Goal: Task Accomplishment & Management: Use online tool/utility

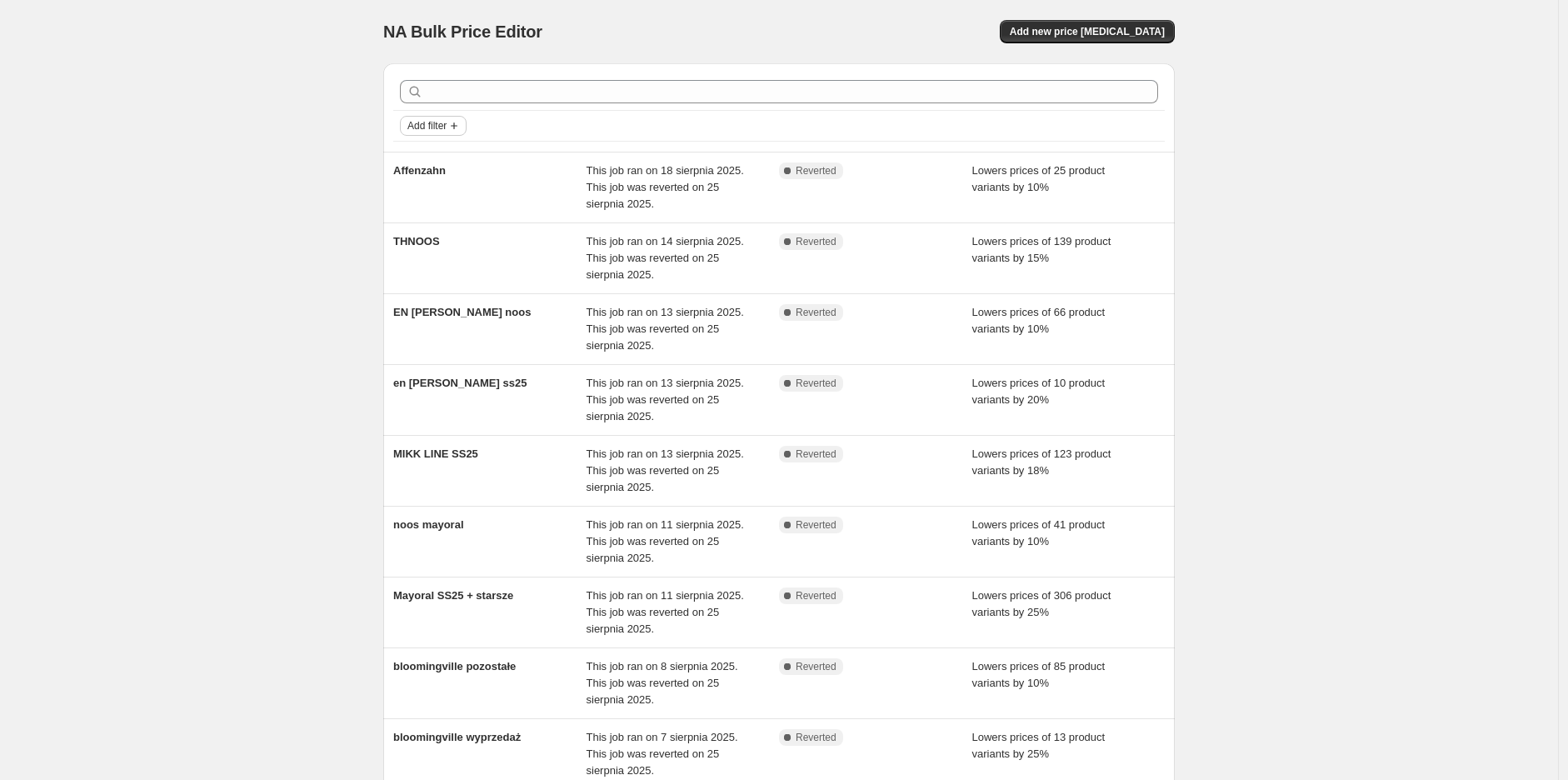
click at [438, 125] on span "Add filter" at bounding box center [427, 126] width 39 height 14
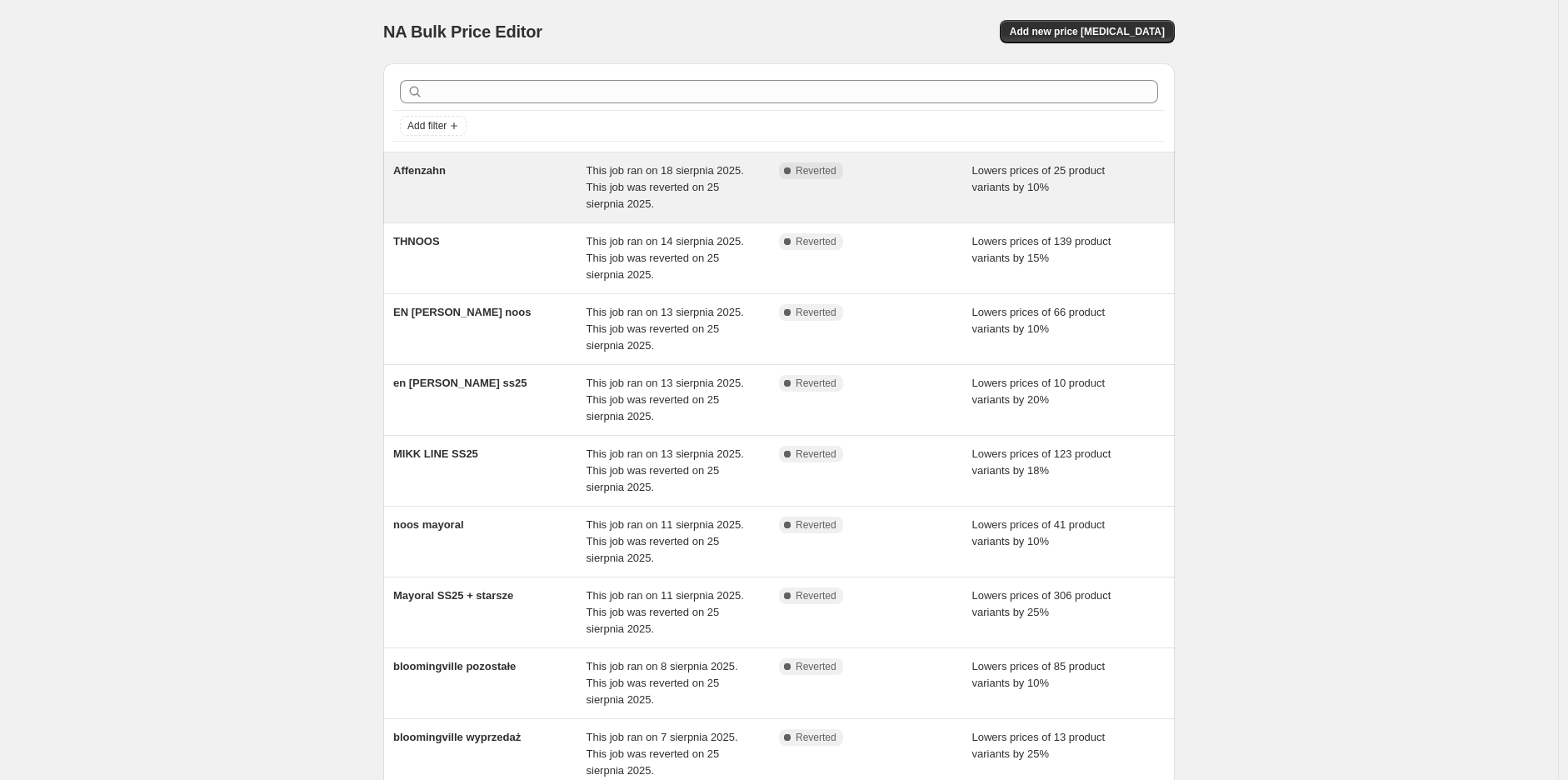
click at [429, 176] on span "Affenzahn" at bounding box center [419, 170] width 52 height 13
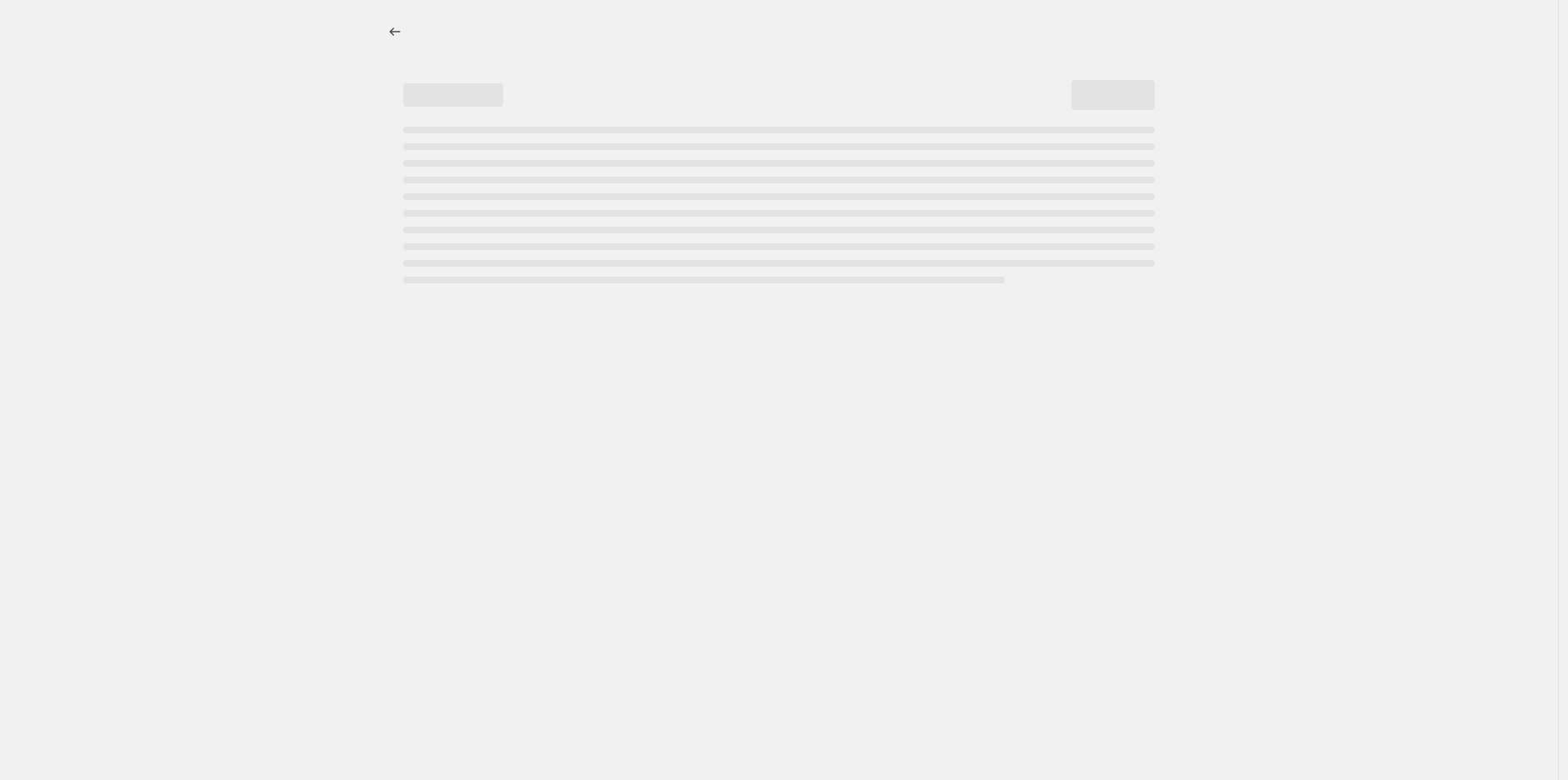
select select "percentage"
select select "vendor"
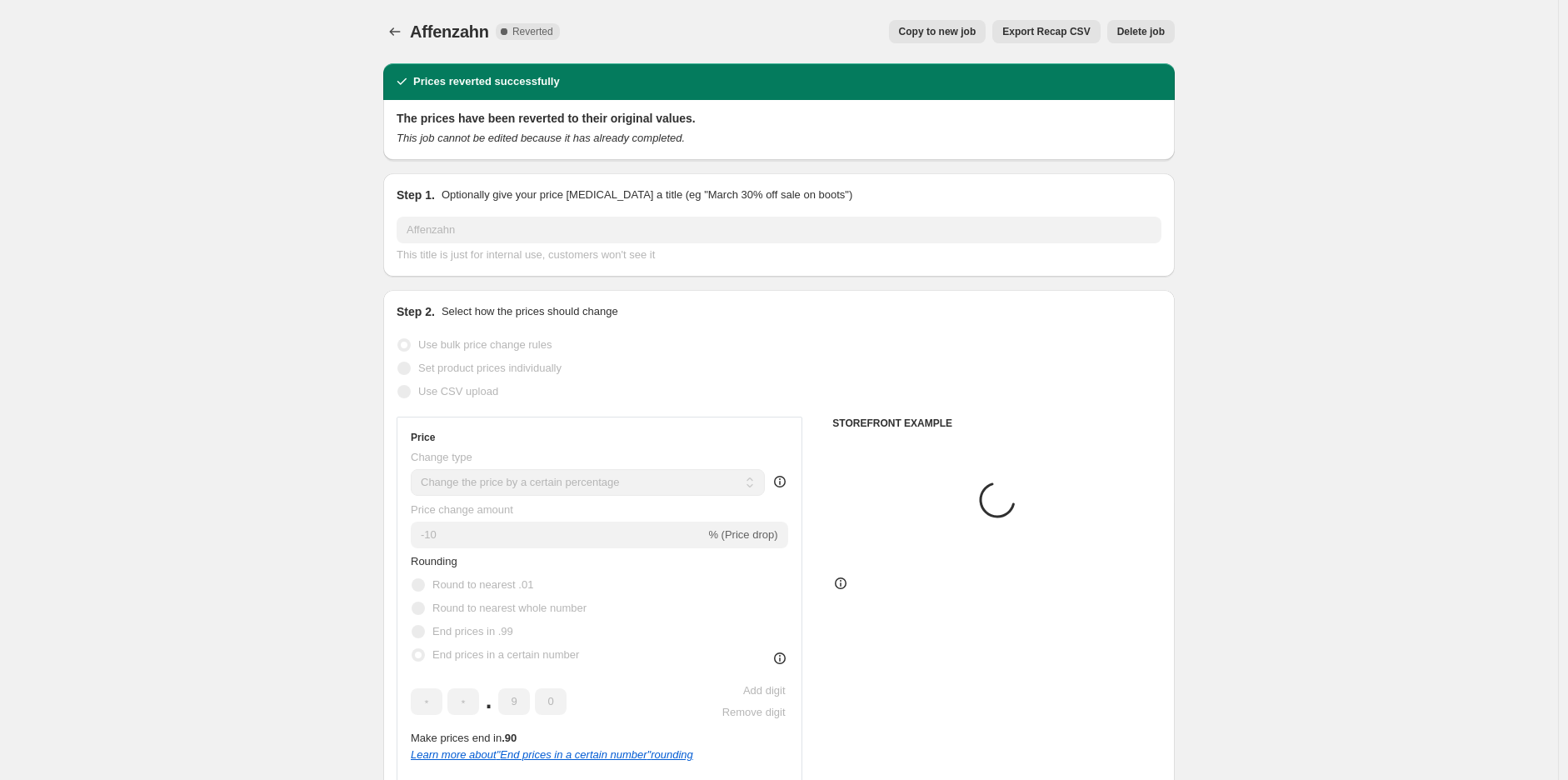
click at [972, 29] on span "Copy to new job" at bounding box center [938, 32] width 78 height 14
select select "percentage"
select select "vendor"
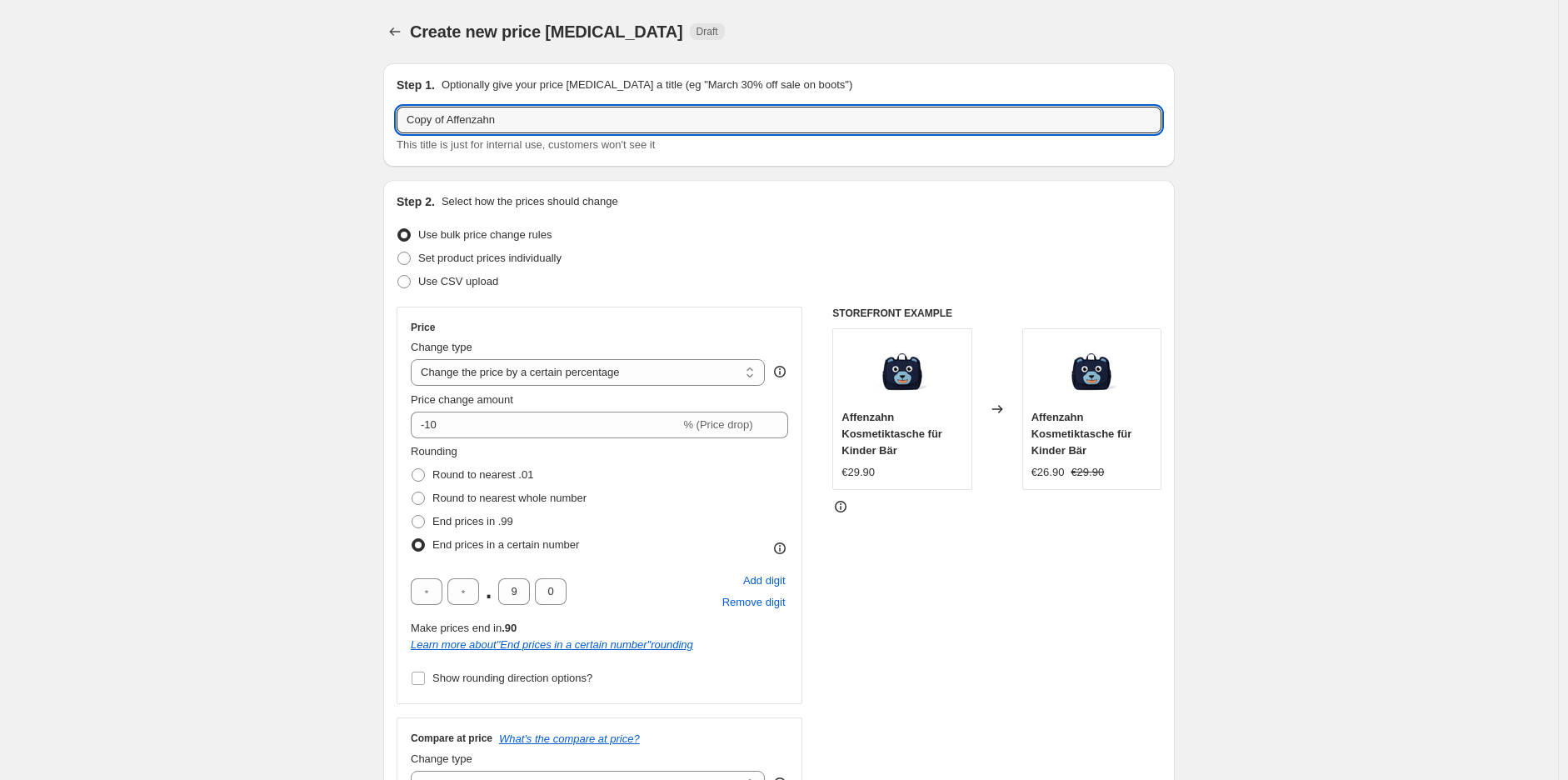
drag, startPoint x: 455, startPoint y: 116, endPoint x: 377, endPoint y: 115, distance: 78.0
click at [480, 113] on input "Copy of Affenzahn" at bounding box center [779, 120] width 765 height 26
drag, startPoint x: 453, startPoint y: 120, endPoint x: 325, endPoint y: 114, distance: 128.1
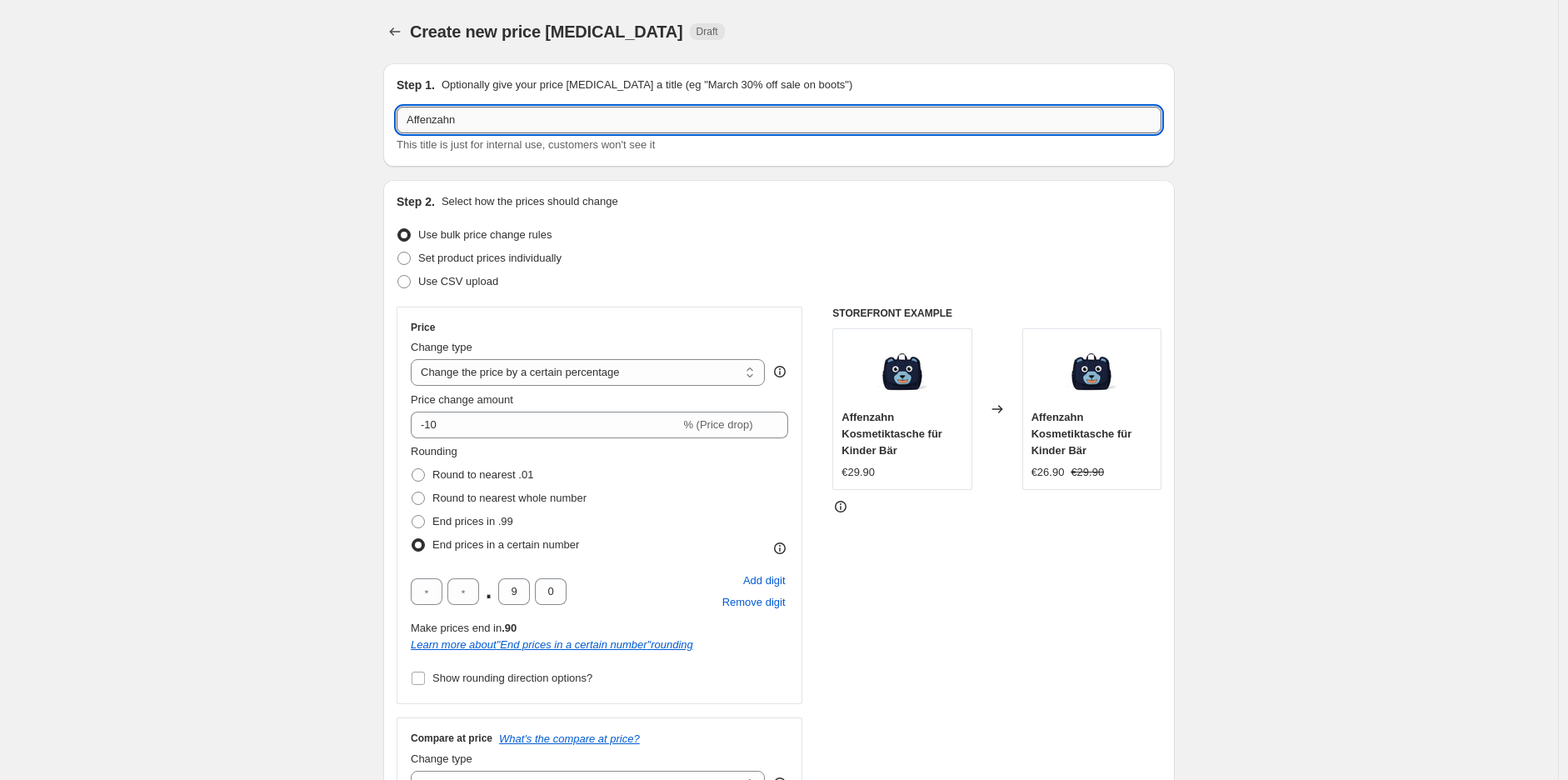
click at [587, 109] on input "Affenzahn" at bounding box center [779, 120] width 765 height 26
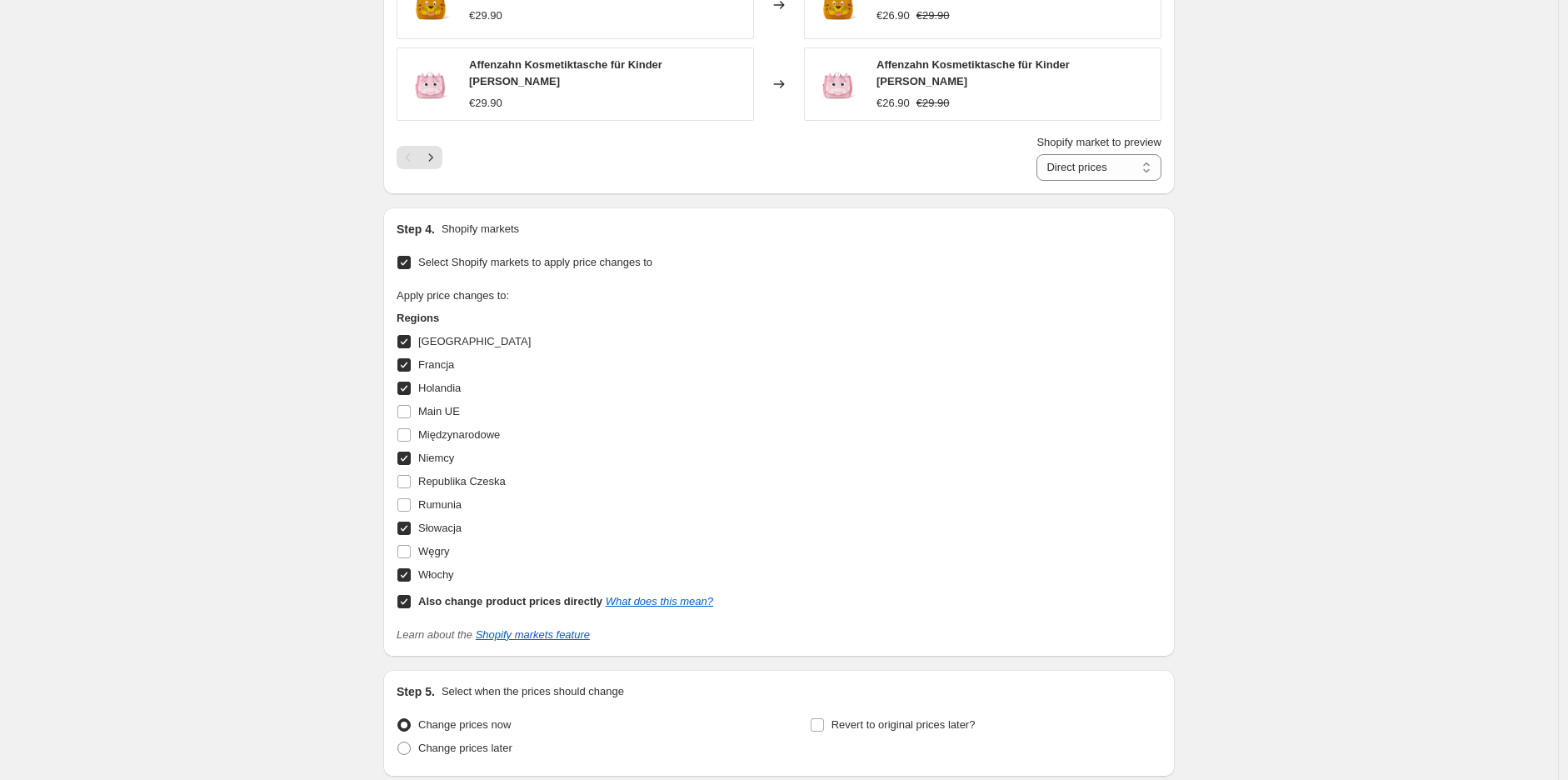
scroll to position [1657, 0]
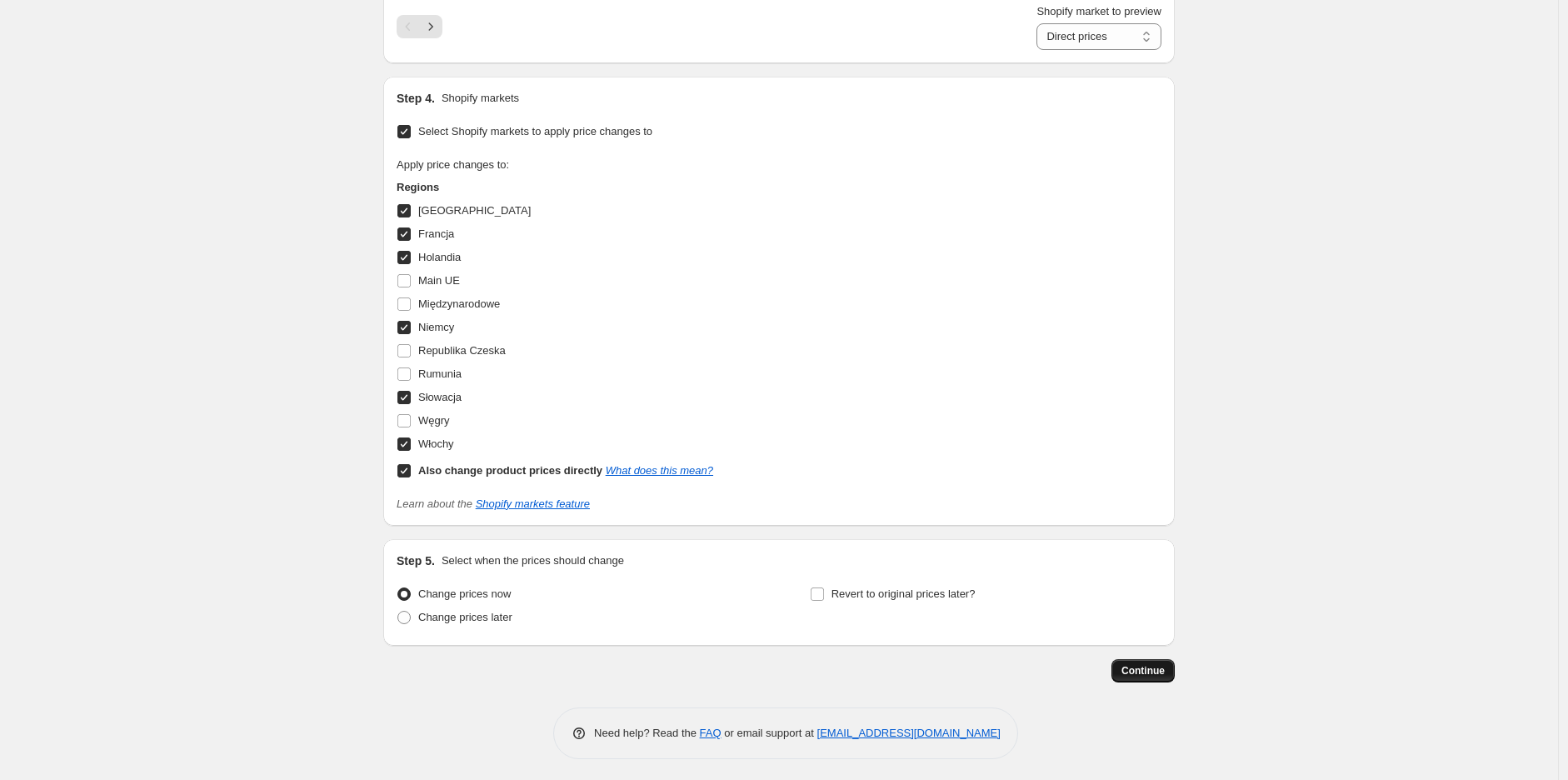
type input "Affenzahn OK"
click at [1130, 666] on span "Continue" at bounding box center [1143, 672] width 44 height 14
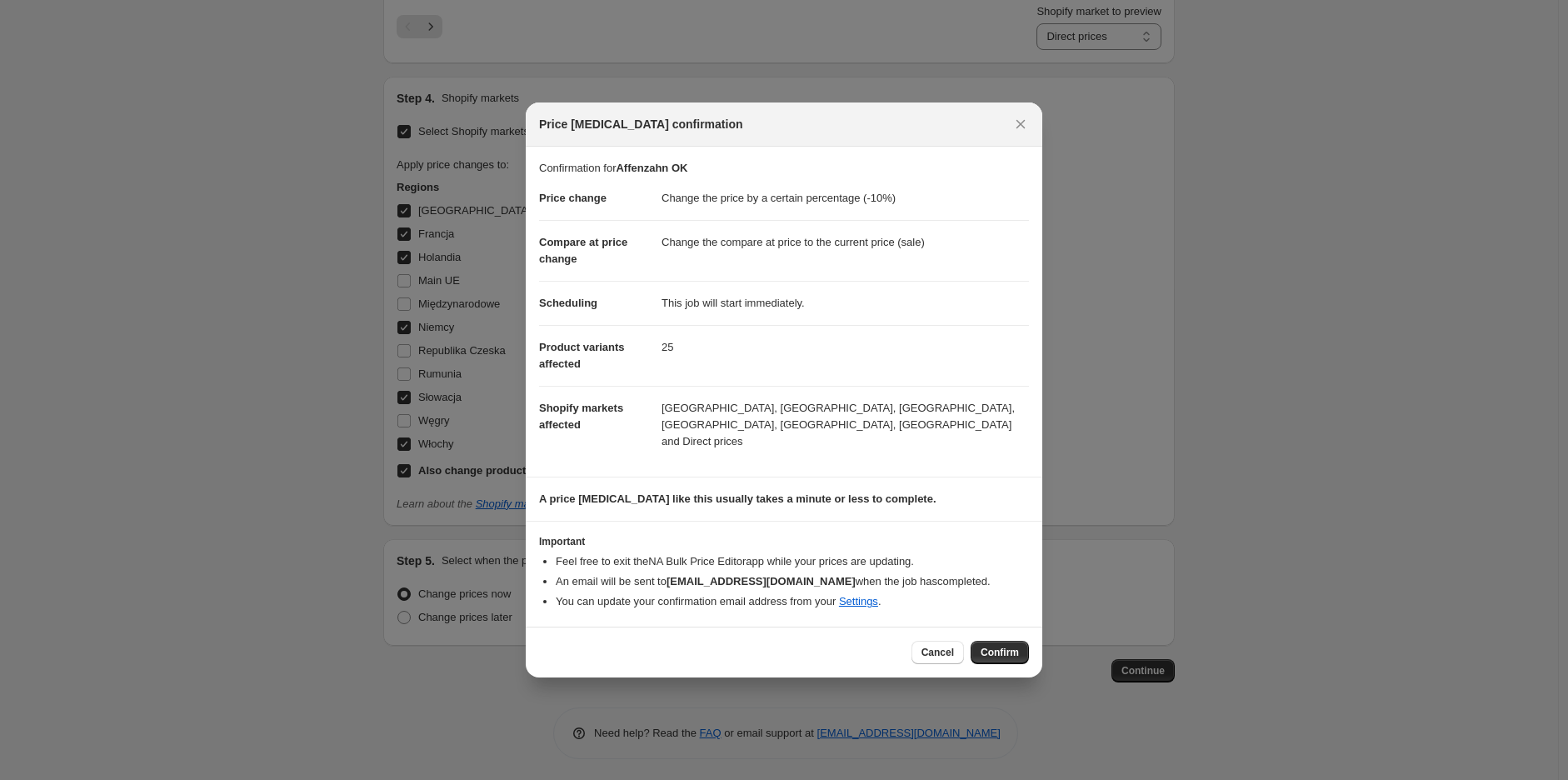
click at [1003, 646] on span "Confirm" at bounding box center [999, 653] width 38 height 14
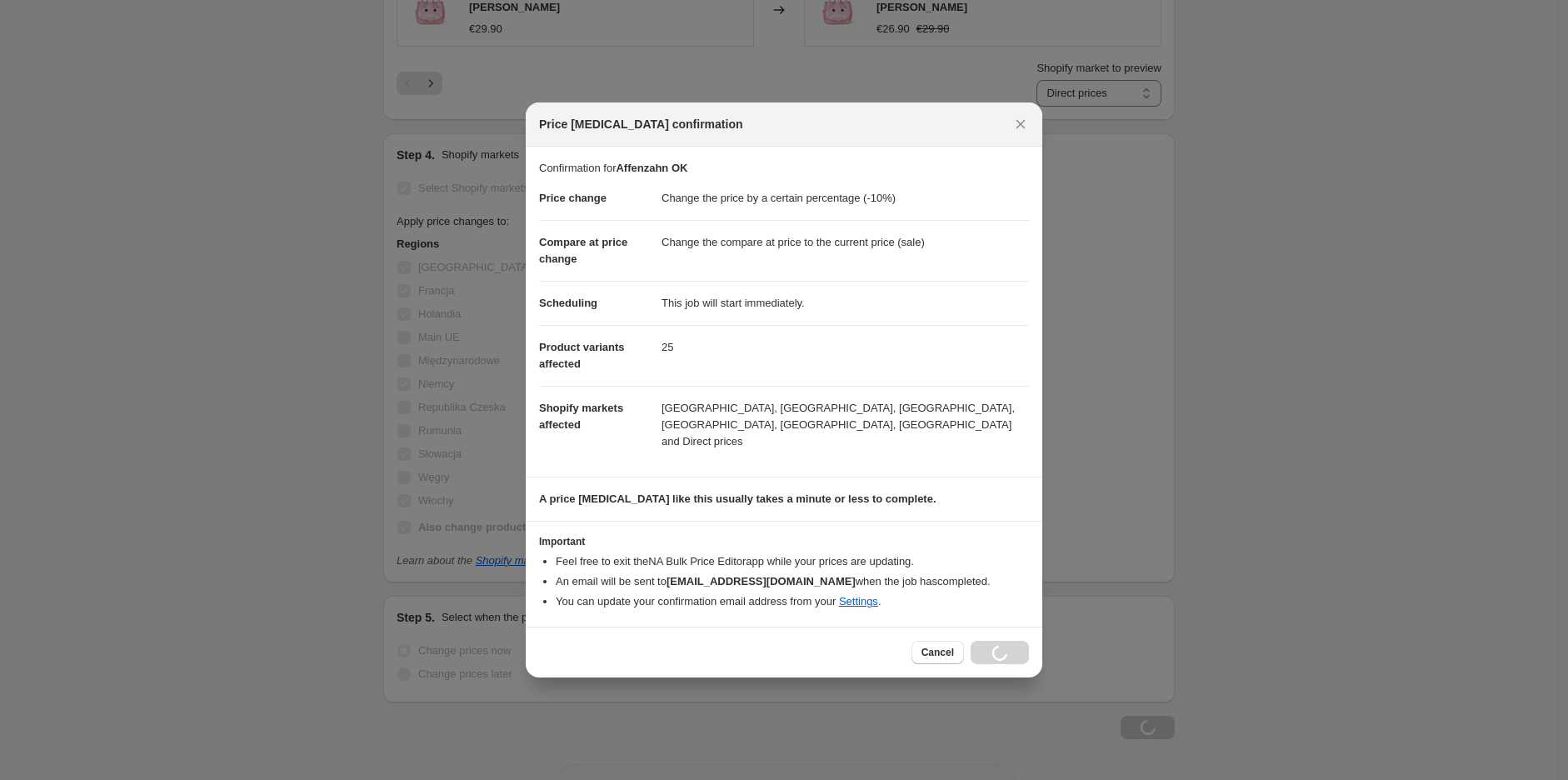
scroll to position [1714, 0]
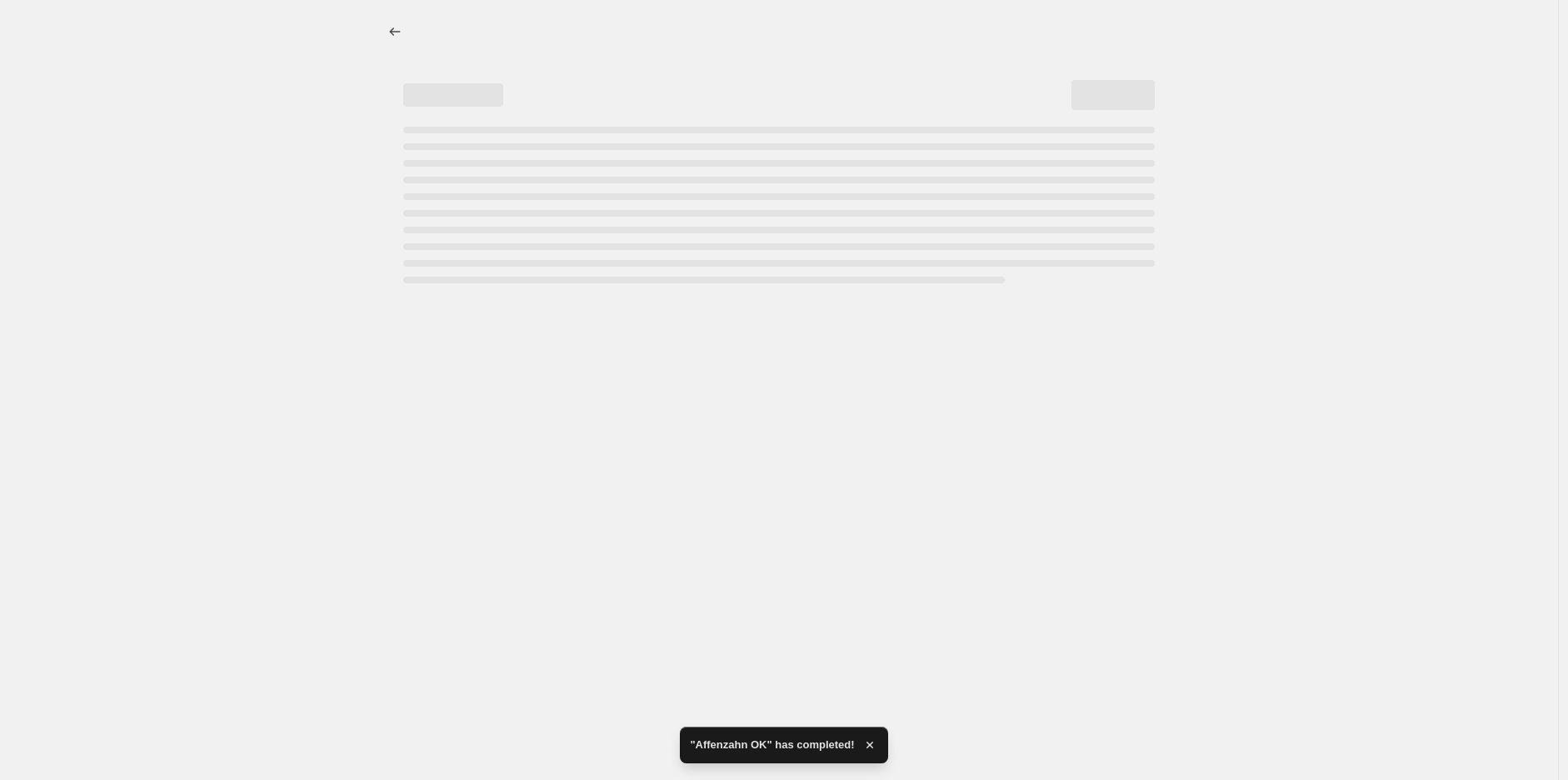
select select "percentage"
select select "vendor"
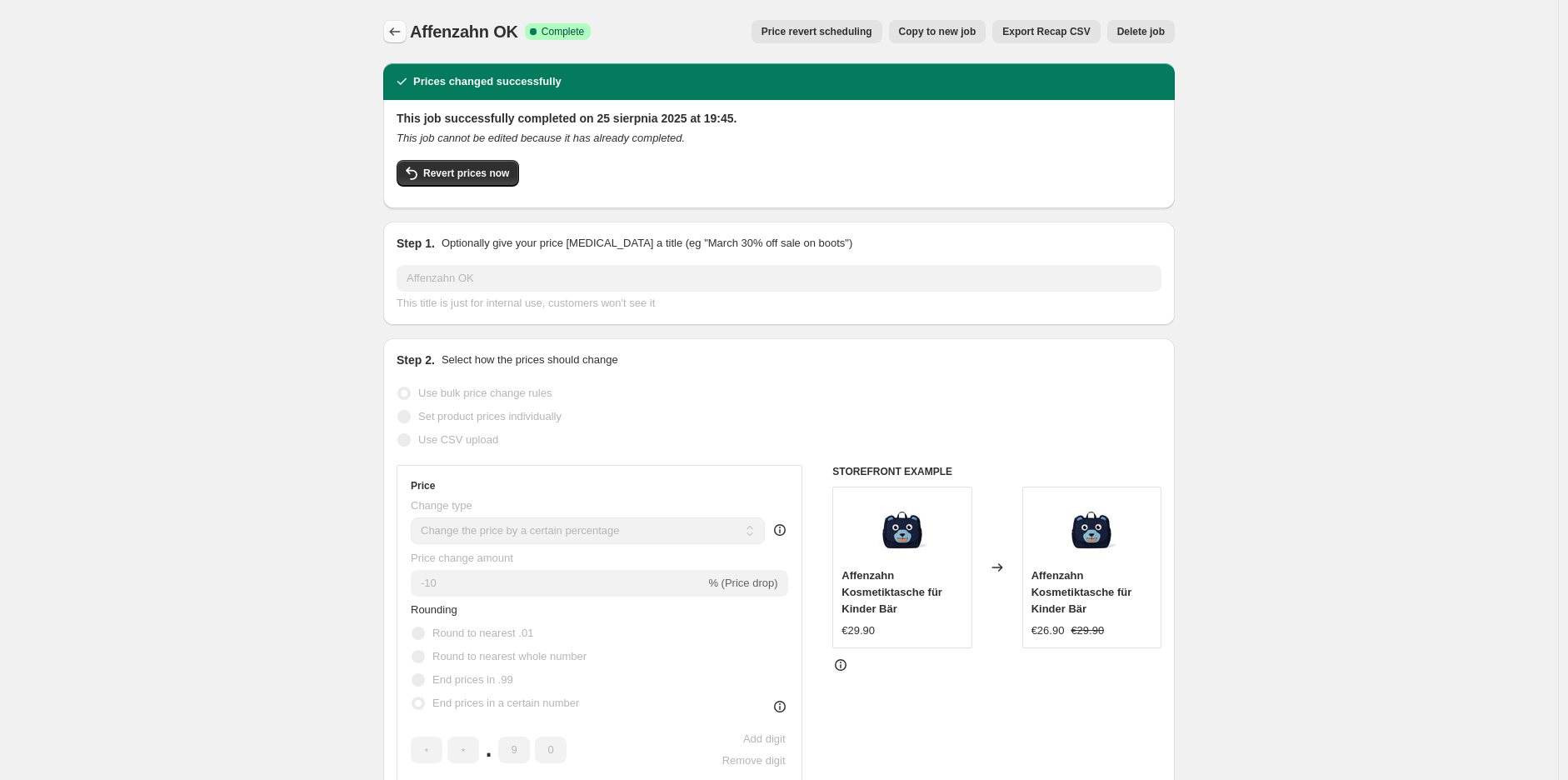
click at [394, 41] on button "Price change jobs" at bounding box center [395, 31] width 23 height 23
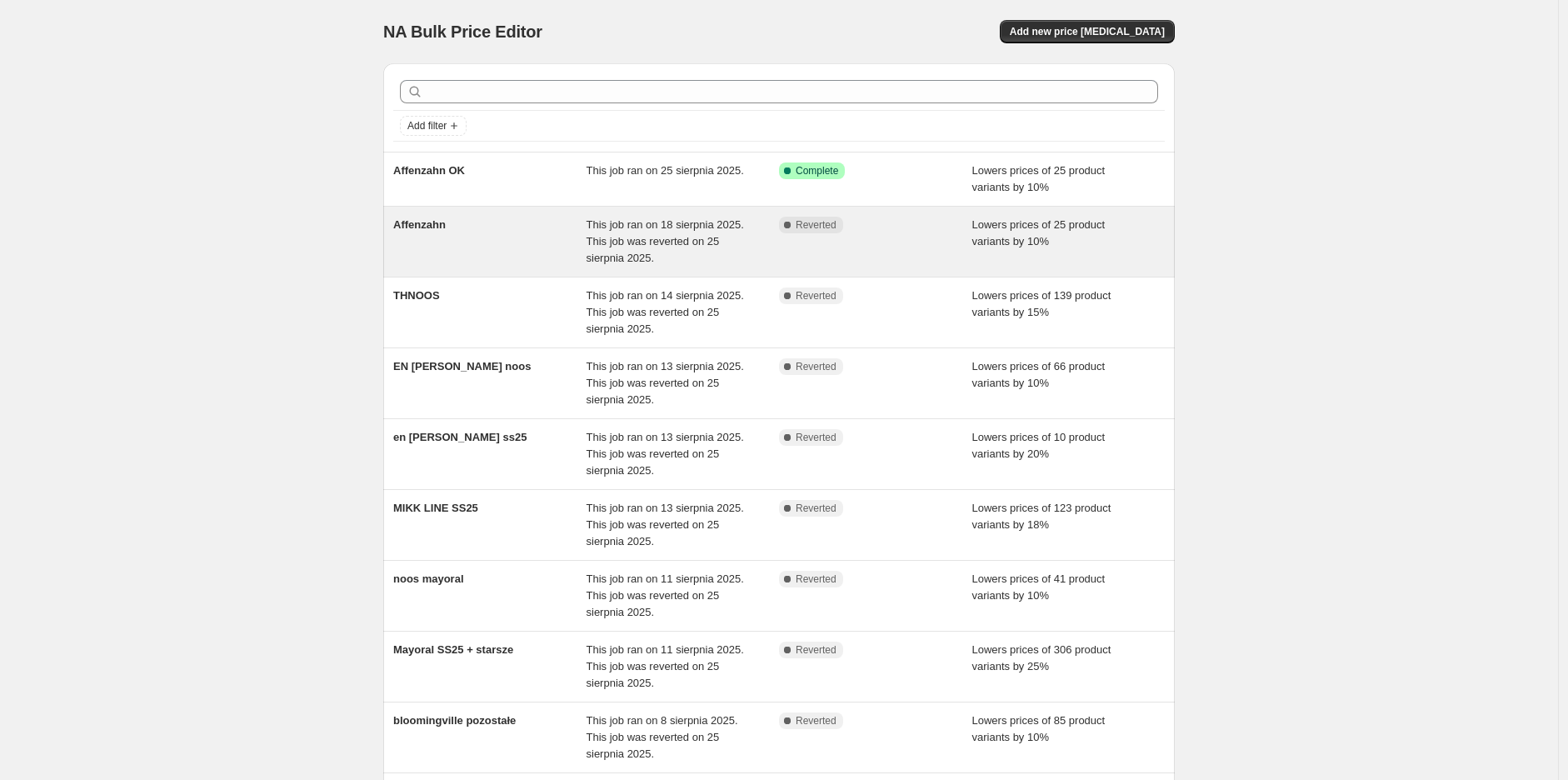
click at [452, 232] on div "Affenzahn" at bounding box center [490, 242] width 193 height 50
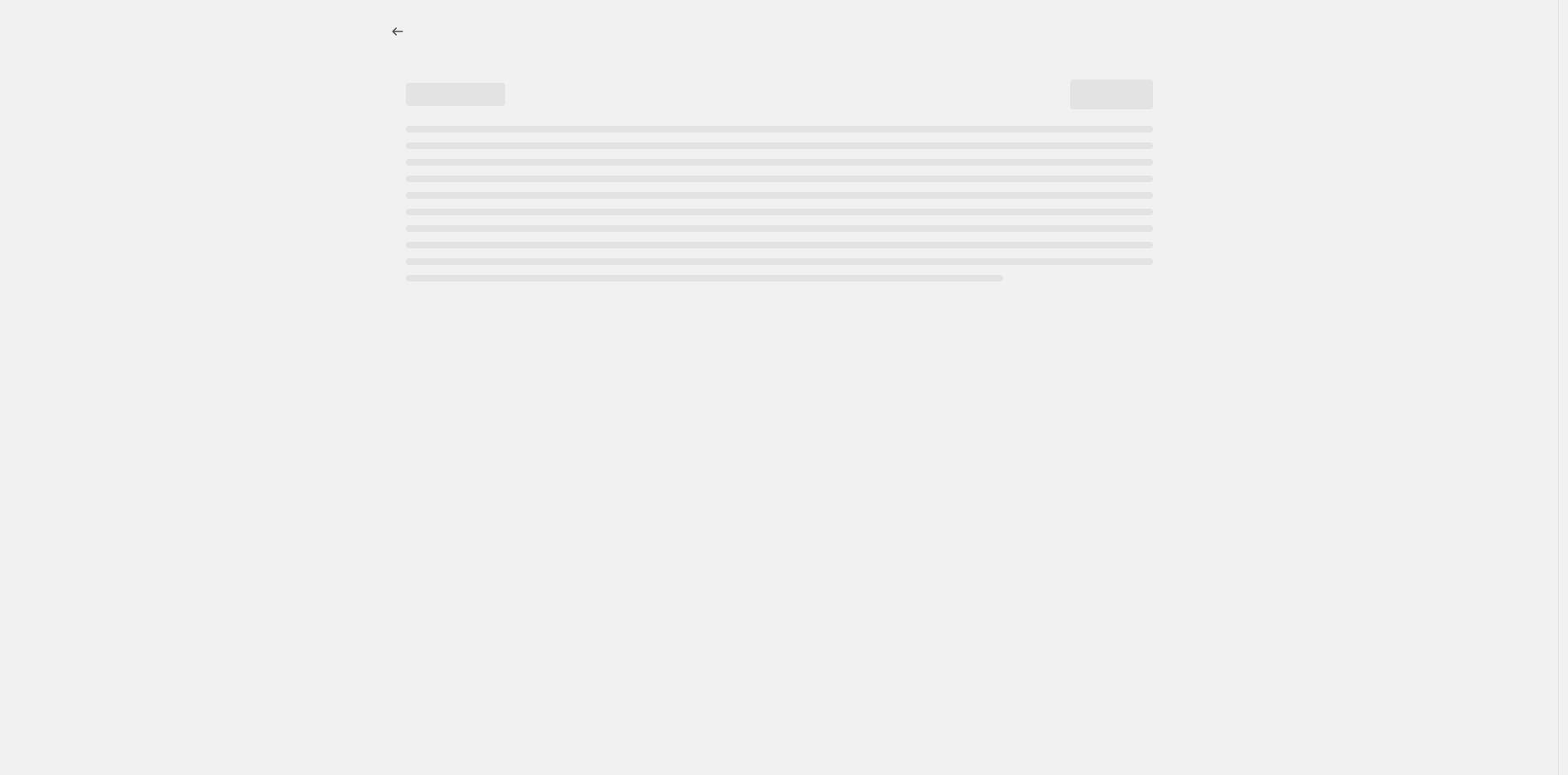
select select "percentage"
select select "vendor"
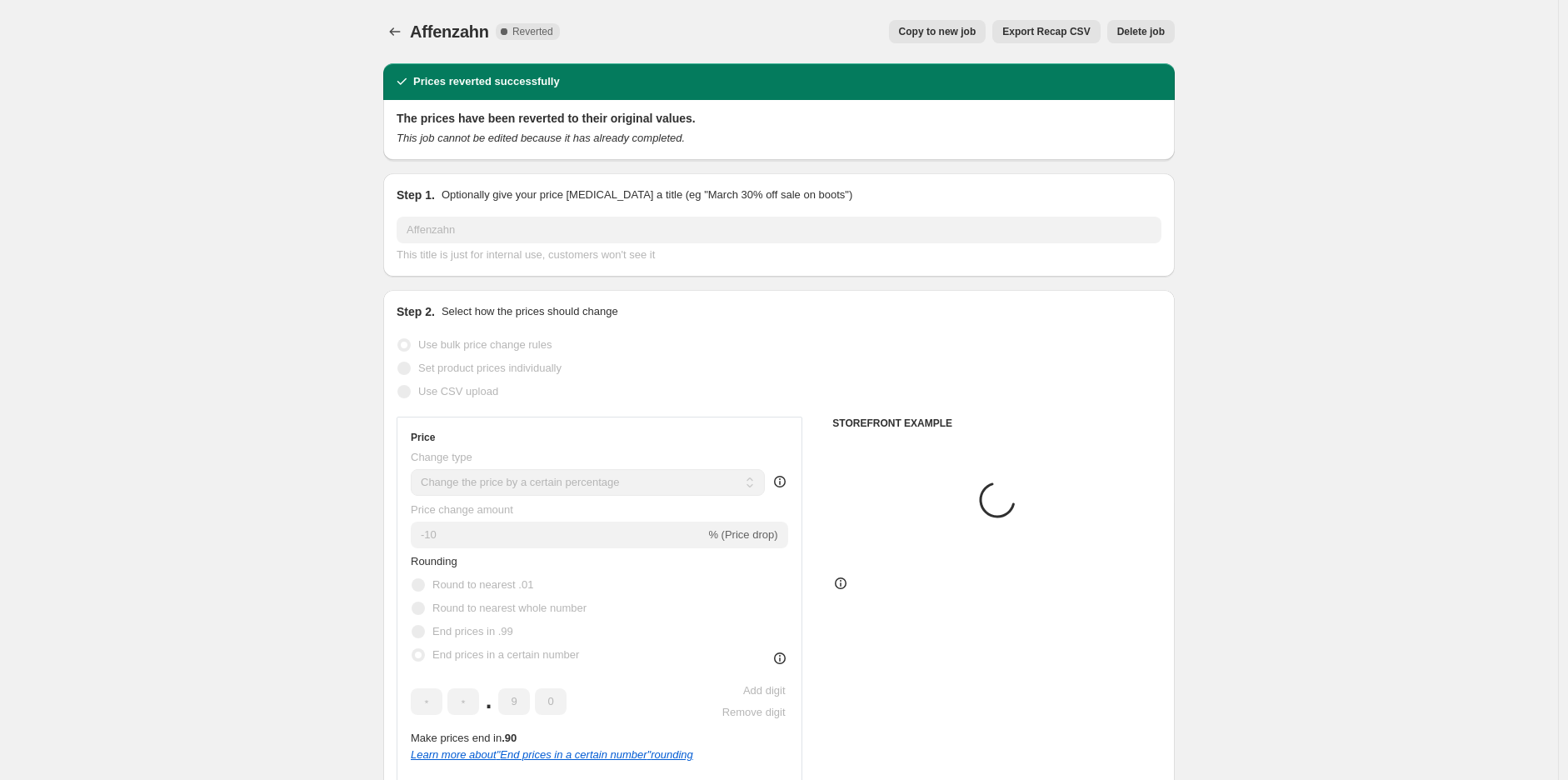
click at [1148, 36] on span "Delete job" at bounding box center [1141, 32] width 48 height 14
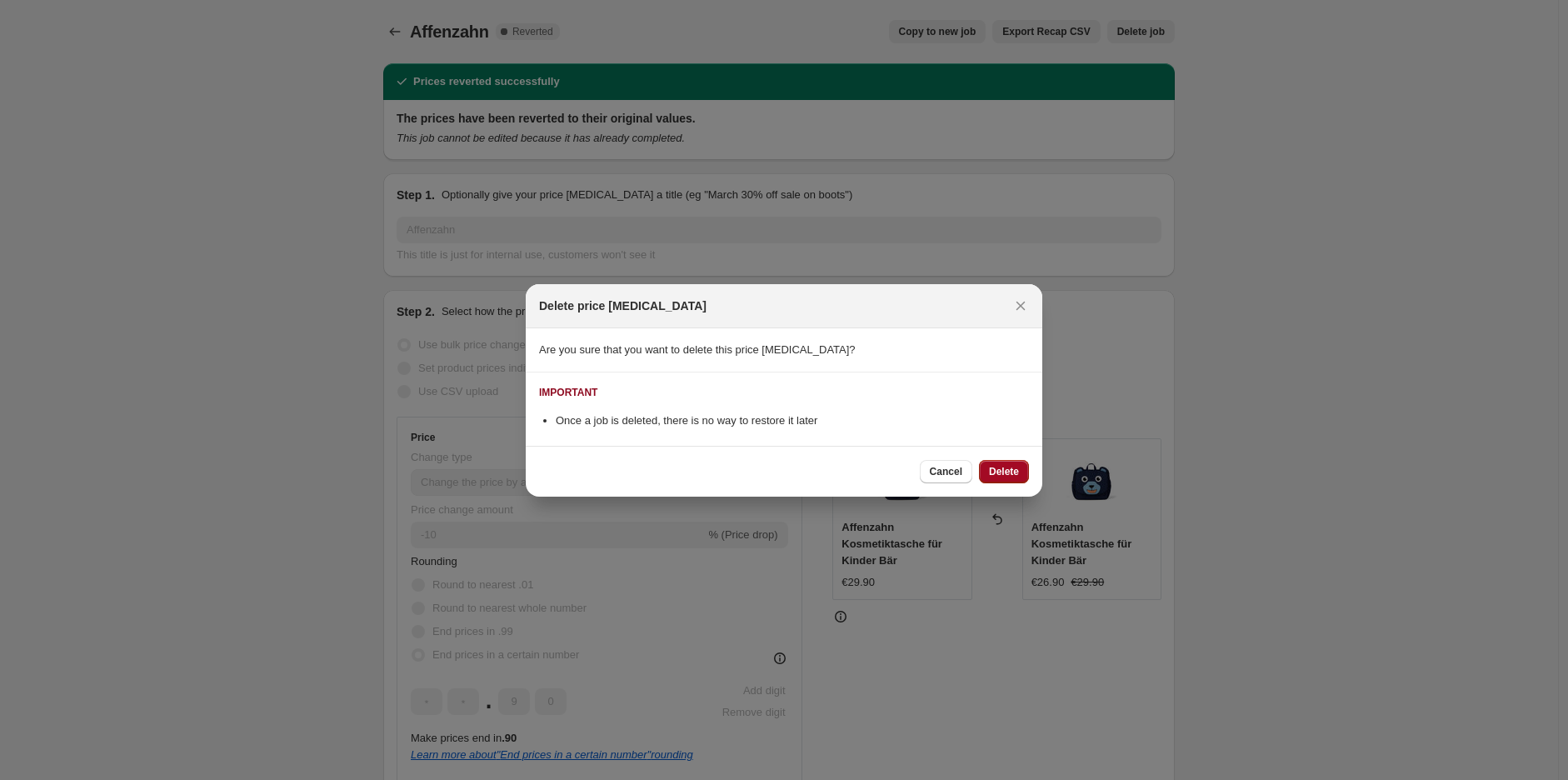
click at [1009, 478] on span "Delete" at bounding box center [1003, 472] width 30 height 14
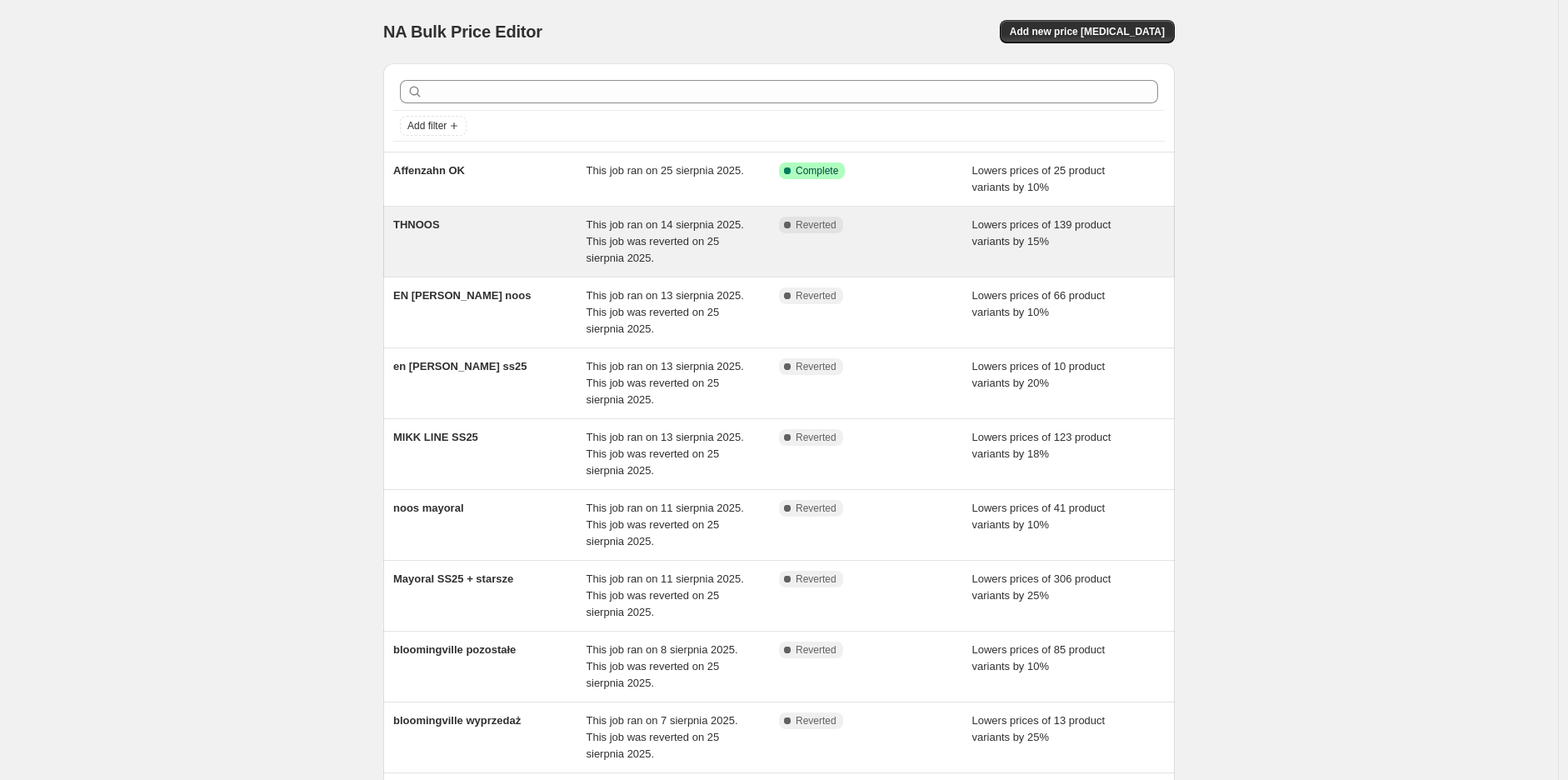
click at [440, 221] on span "THNOOS" at bounding box center [417, 225] width 47 height 13
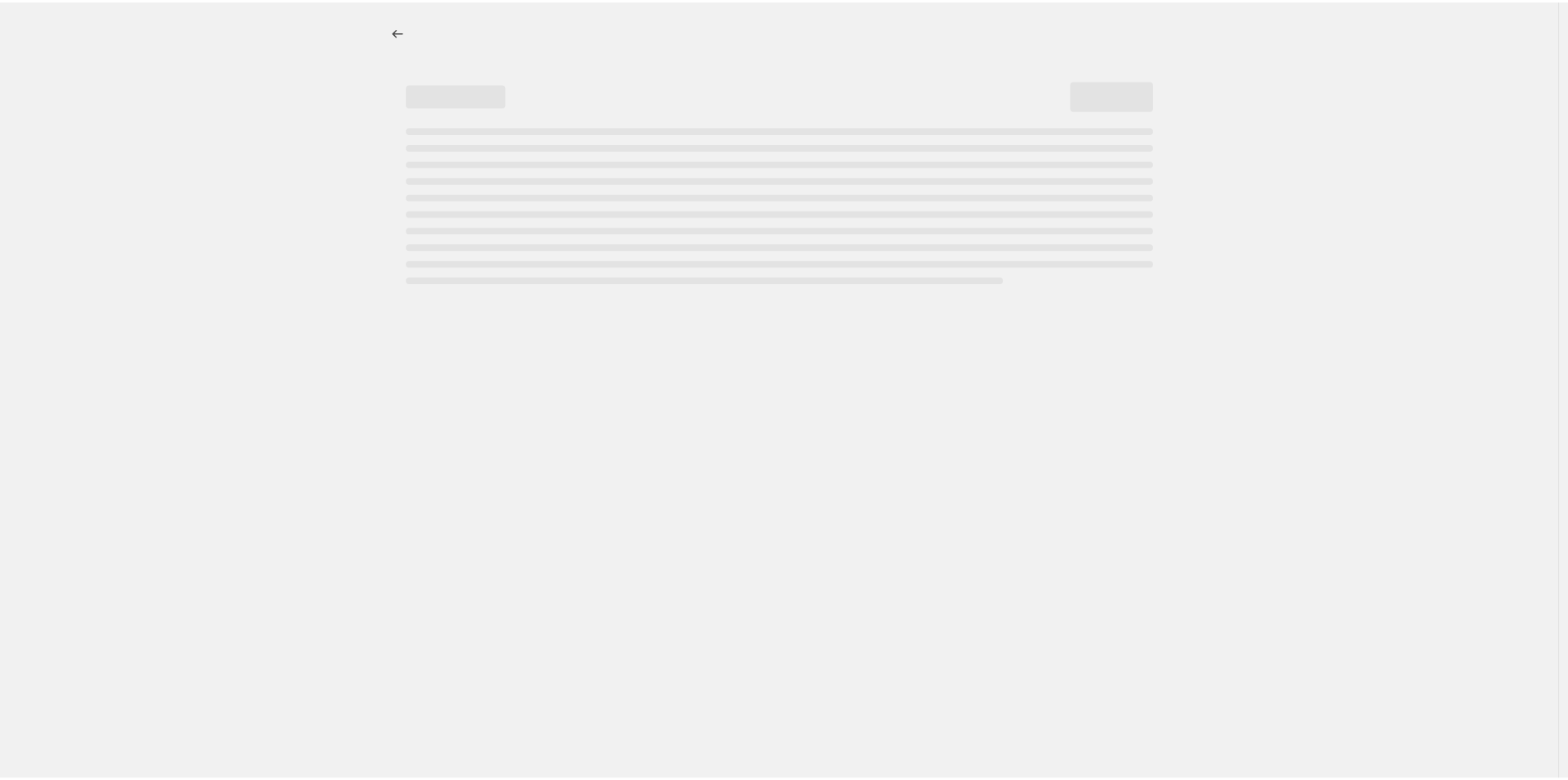
select select "percentage"
select select "tag"
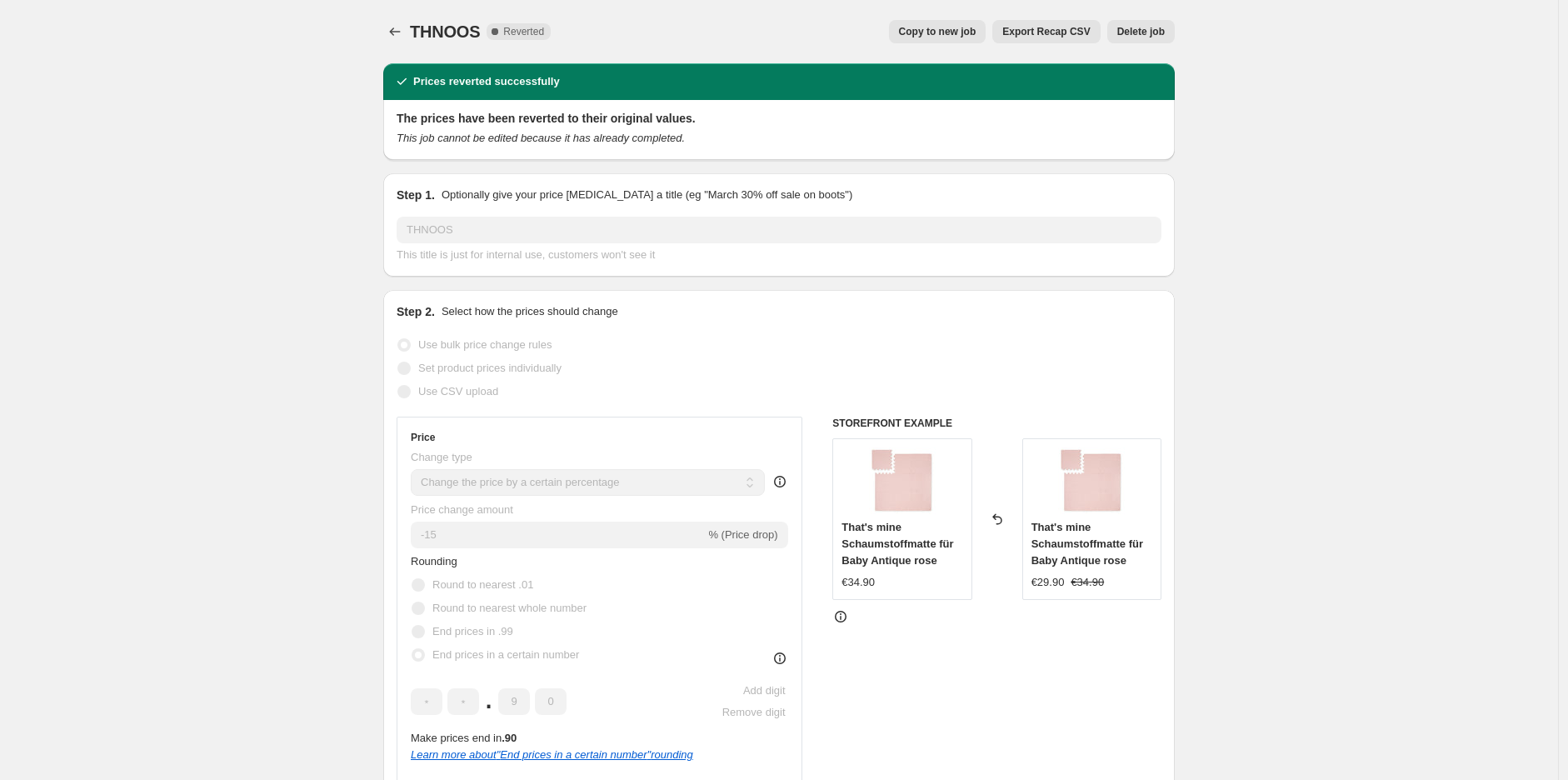
click at [968, 28] on span "Copy to new job" at bounding box center [938, 32] width 78 height 14
select select "percentage"
select select "tag"
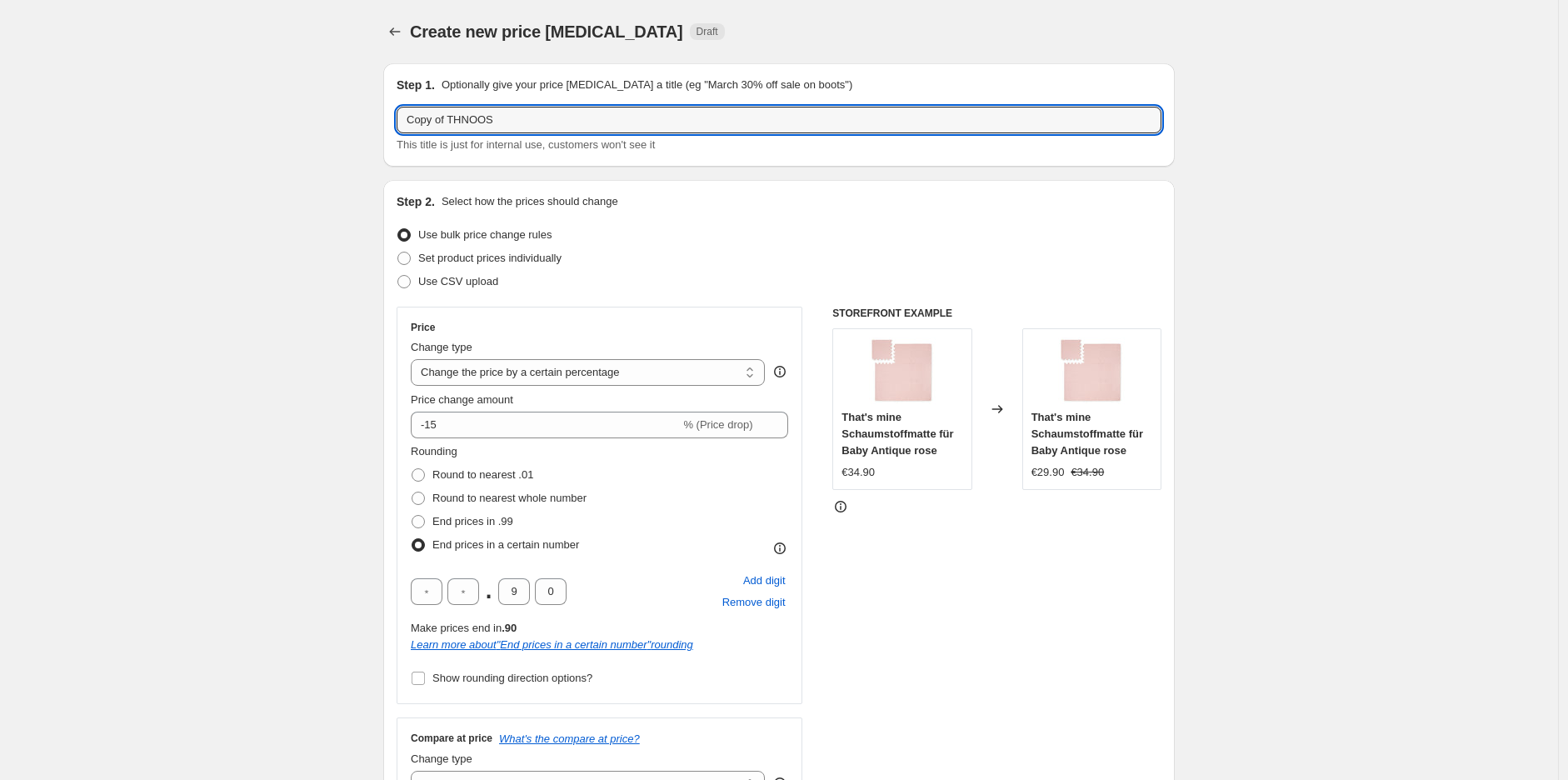
drag, startPoint x: 453, startPoint y: 120, endPoint x: 292, endPoint y: 127, distance: 161.2
click at [481, 130] on input "THNOOS" at bounding box center [779, 120] width 765 height 26
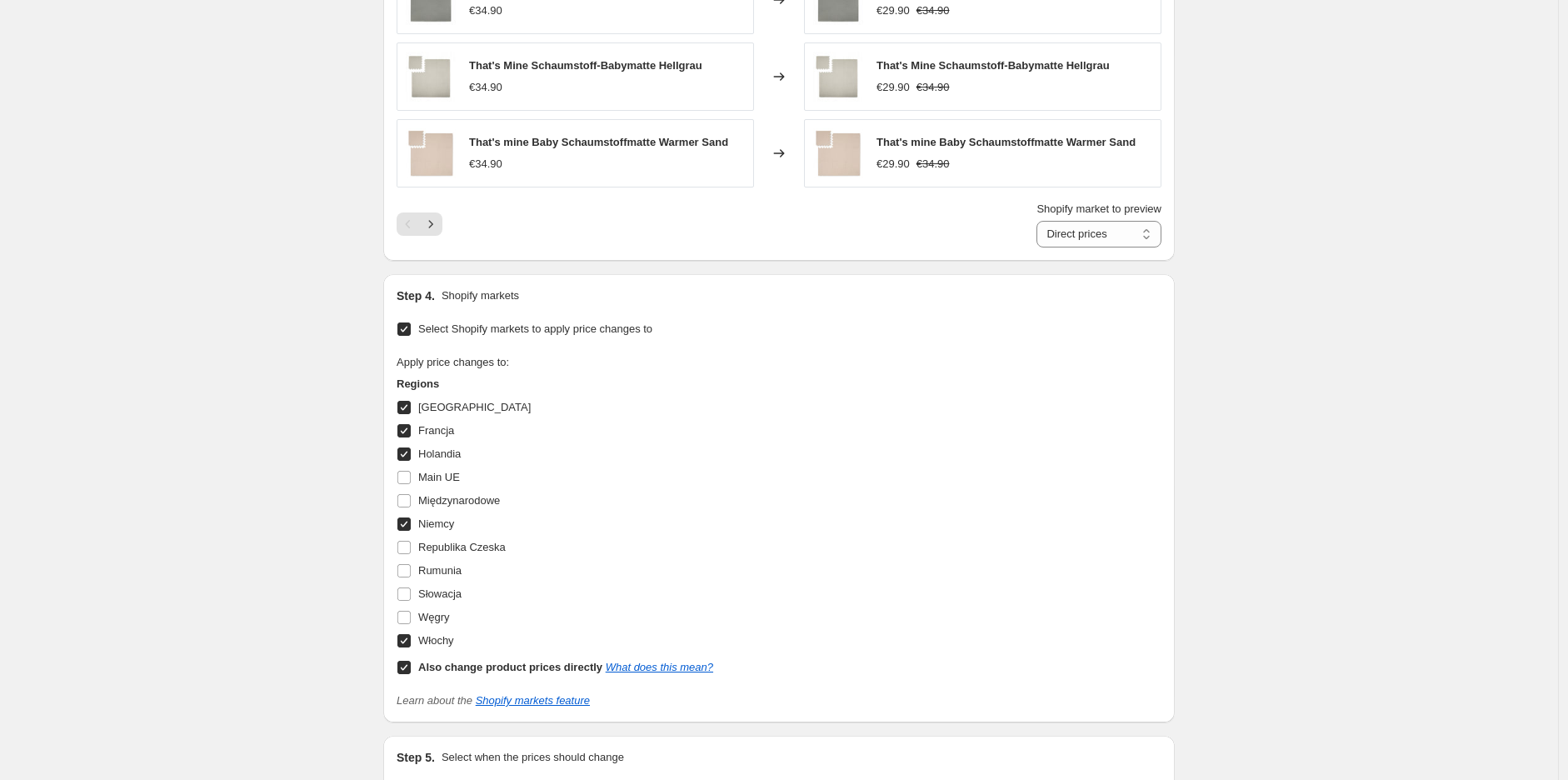
scroll to position [1481, 0]
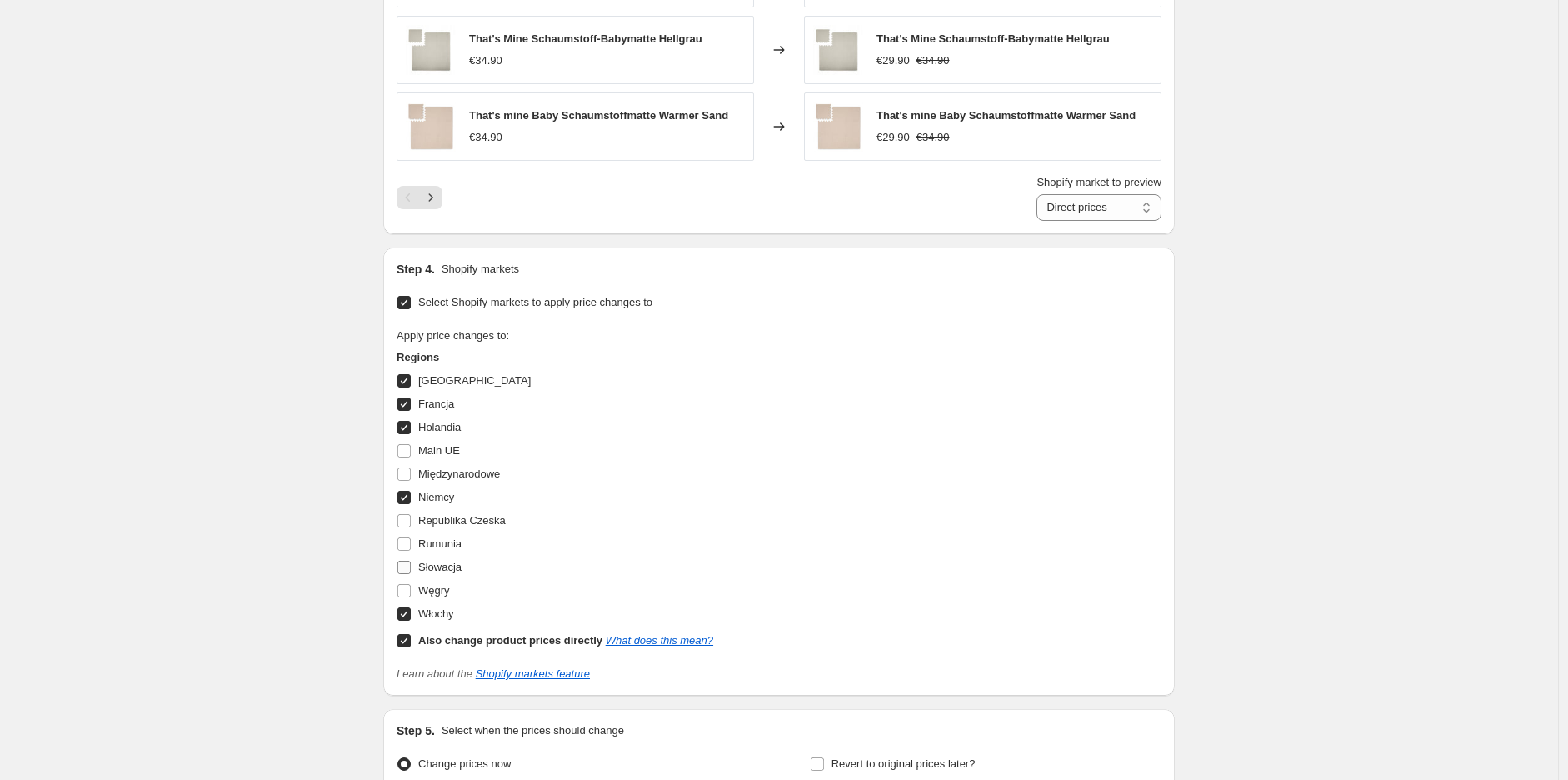
type input "THNOOS OK"
click at [411, 569] on input "Słowacja" at bounding box center [404, 568] width 14 height 14
checkbox input "true"
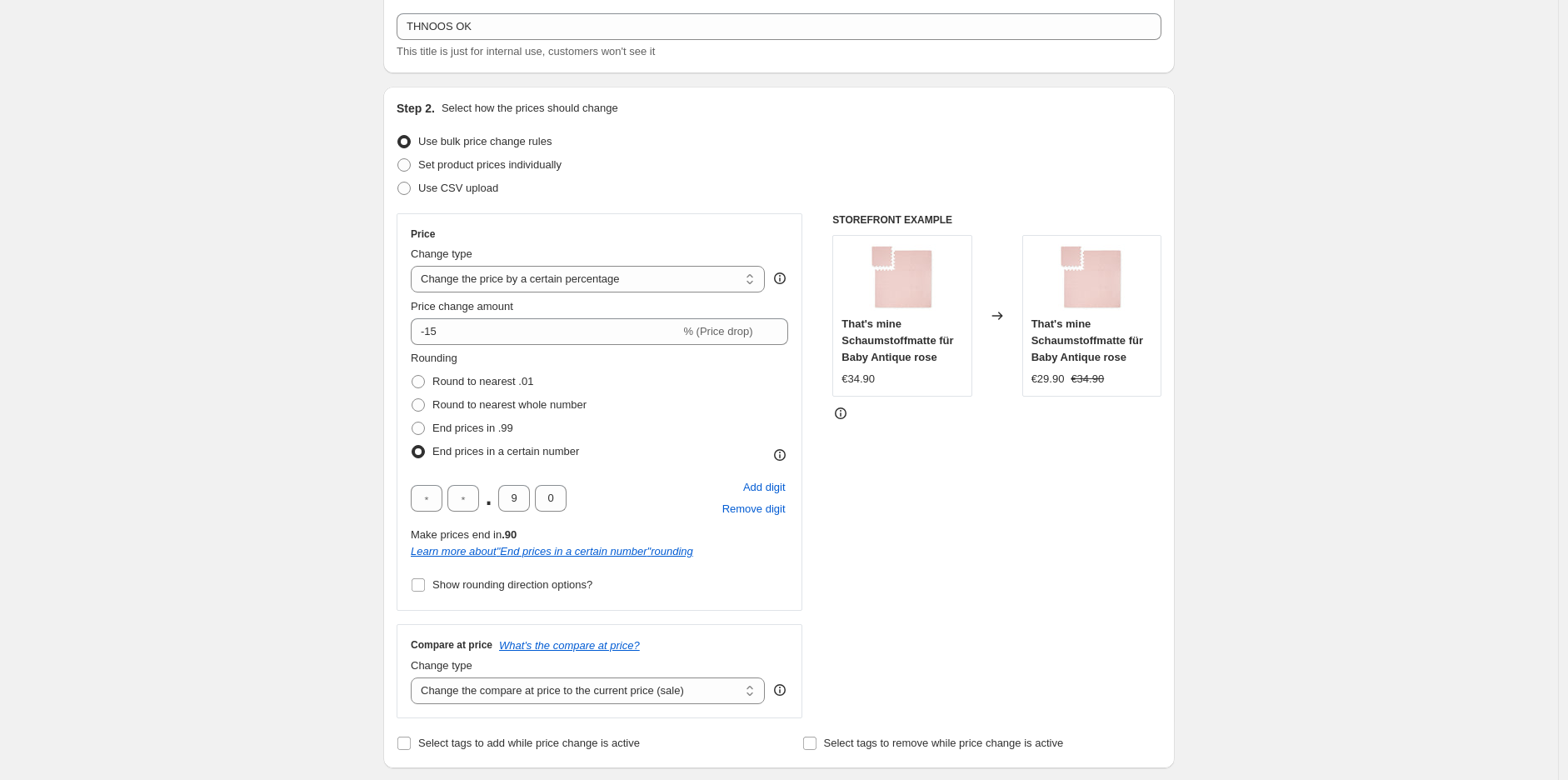
scroll to position [92, 0]
drag, startPoint x: 464, startPoint y: 342, endPoint x: 435, endPoint y: 342, distance: 29.0
click at [435, 342] on input "-15" at bounding box center [545, 332] width 269 height 26
type input "-10"
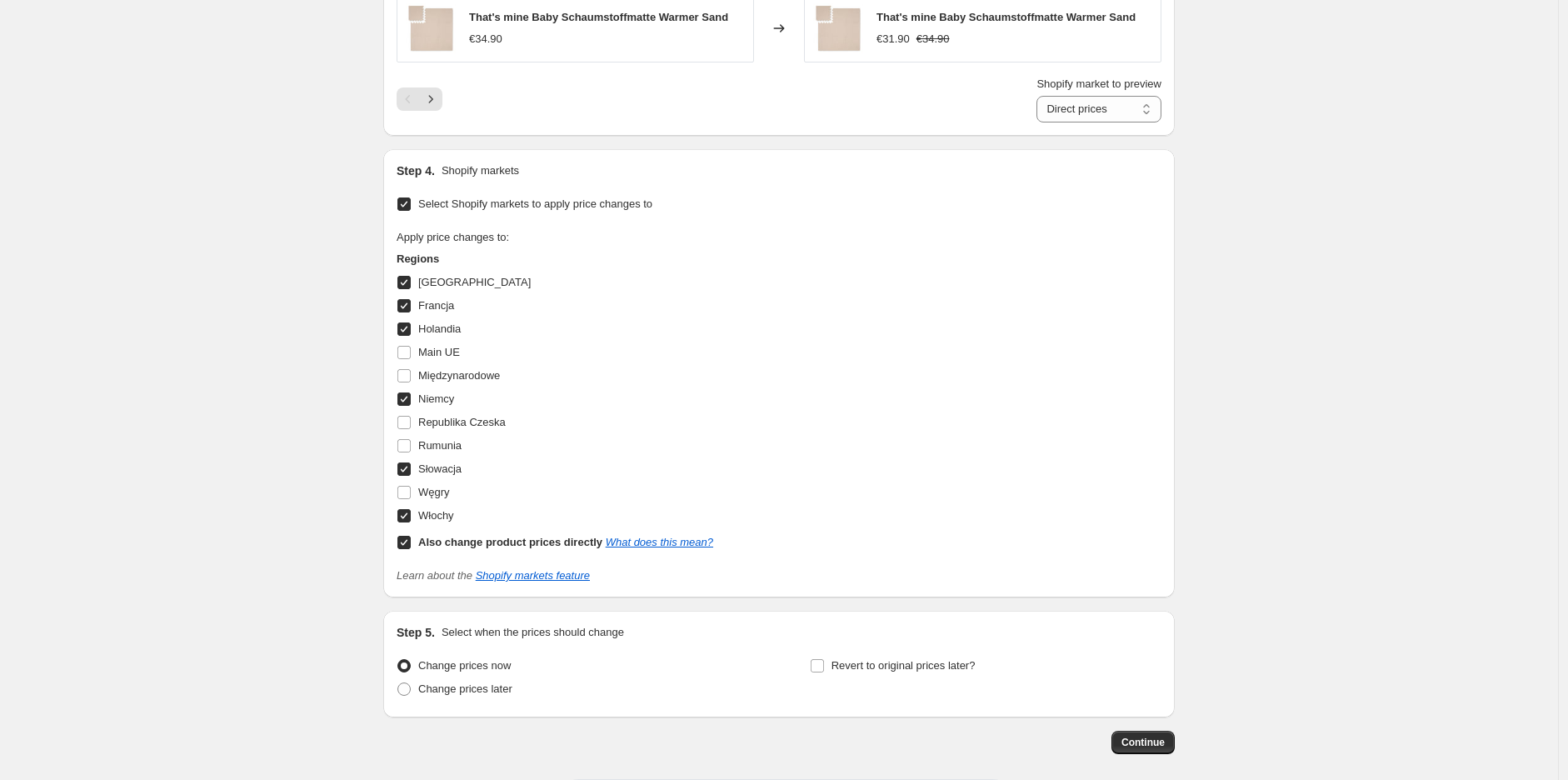
scroll to position [1657, 0]
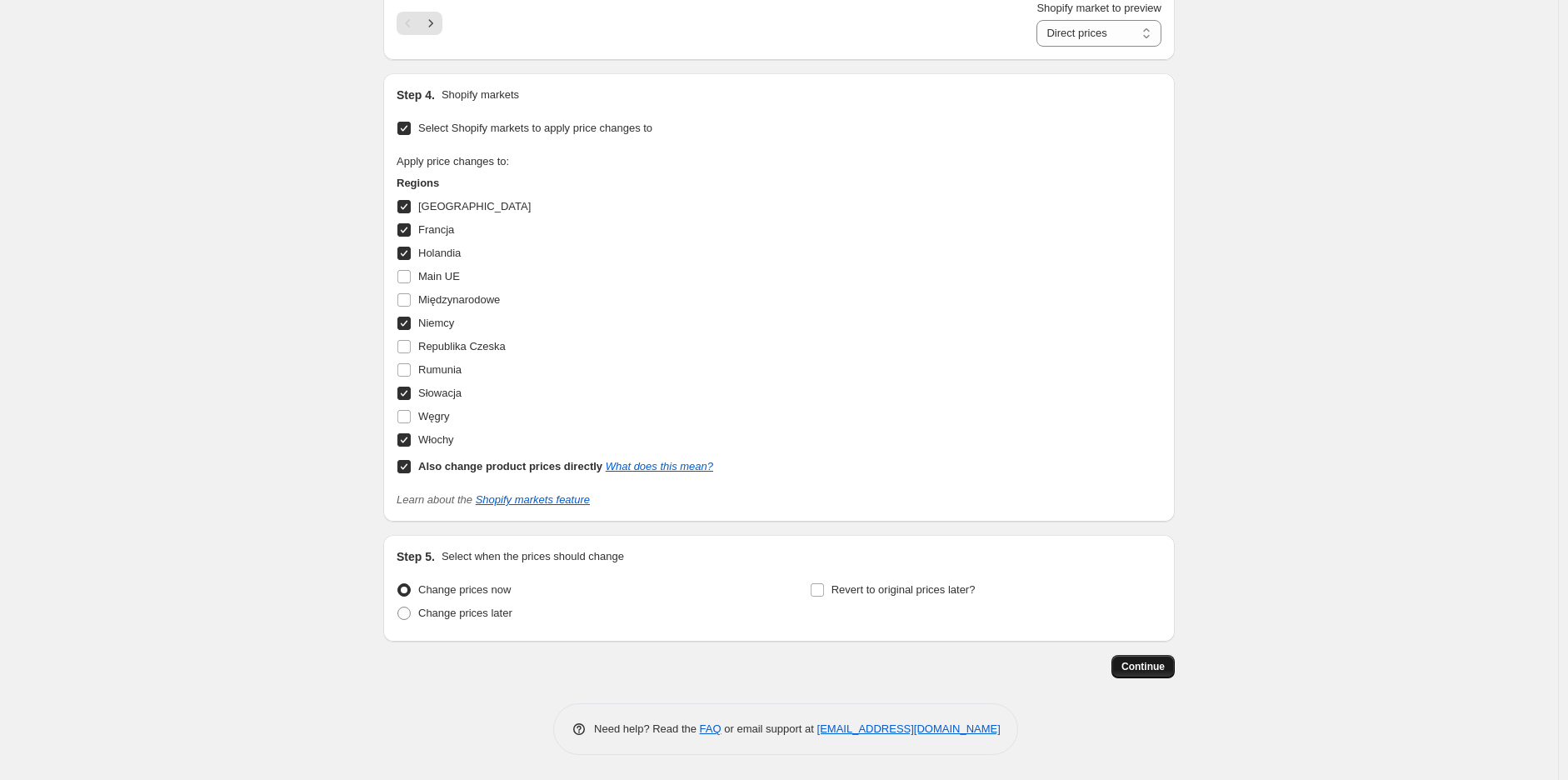
click at [1161, 664] on span "Continue" at bounding box center [1143, 667] width 44 height 14
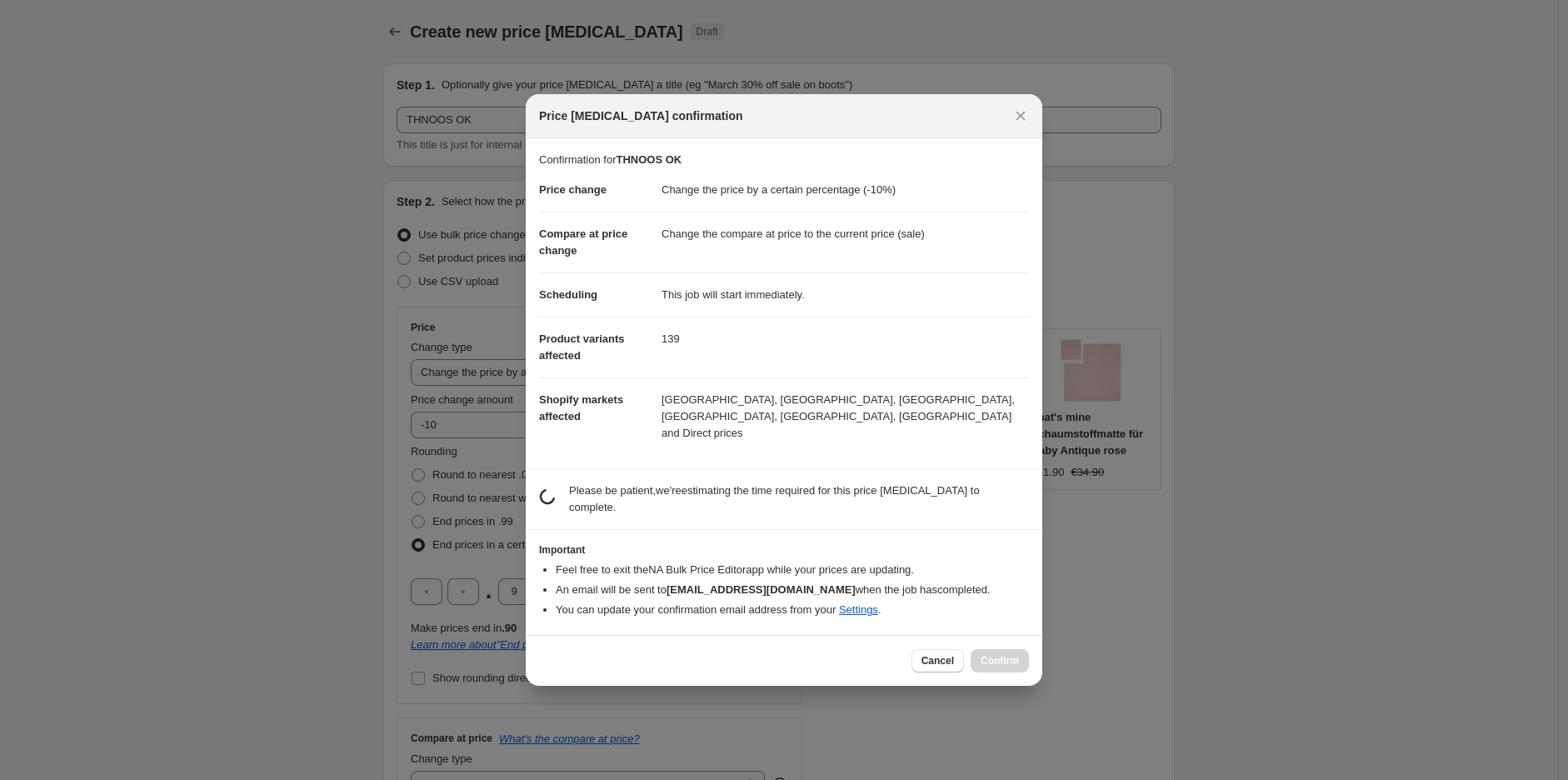
scroll to position [0, 0]
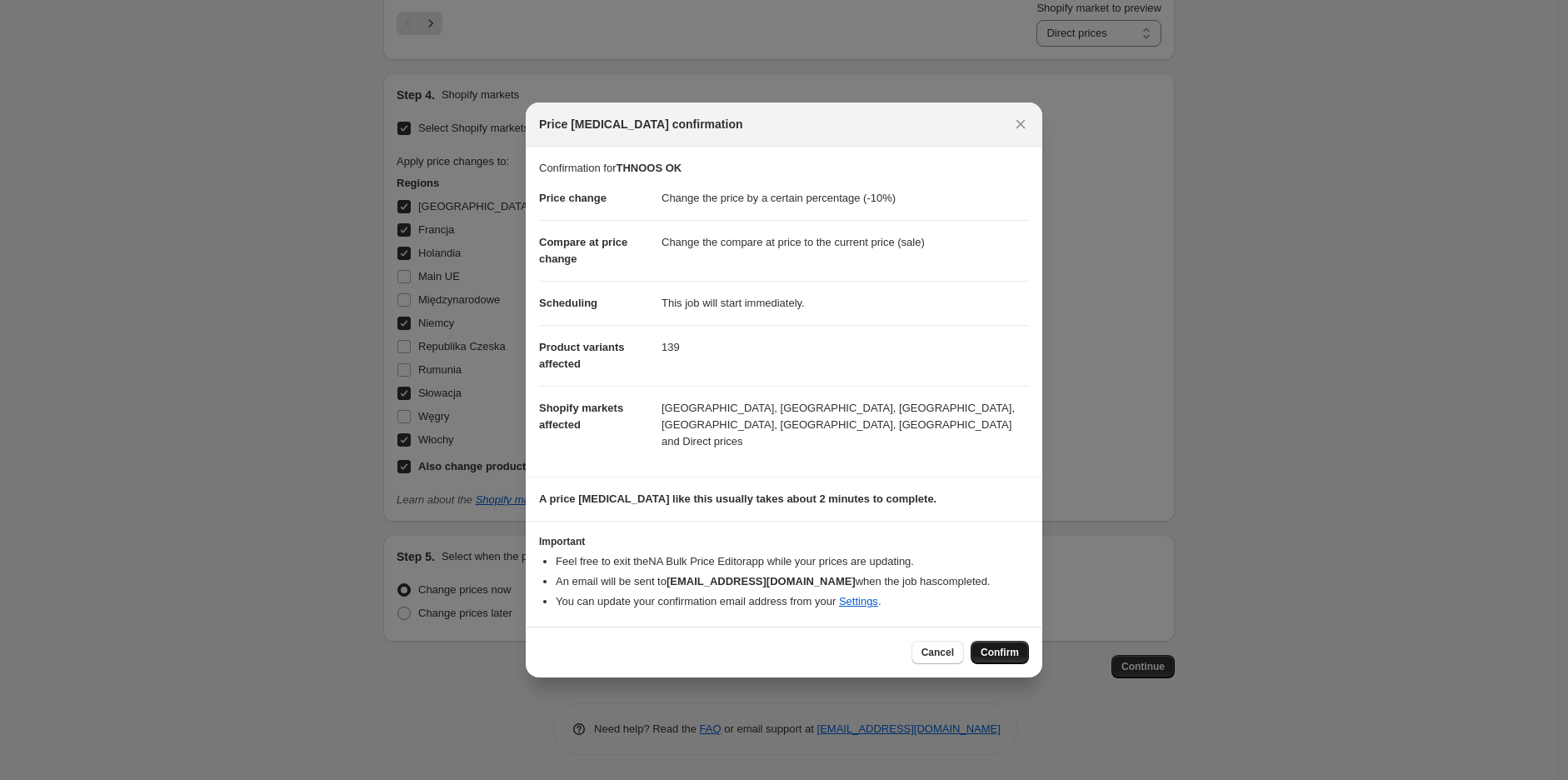
click at [996, 646] on span "Confirm" at bounding box center [999, 653] width 38 height 14
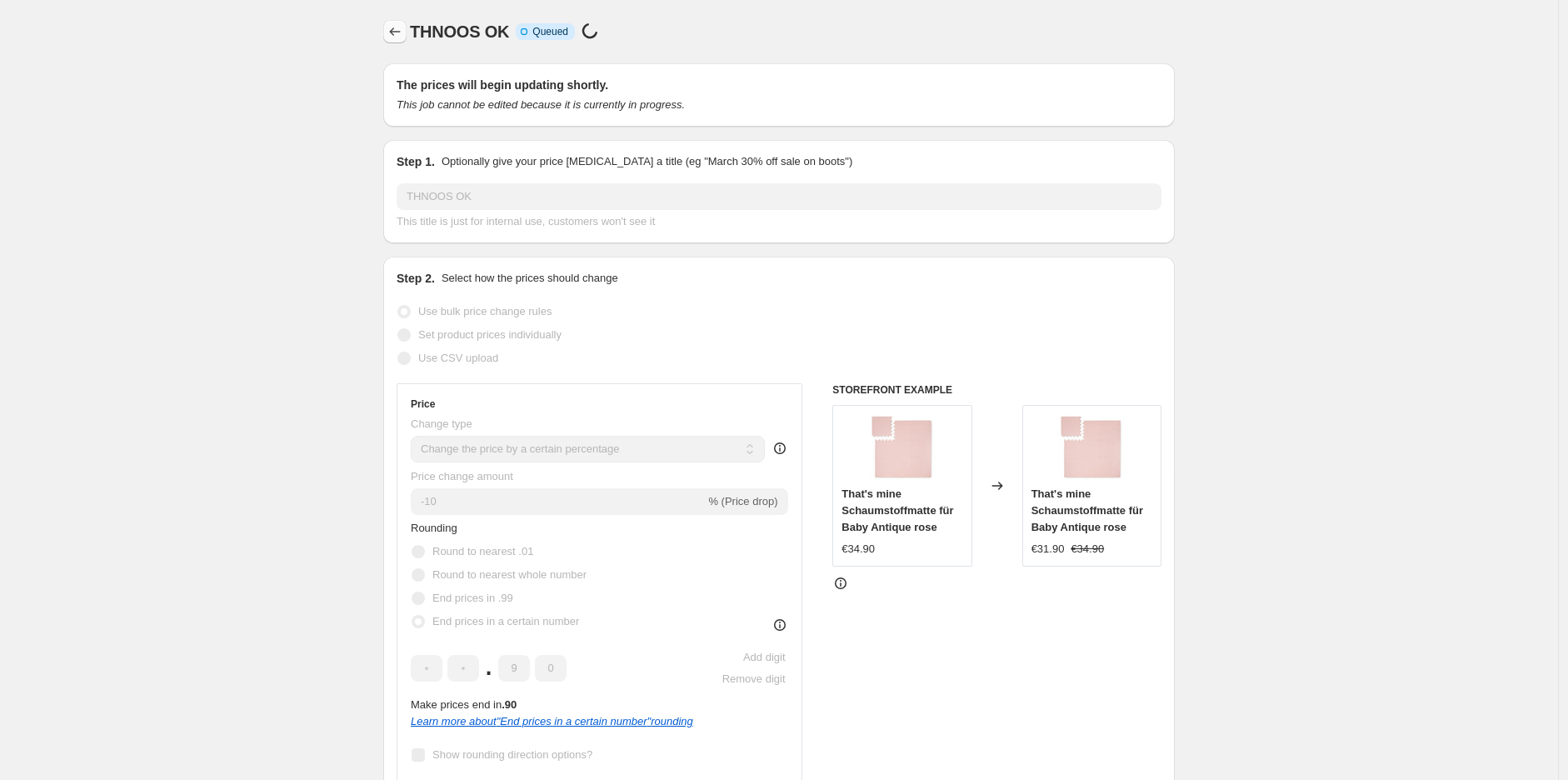
click at [398, 30] on icon "Price change jobs" at bounding box center [395, 32] width 17 height 17
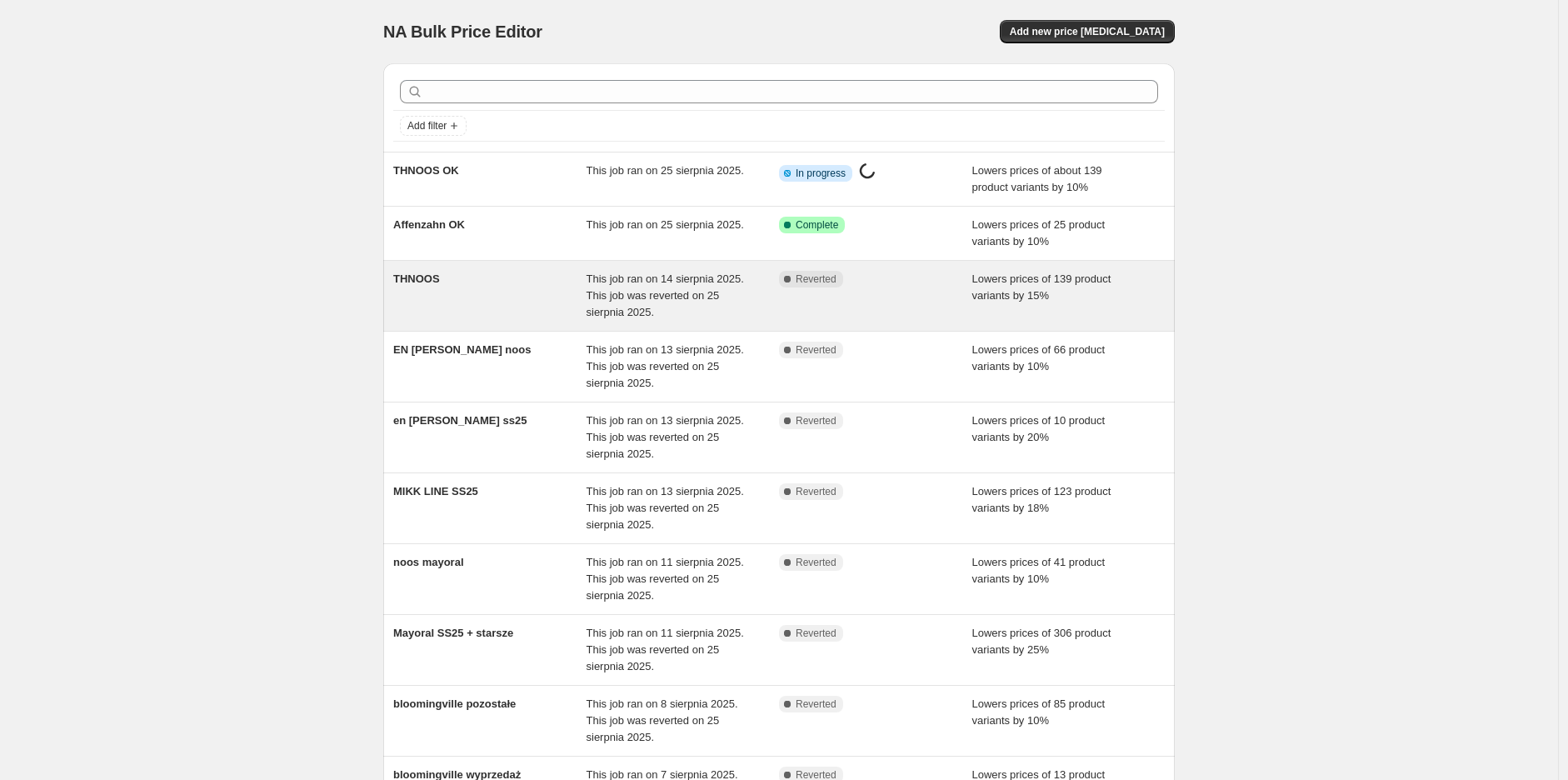
click at [482, 292] on div "THNOOS" at bounding box center [490, 296] width 193 height 50
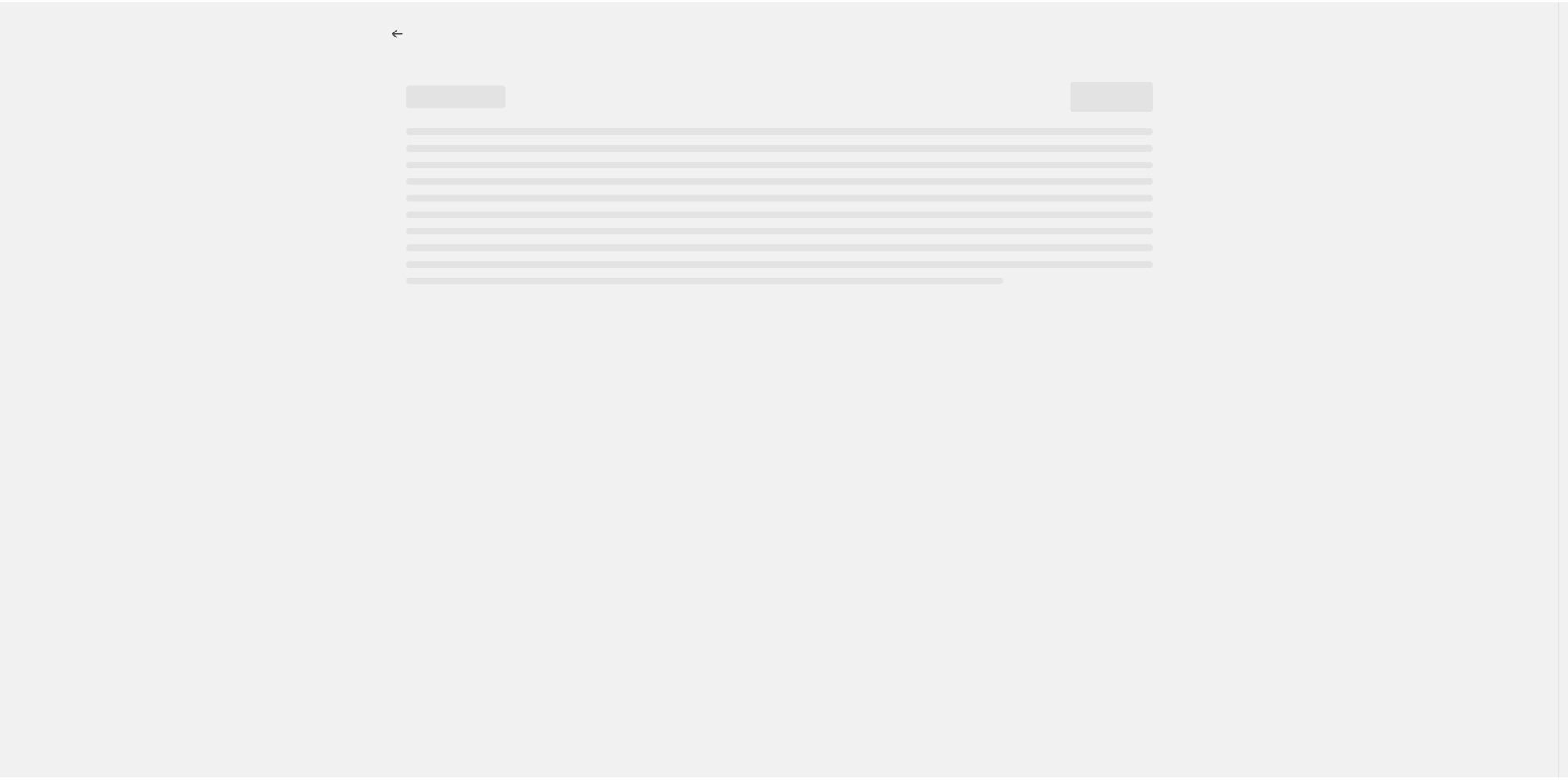
select select "percentage"
select select "tag"
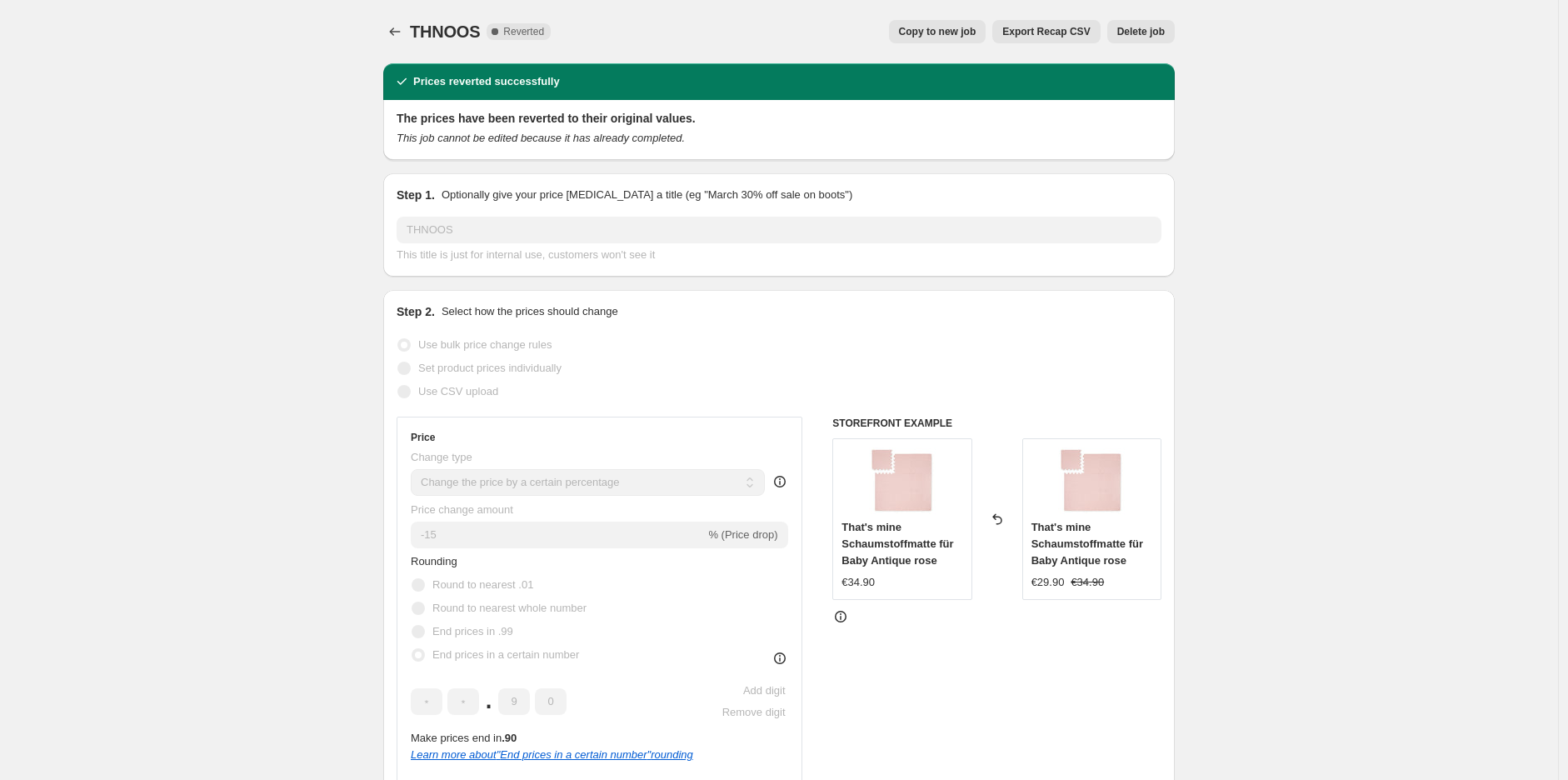
click at [1143, 35] on span "Delete job" at bounding box center [1141, 32] width 48 height 14
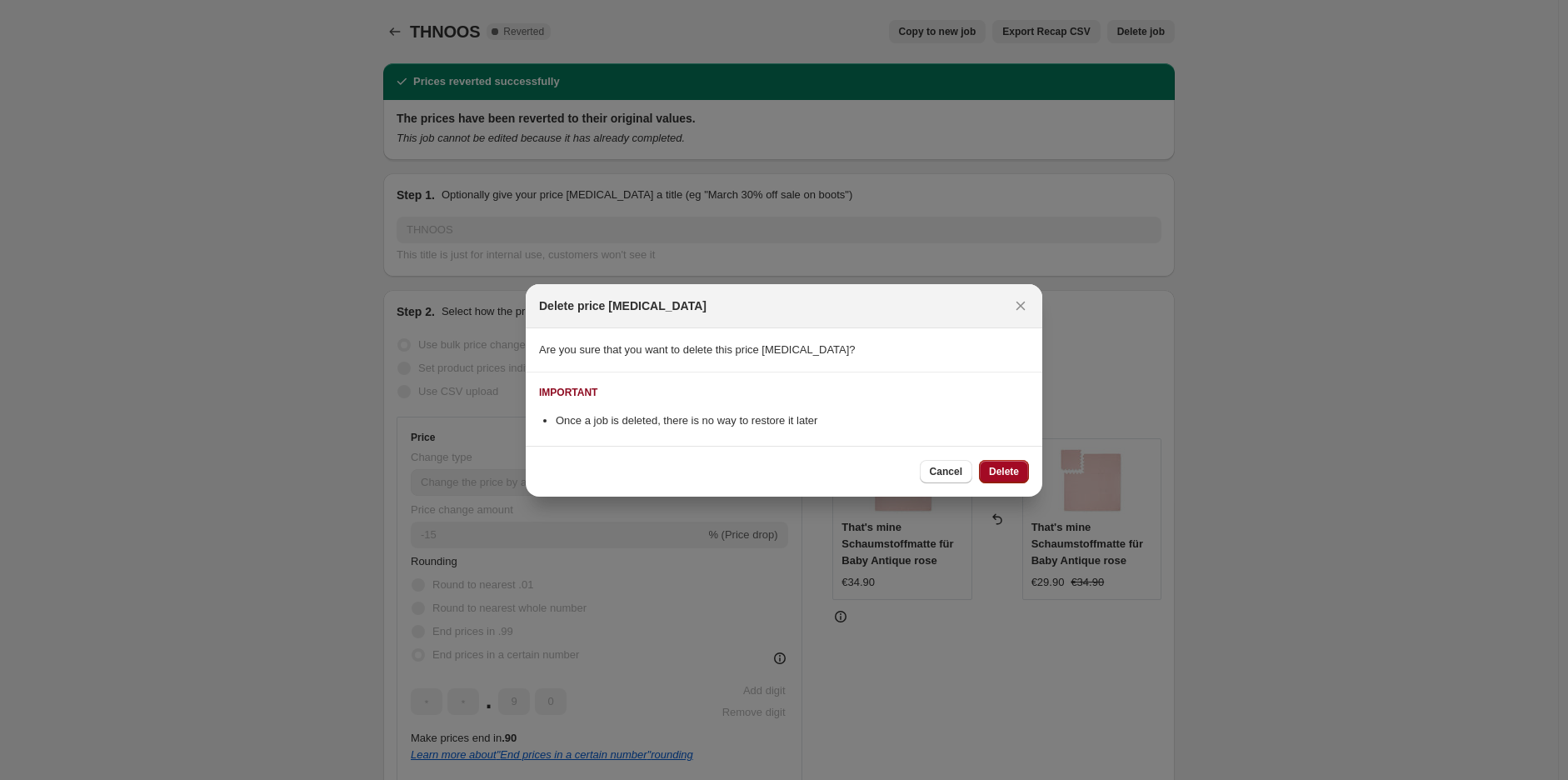
click at [998, 473] on span "Delete" at bounding box center [1003, 472] width 30 height 14
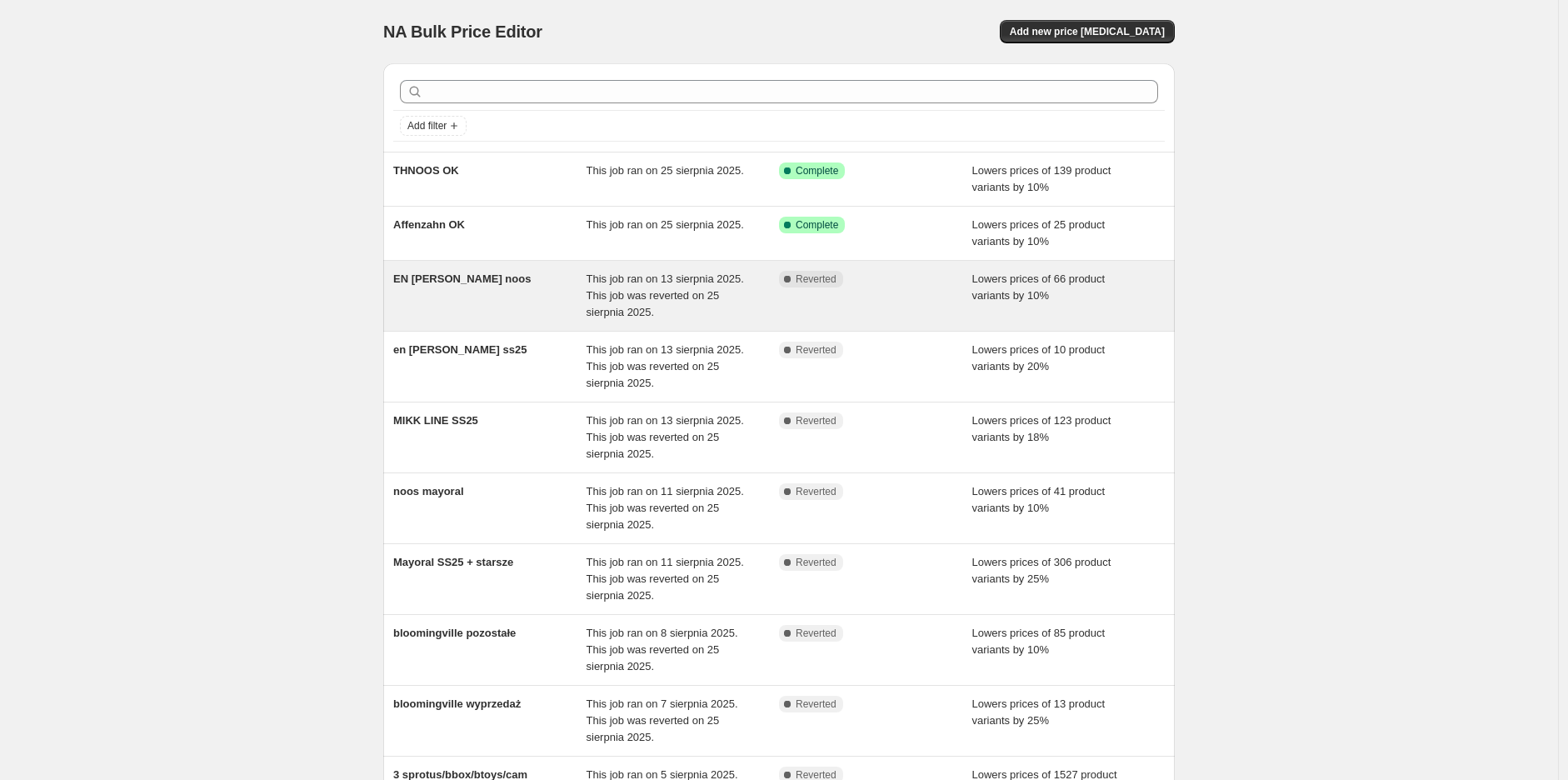
click at [475, 289] on div "EN [PERSON_NAME] noos" at bounding box center [490, 296] width 193 height 50
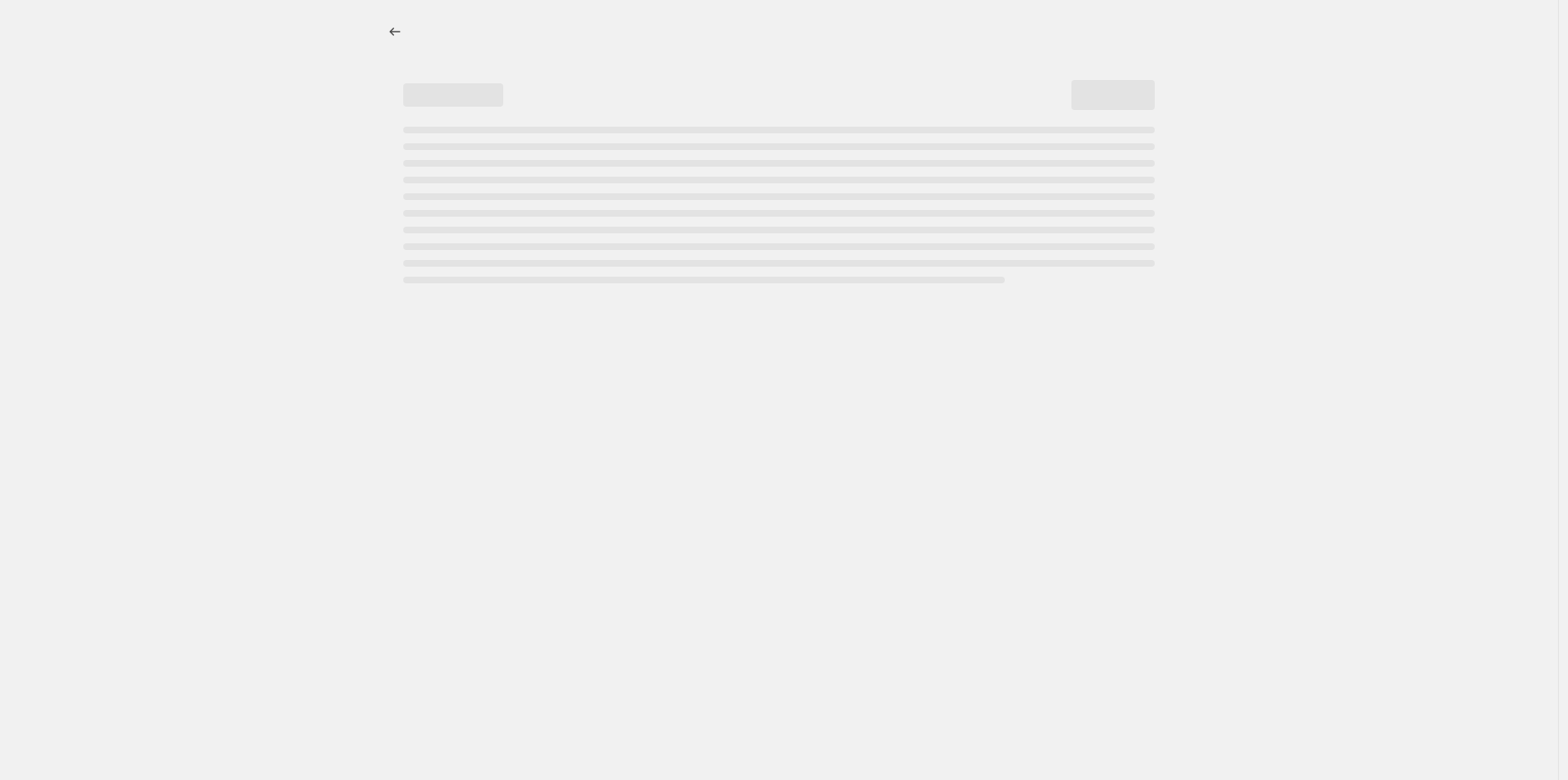
select select "percentage"
select select "tag"
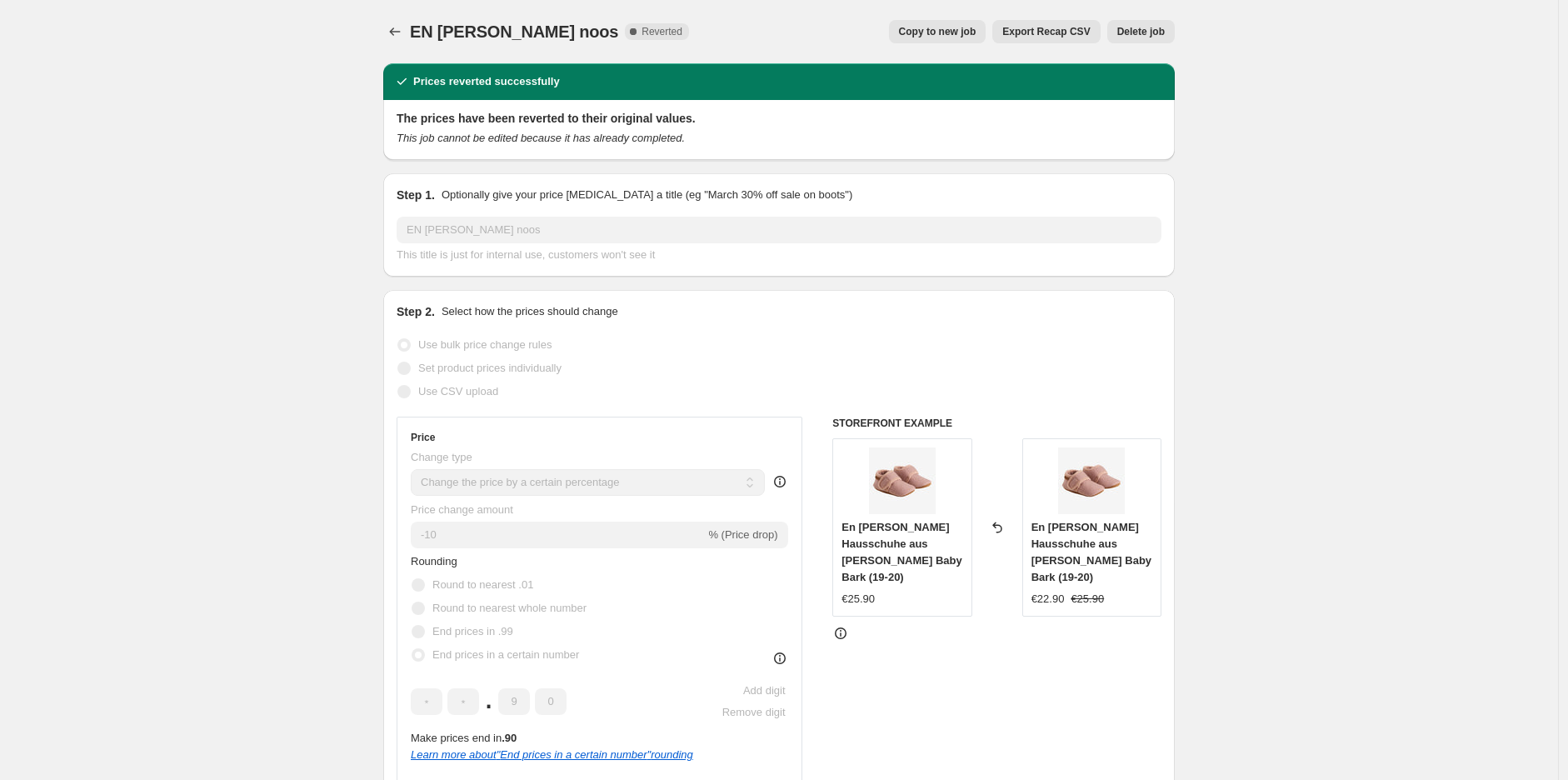
click at [962, 37] on span "Copy to new job" at bounding box center [938, 32] width 78 height 14
select select "percentage"
select select "tag"
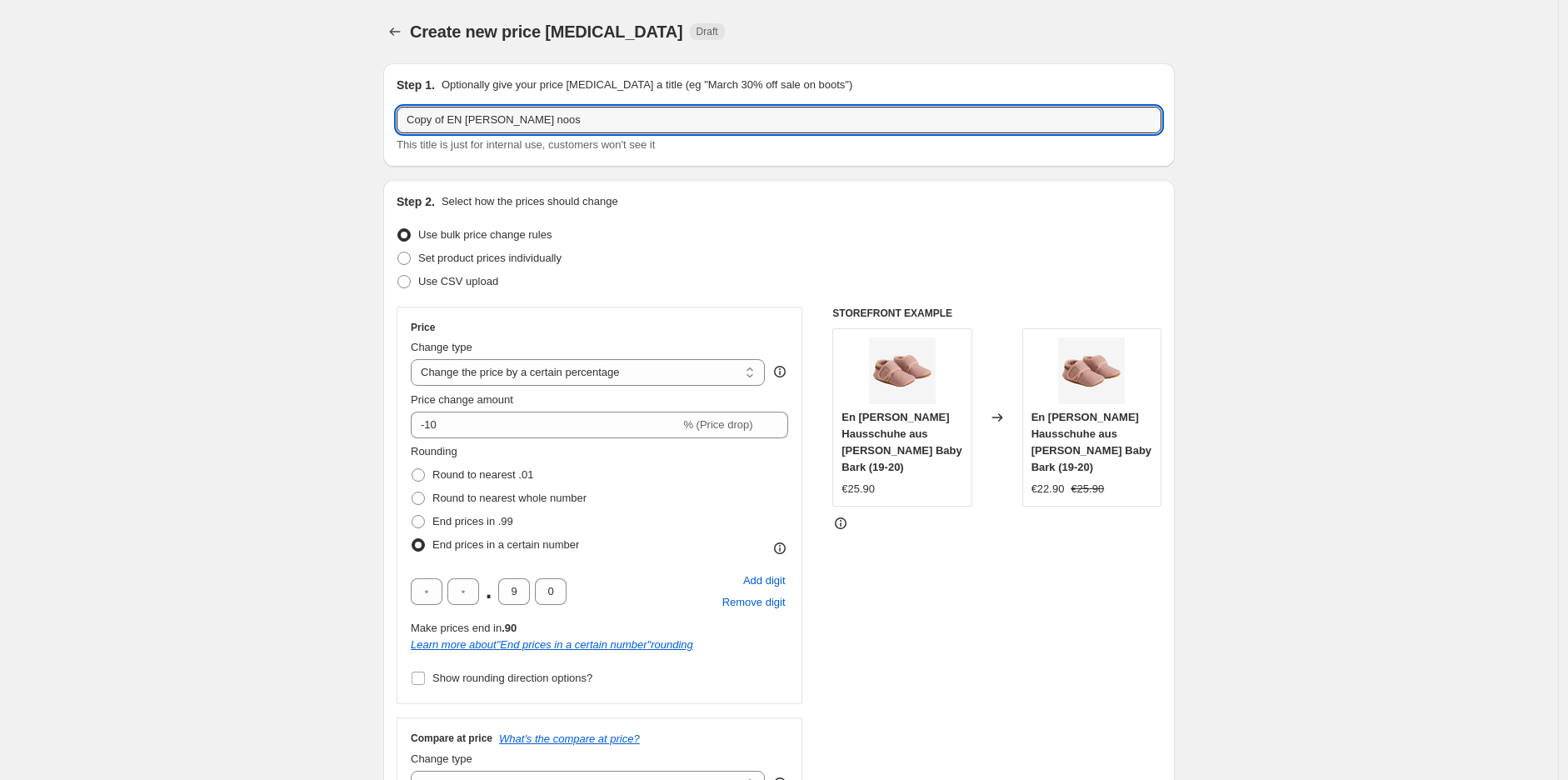
drag, startPoint x: 453, startPoint y: 119, endPoint x: 356, endPoint y: 128, distance: 97.4
click at [570, 126] on input "EN [PERSON_NAME] noos" at bounding box center [779, 120] width 765 height 26
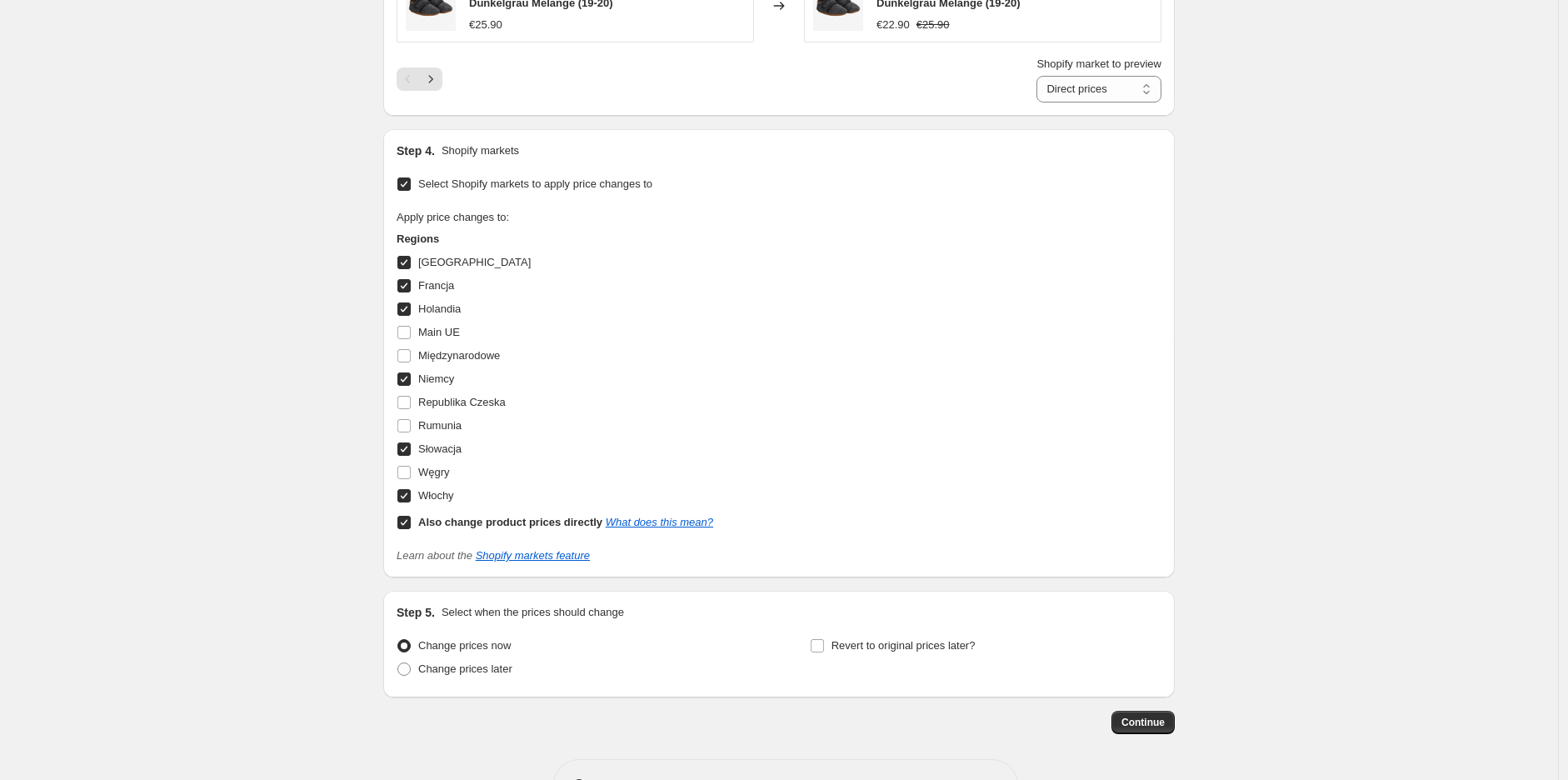
scroll to position [1662, 0]
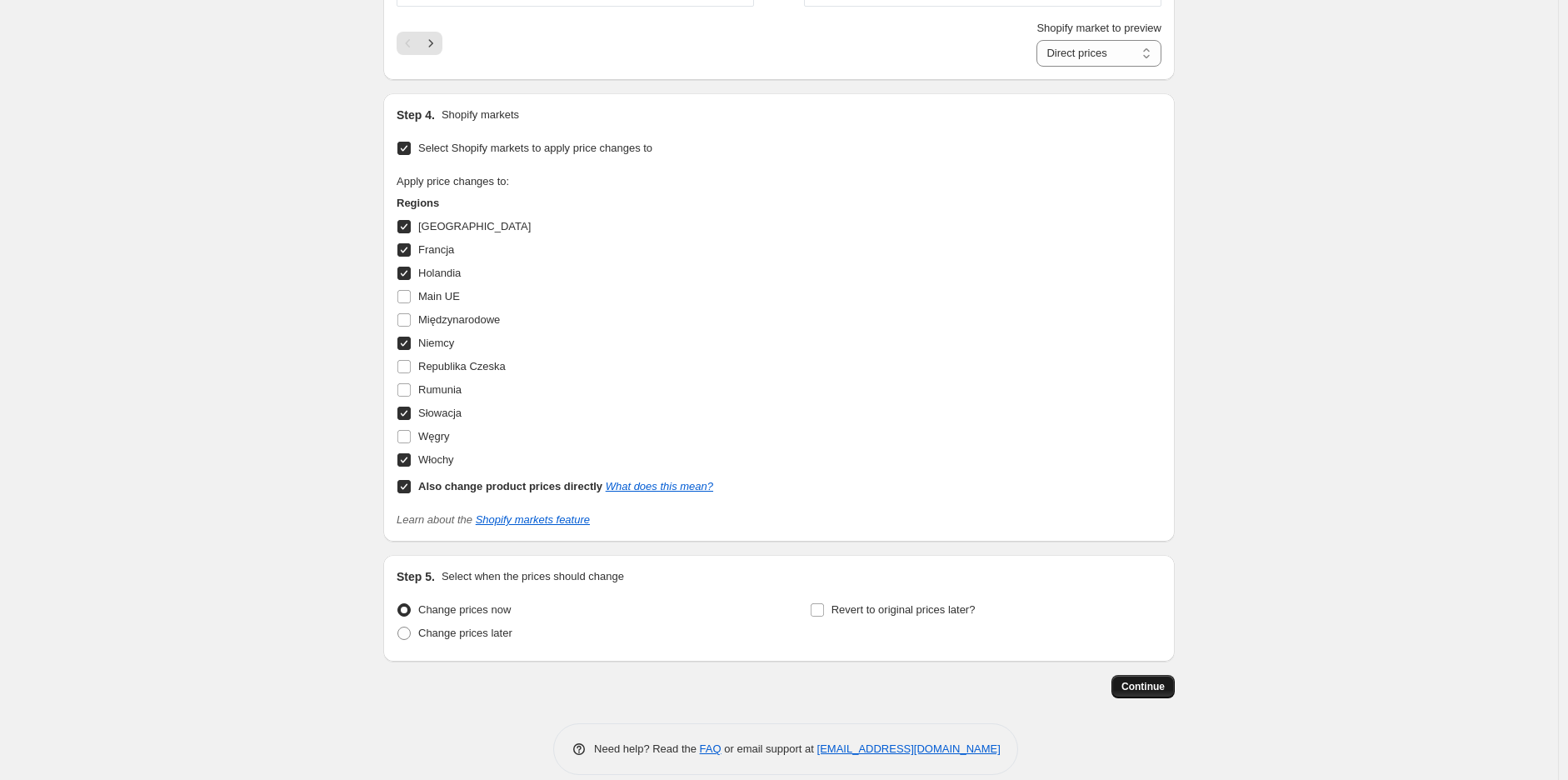
type input "EN [PERSON_NAME] noos OK"
click at [1163, 680] on span "Continue" at bounding box center [1143, 687] width 44 height 14
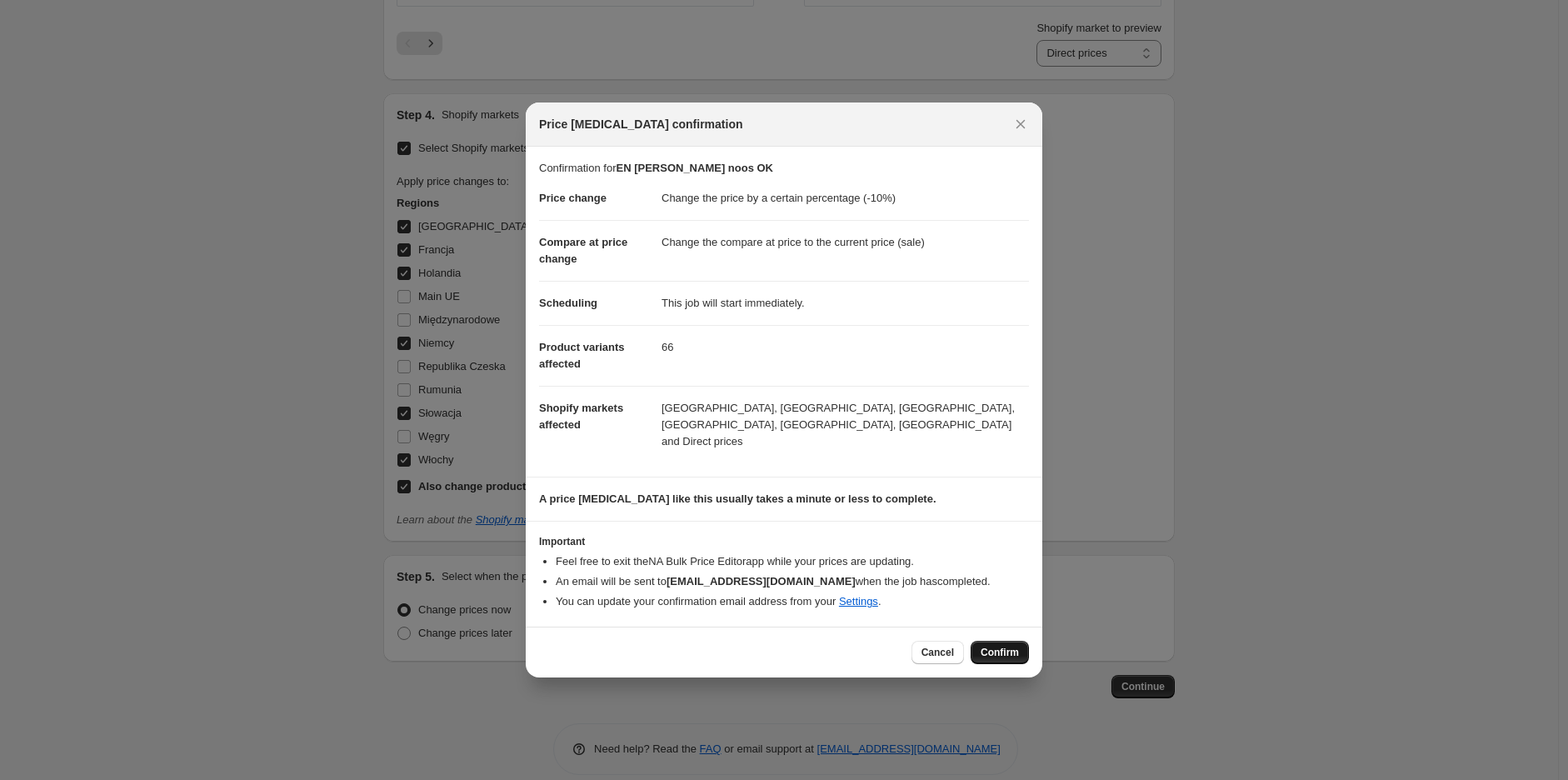
click at [1009, 651] on span "Confirm" at bounding box center [999, 653] width 38 height 14
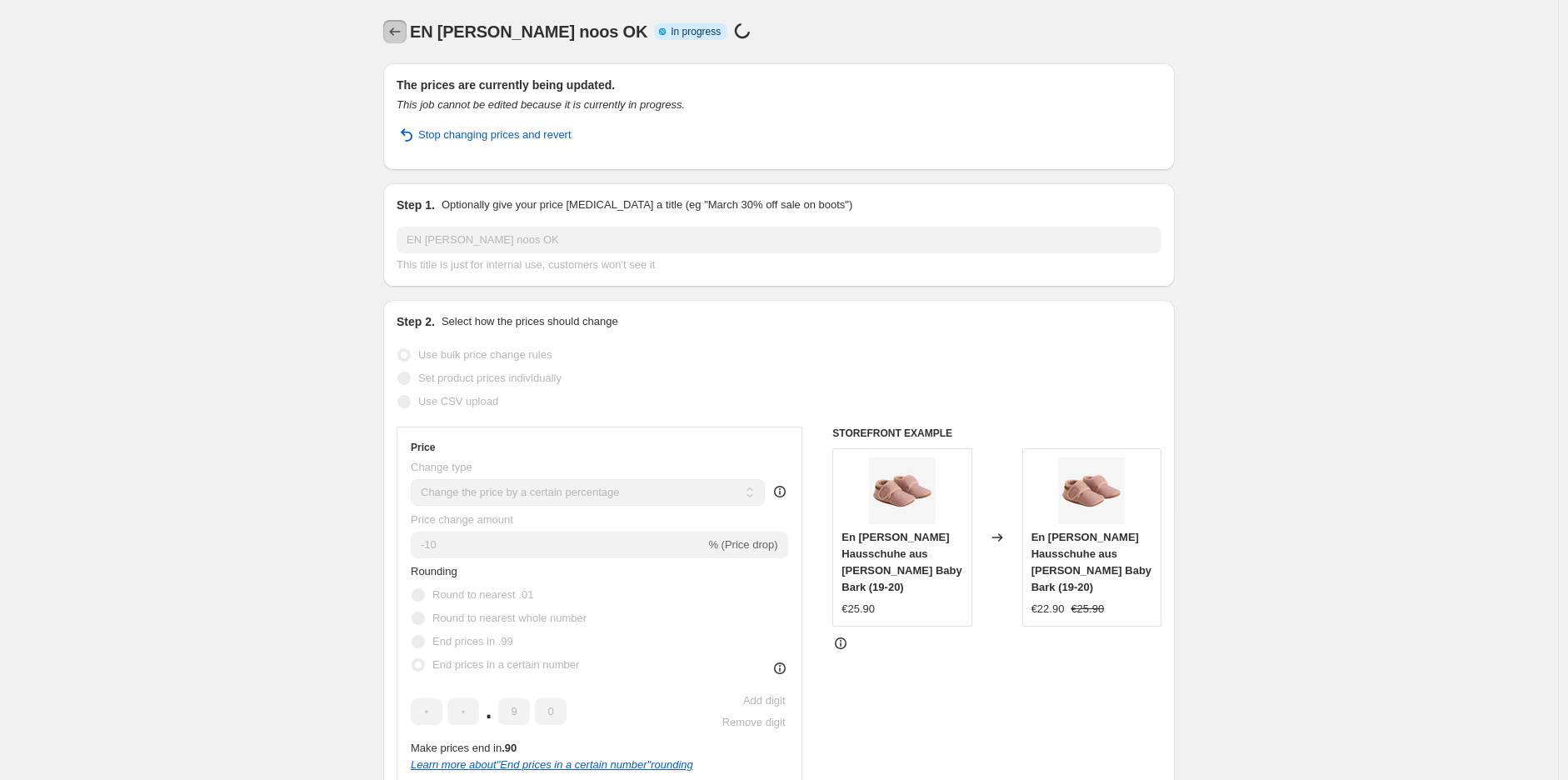
click at [403, 33] on icon "Price change jobs" at bounding box center [395, 32] width 17 height 17
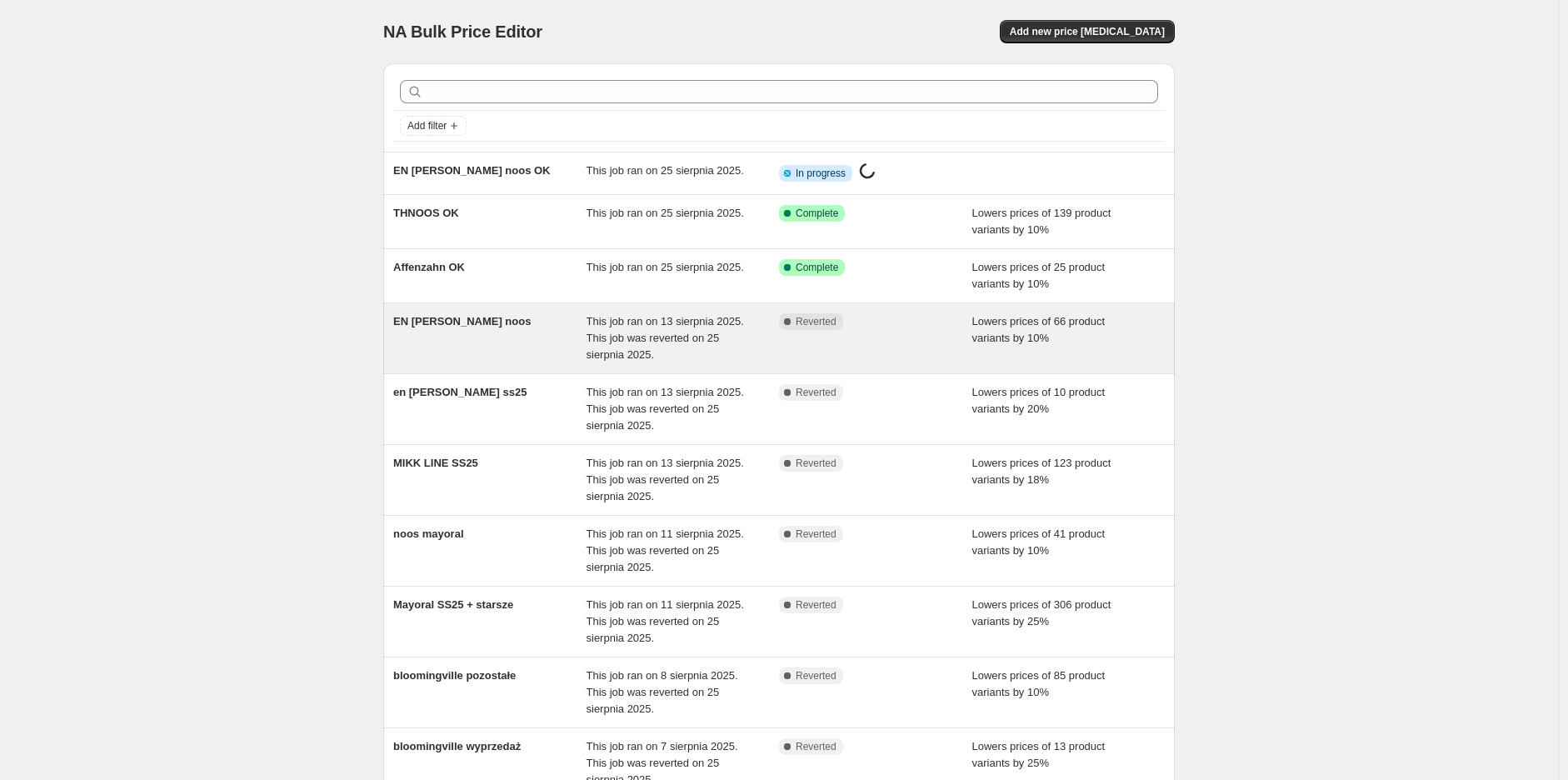
click at [487, 324] on div "EN [PERSON_NAME] noos" at bounding box center [490, 338] width 193 height 50
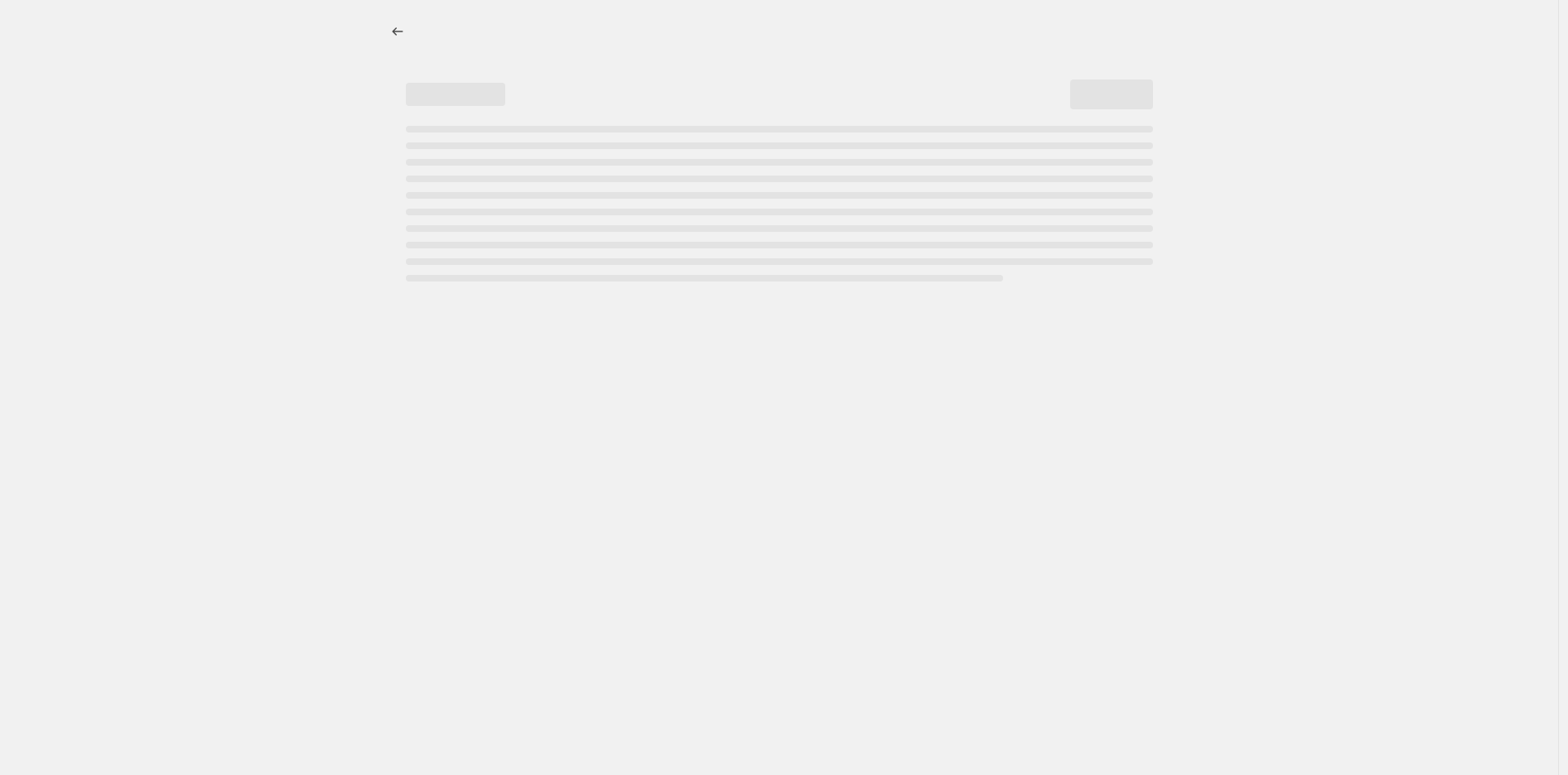
select select "percentage"
select select "tag"
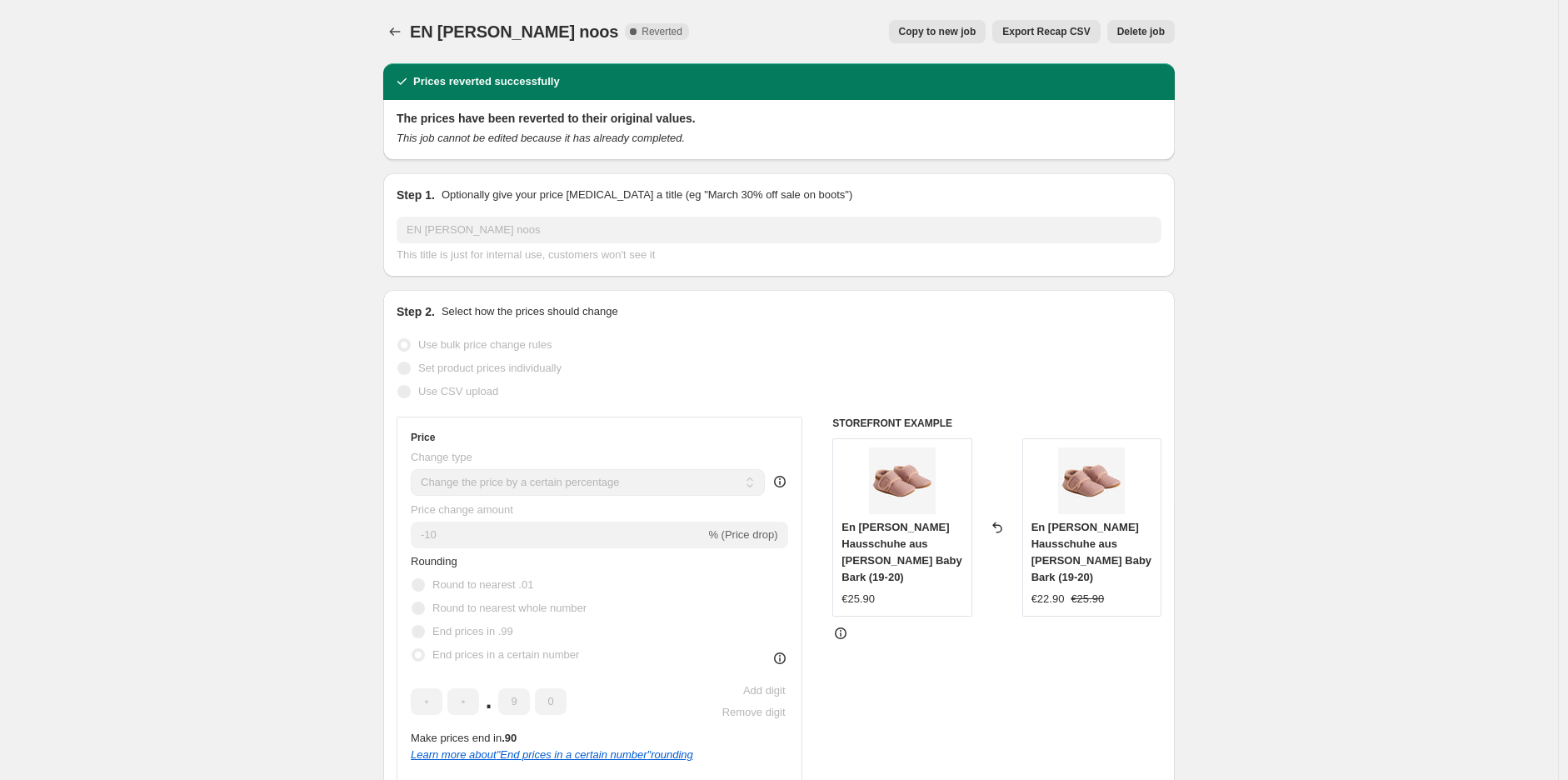
click at [1133, 32] on span "Delete job" at bounding box center [1141, 32] width 48 height 14
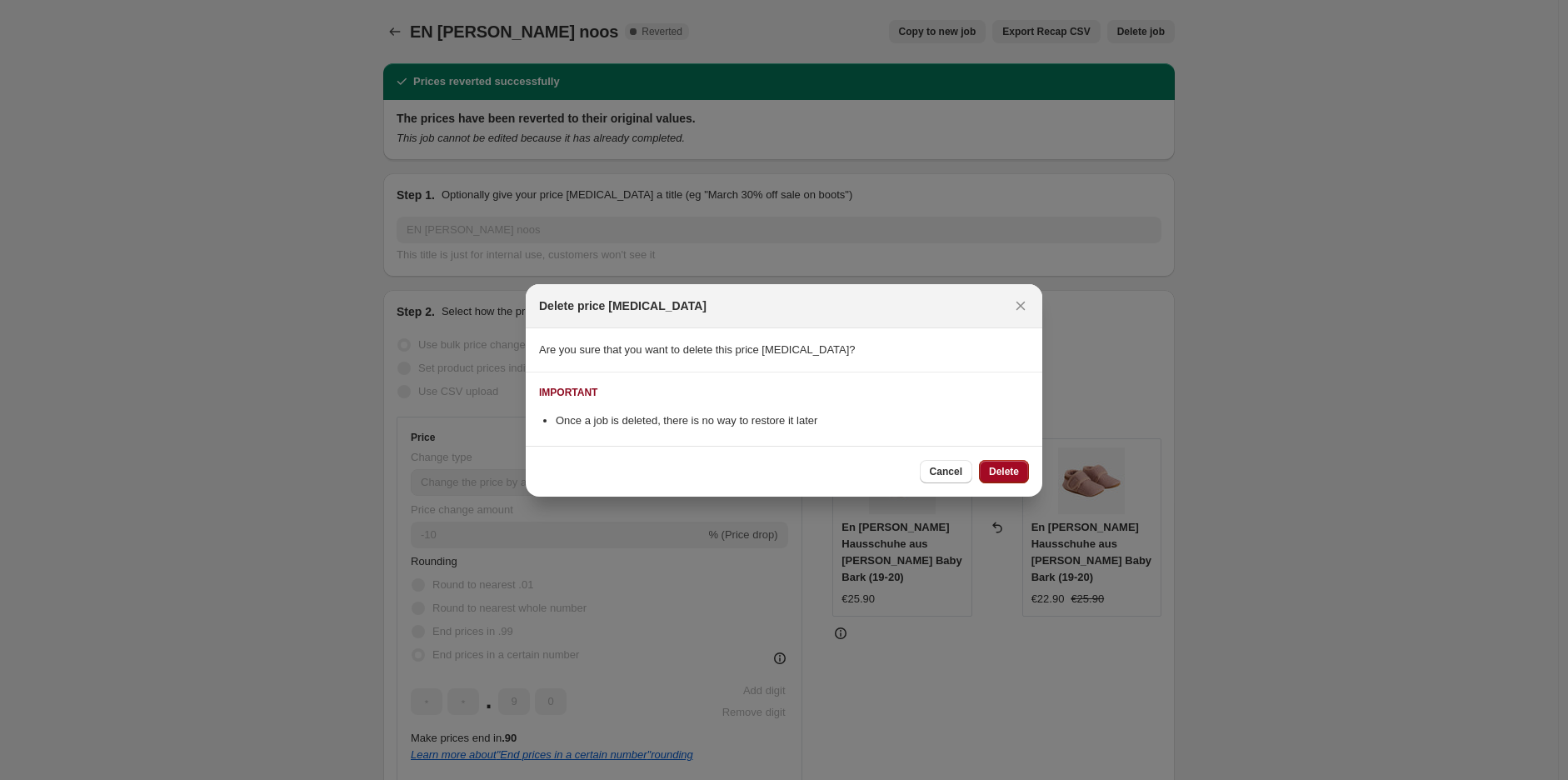
click at [993, 460] on button "Delete" at bounding box center [1003, 472] width 50 height 23
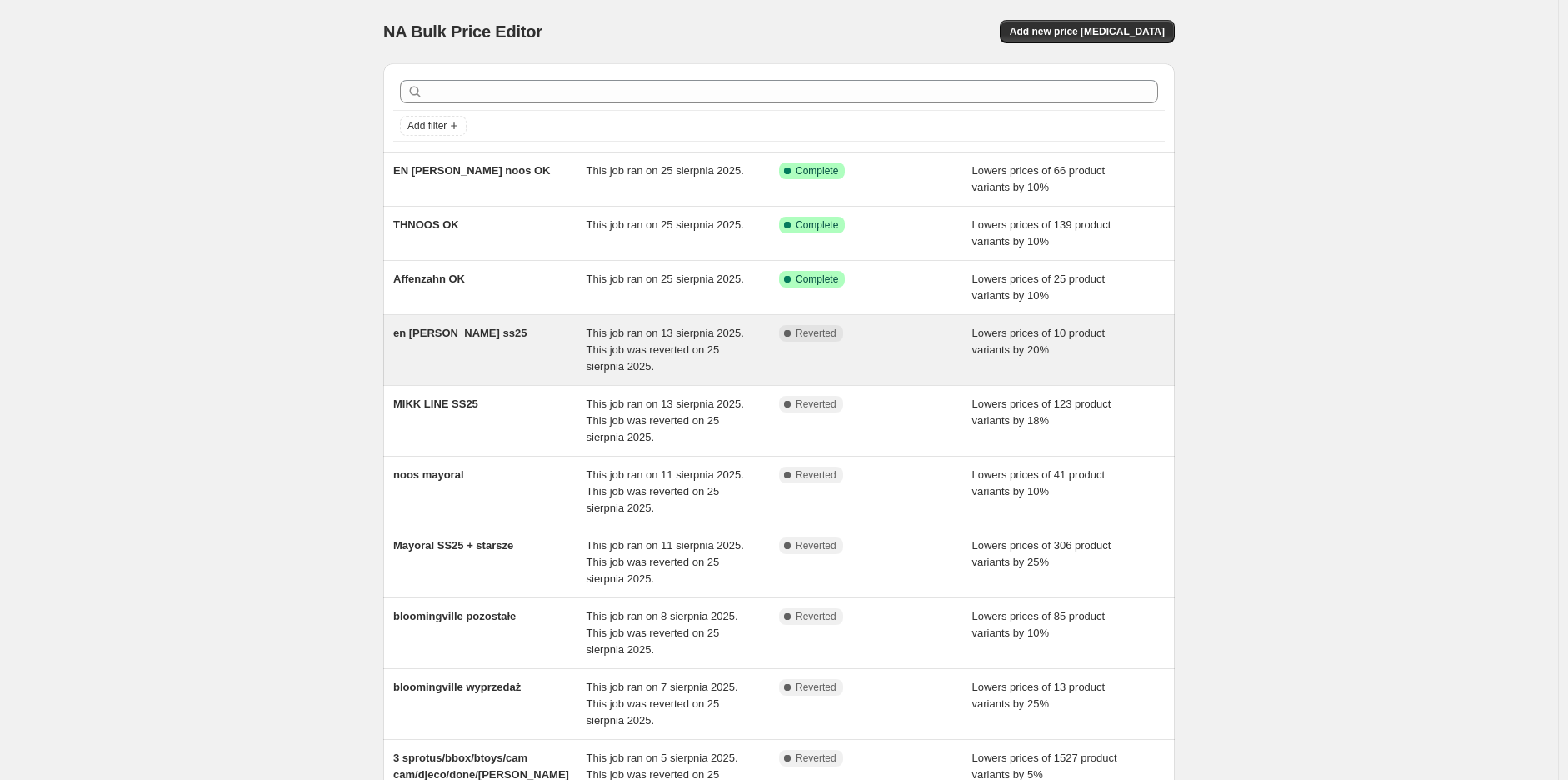
click at [442, 355] on div "en [PERSON_NAME] ss25" at bounding box center [490, 350] width 193 height 50
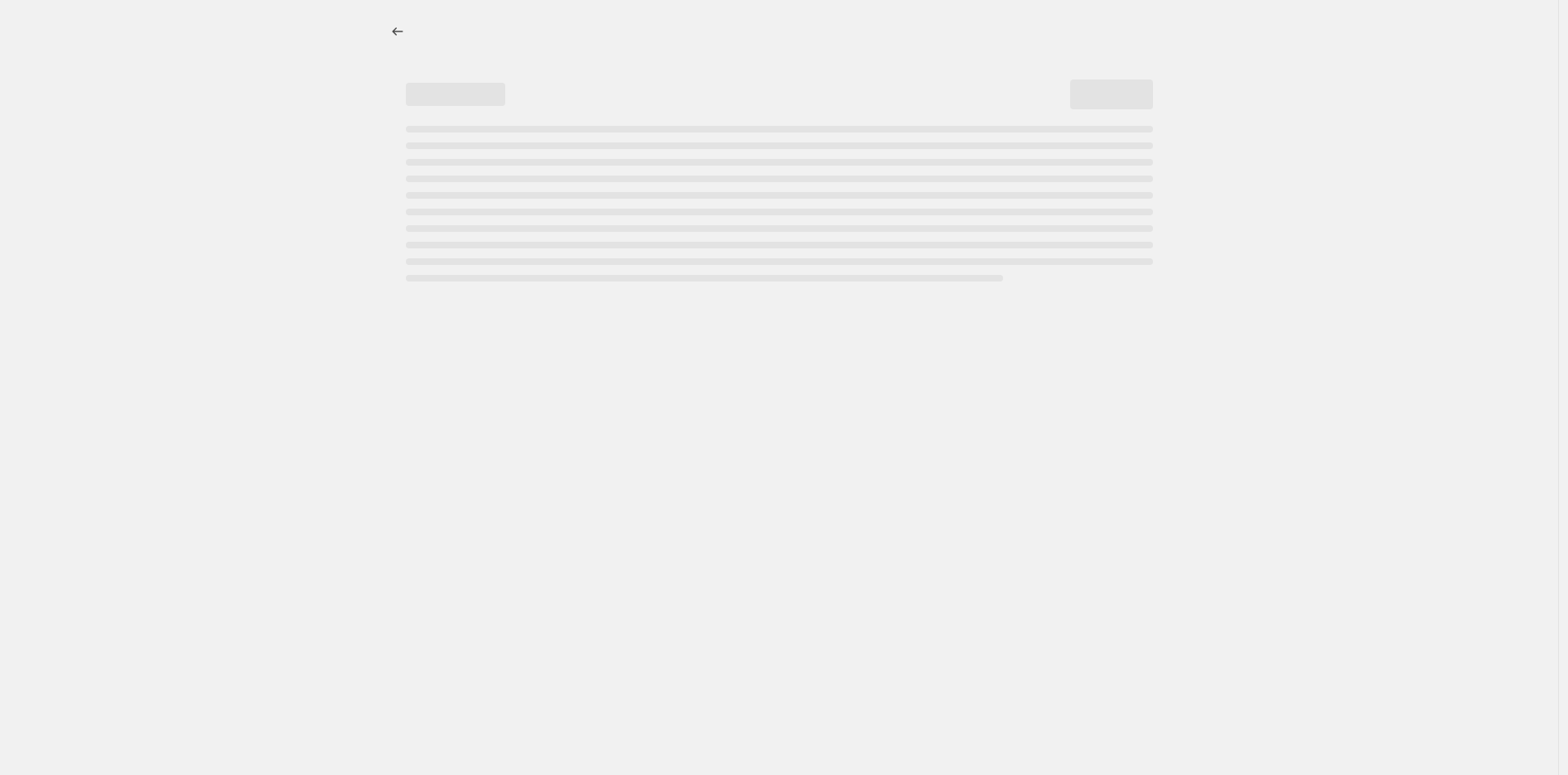
select select "percentage"
select select "tag"
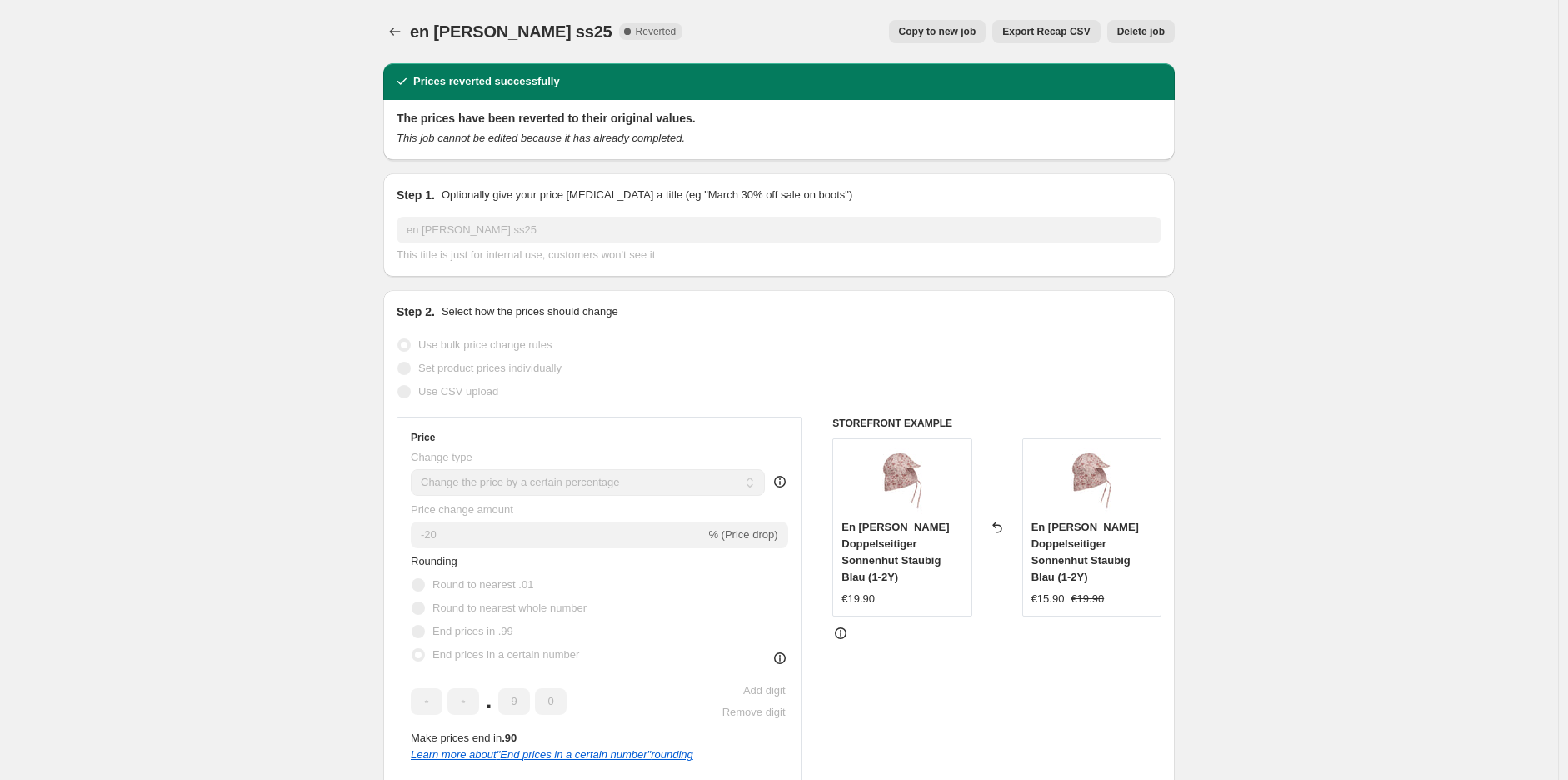
click at [958, 34] on span "Copy to new job" at bounding box center [938, 32] width 78 height 14
select select "percentage"
select select "tag"
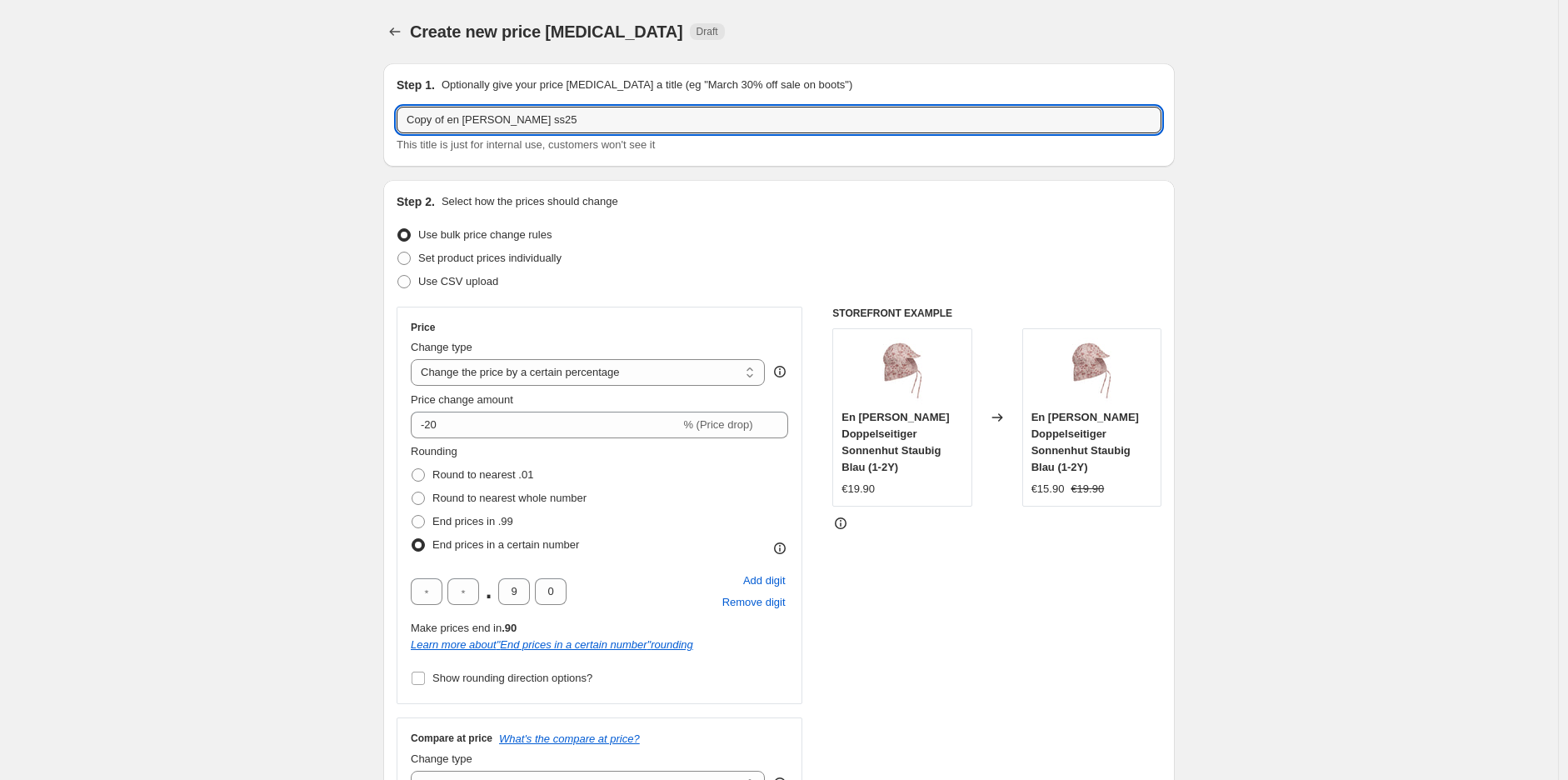
drag, startPoint x: 331, startPoint y: 108, endPoint x: 307, endPoint y: 107, distance: 24.0
click at [587, 130] on input "en [PERSON_NAME] ss25" at bounding box center [779, 120] width 765 height 26
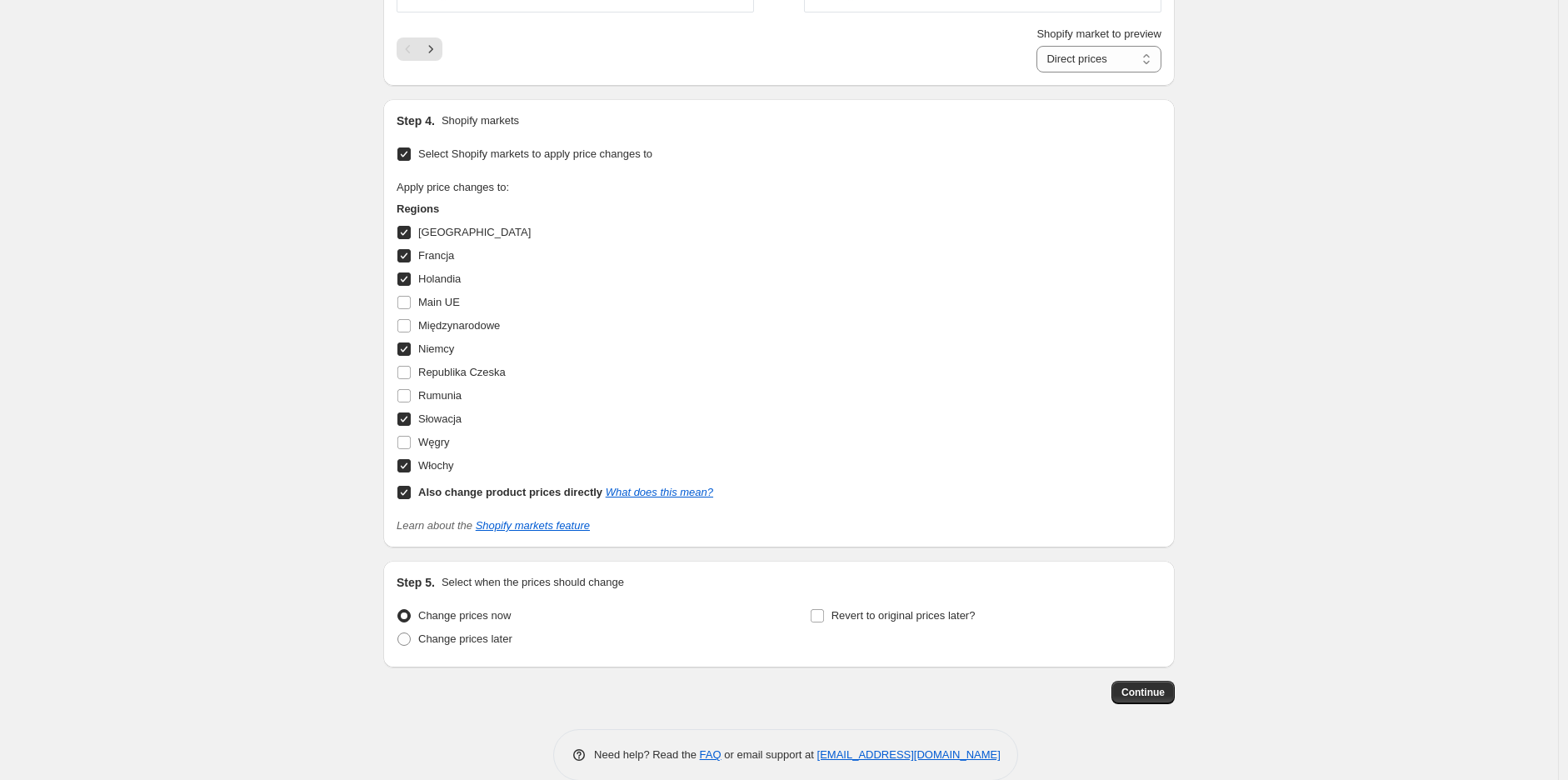
scroll to position [1657, 0]
type input "en [PERSON_NAME] ss25 OK"
click at [1175, 680] on button "Continue" at bounding box center [1144, 691] width 63 height 23
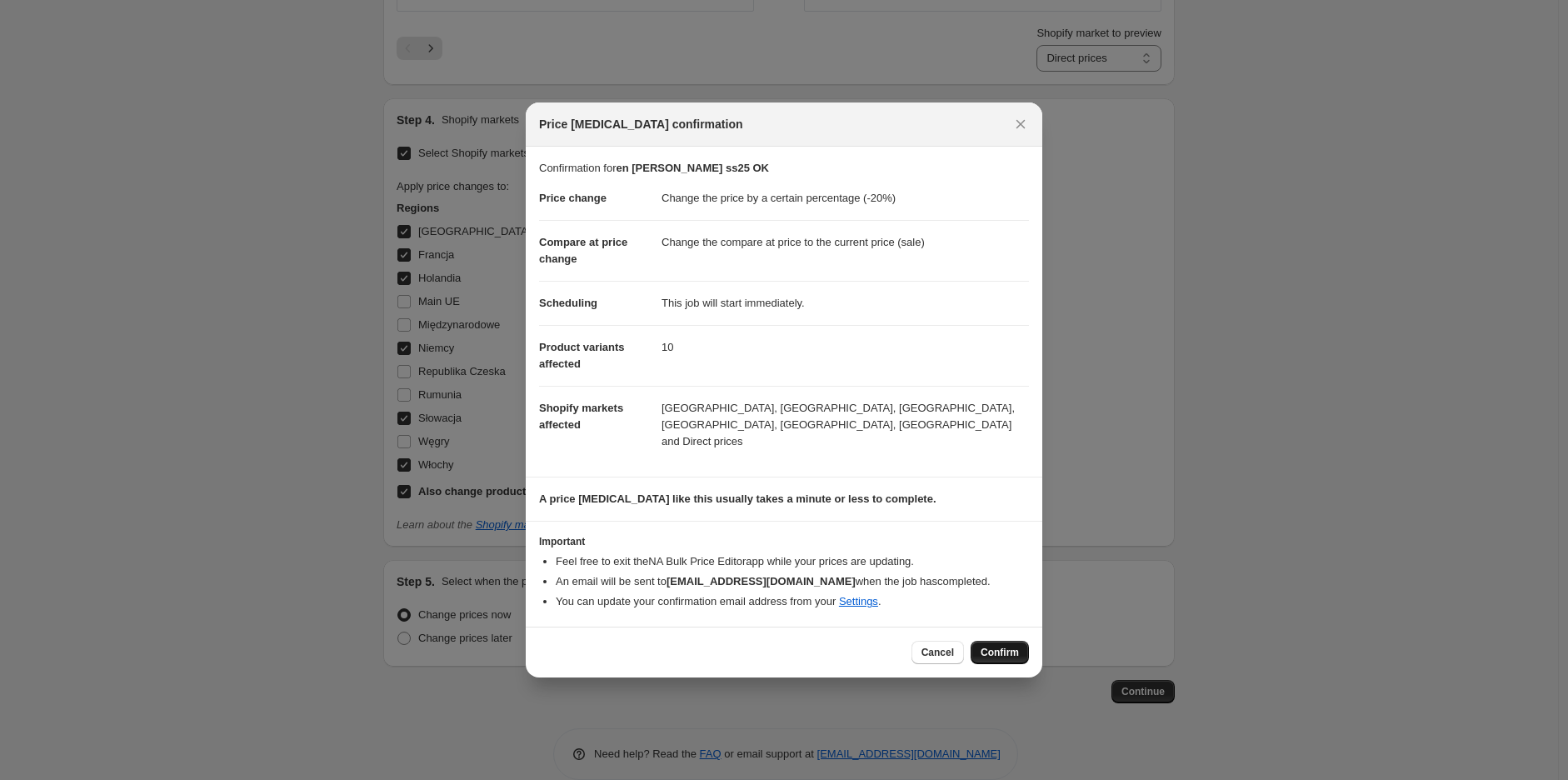
click at [1015, 646] on span "Confirm" at bounding box center [999, 653] width 38 height 14
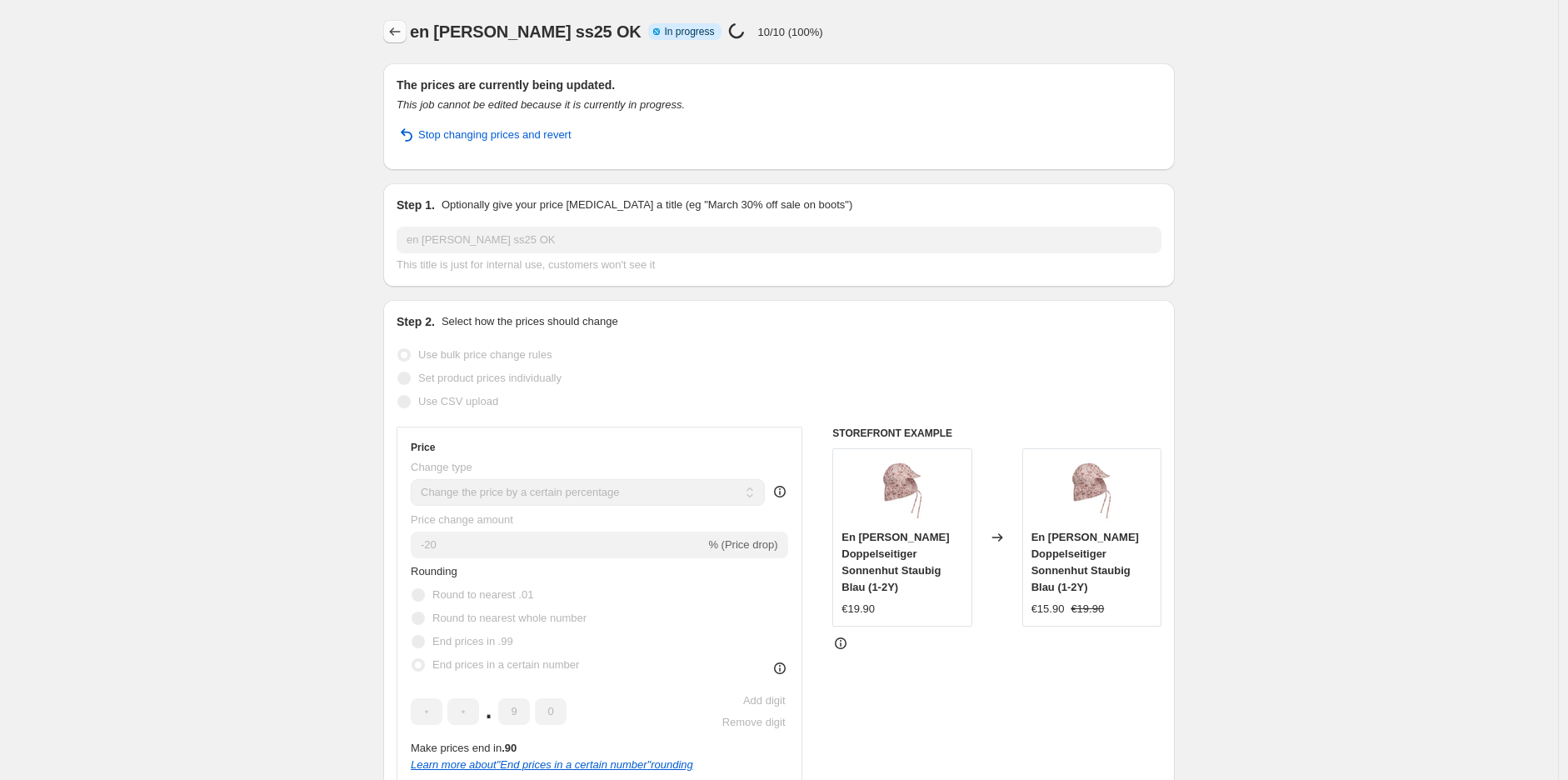
click at [401, 27] on icon "Price change jobs" at bounding box center [395, 32] width 17 height 17
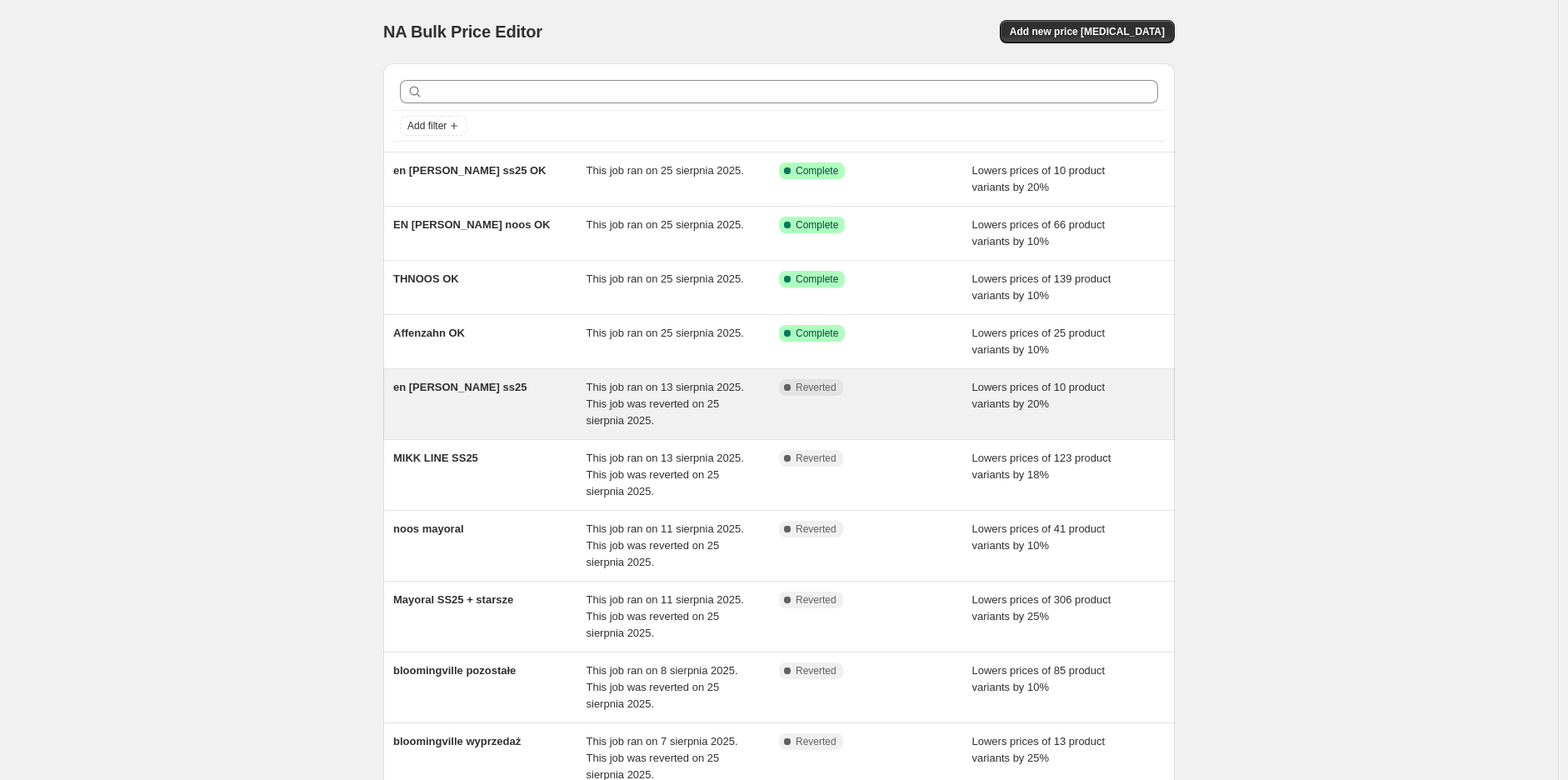
click at [459, 401] on div "en [PERSON_NAME] ss25" at bounding box center [490, 404] width 193 height 50
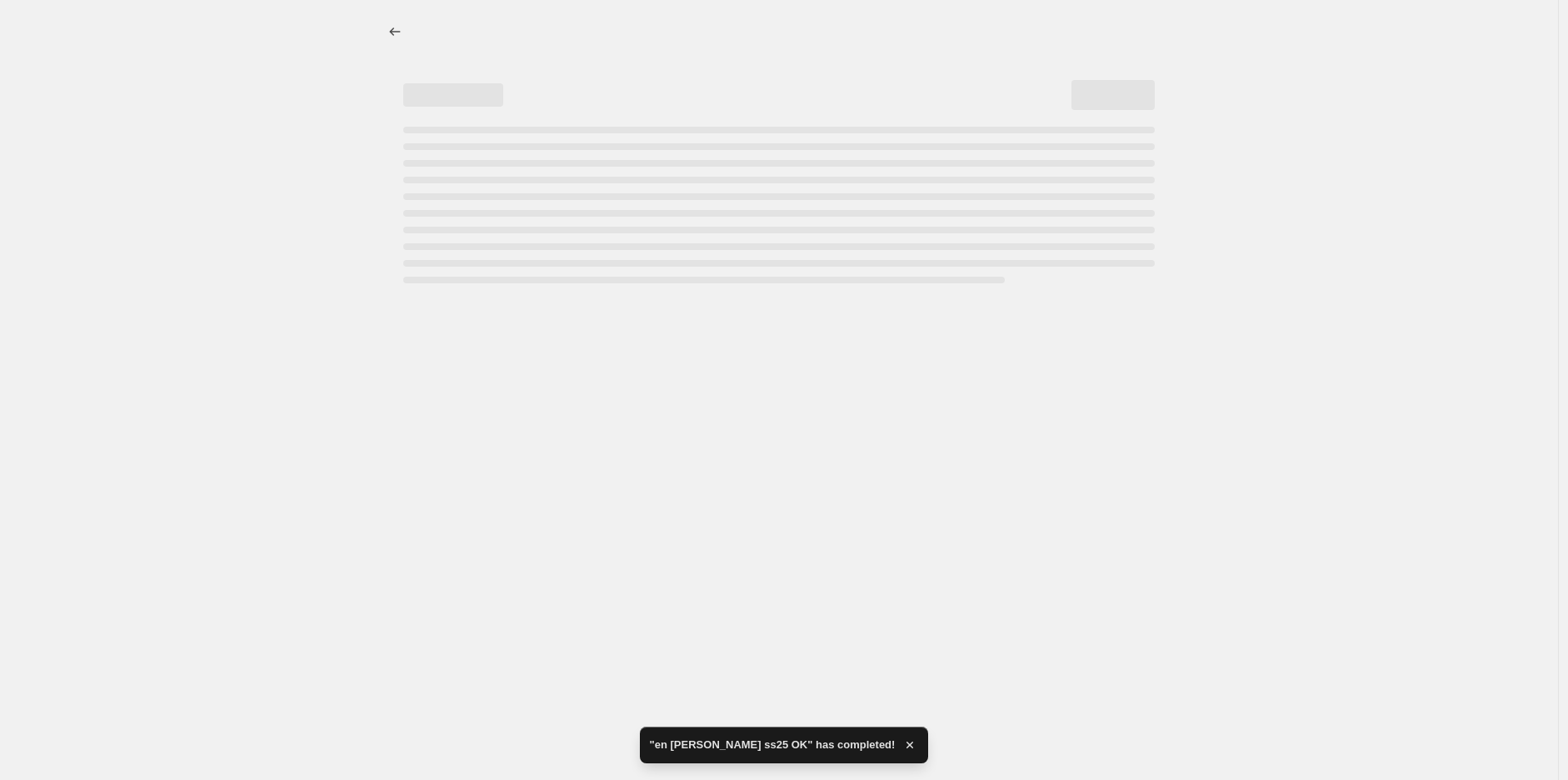
select select "percentage"
select select "tag"
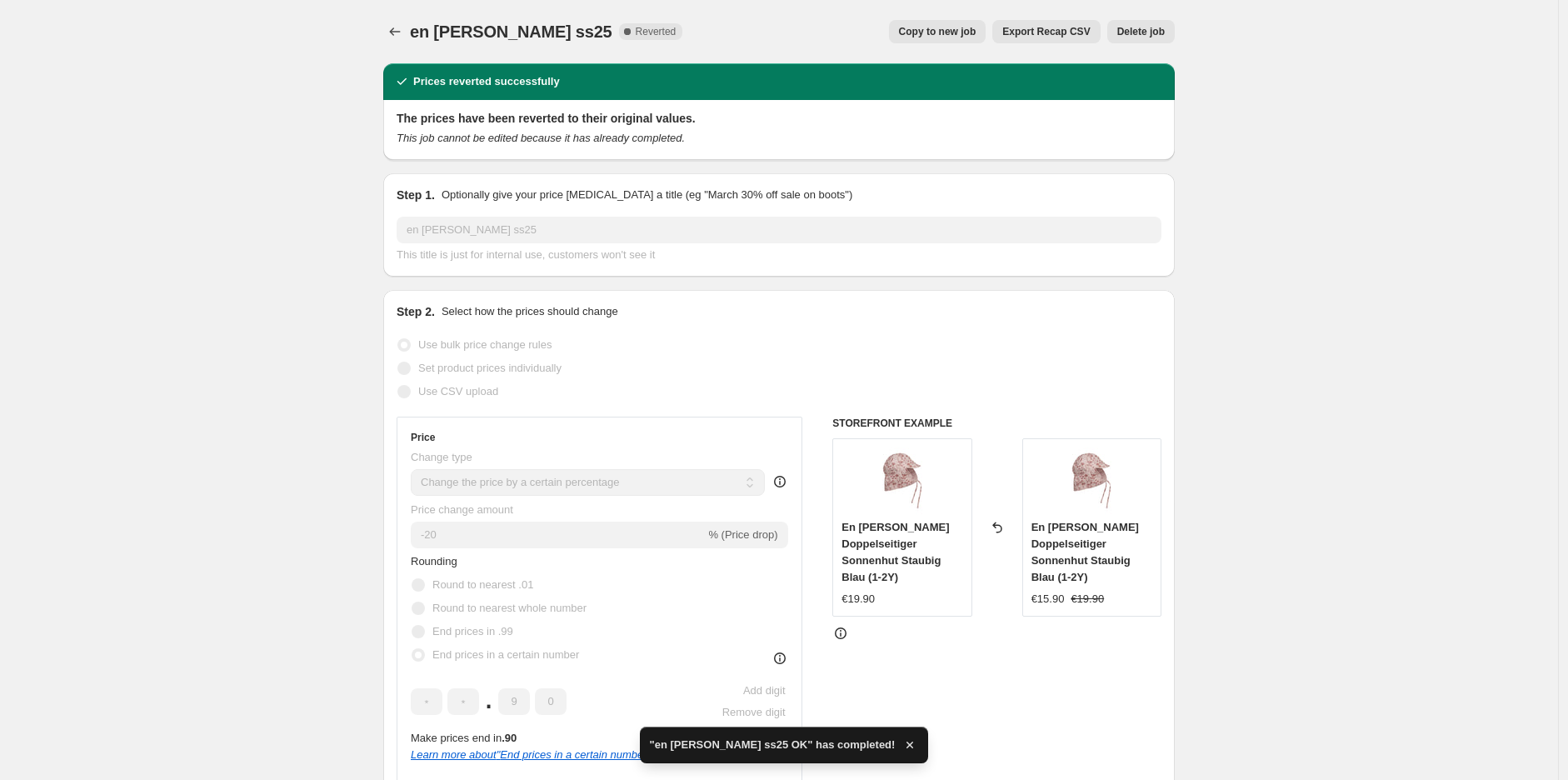
click at [1138, 32] on span "Delete job" at bounding box center [1141, 32] width 48 height 14
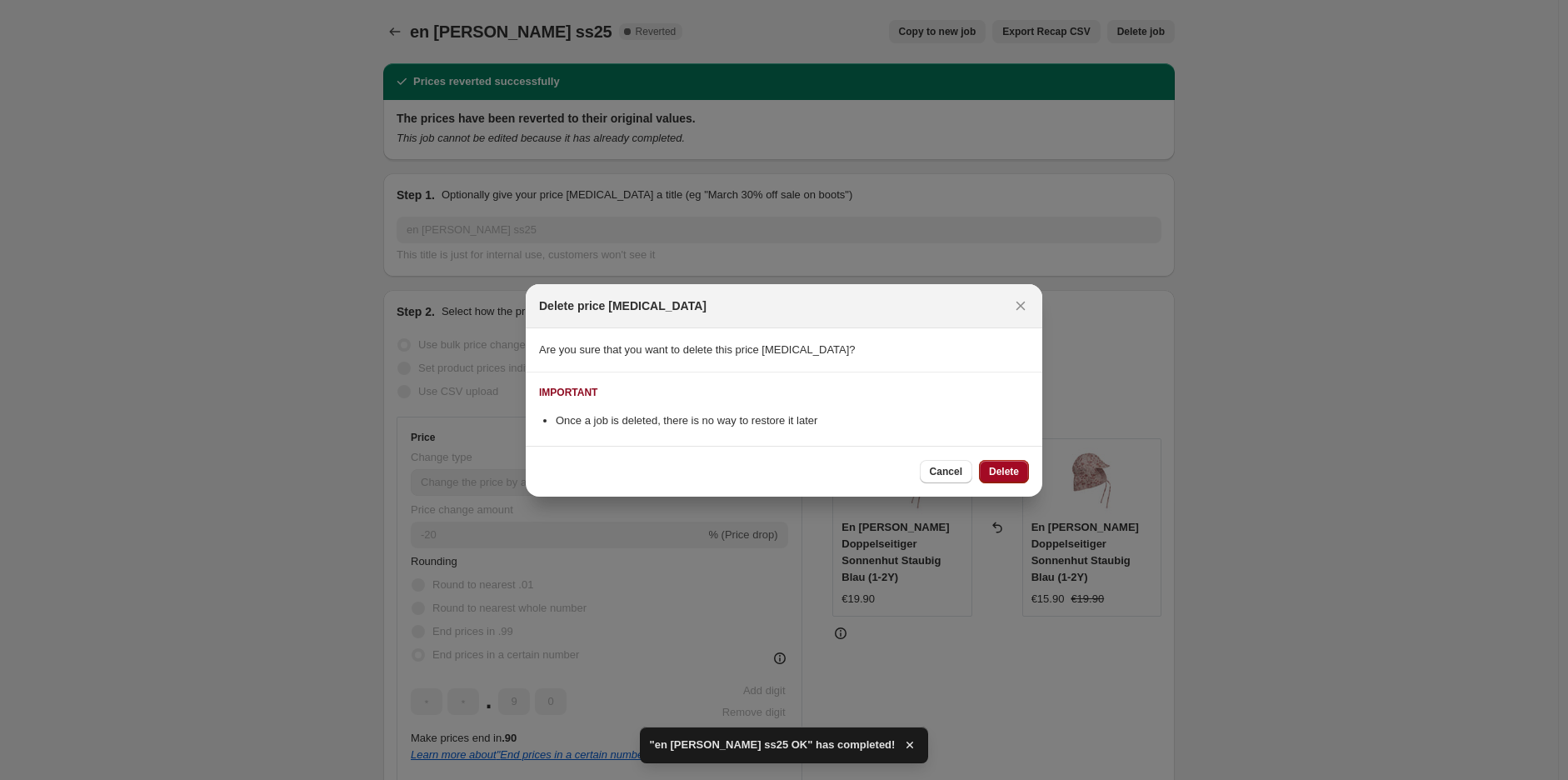
click at [995, 472] on span "Delete" at bounding box center [1003, 472] width 30 height 14
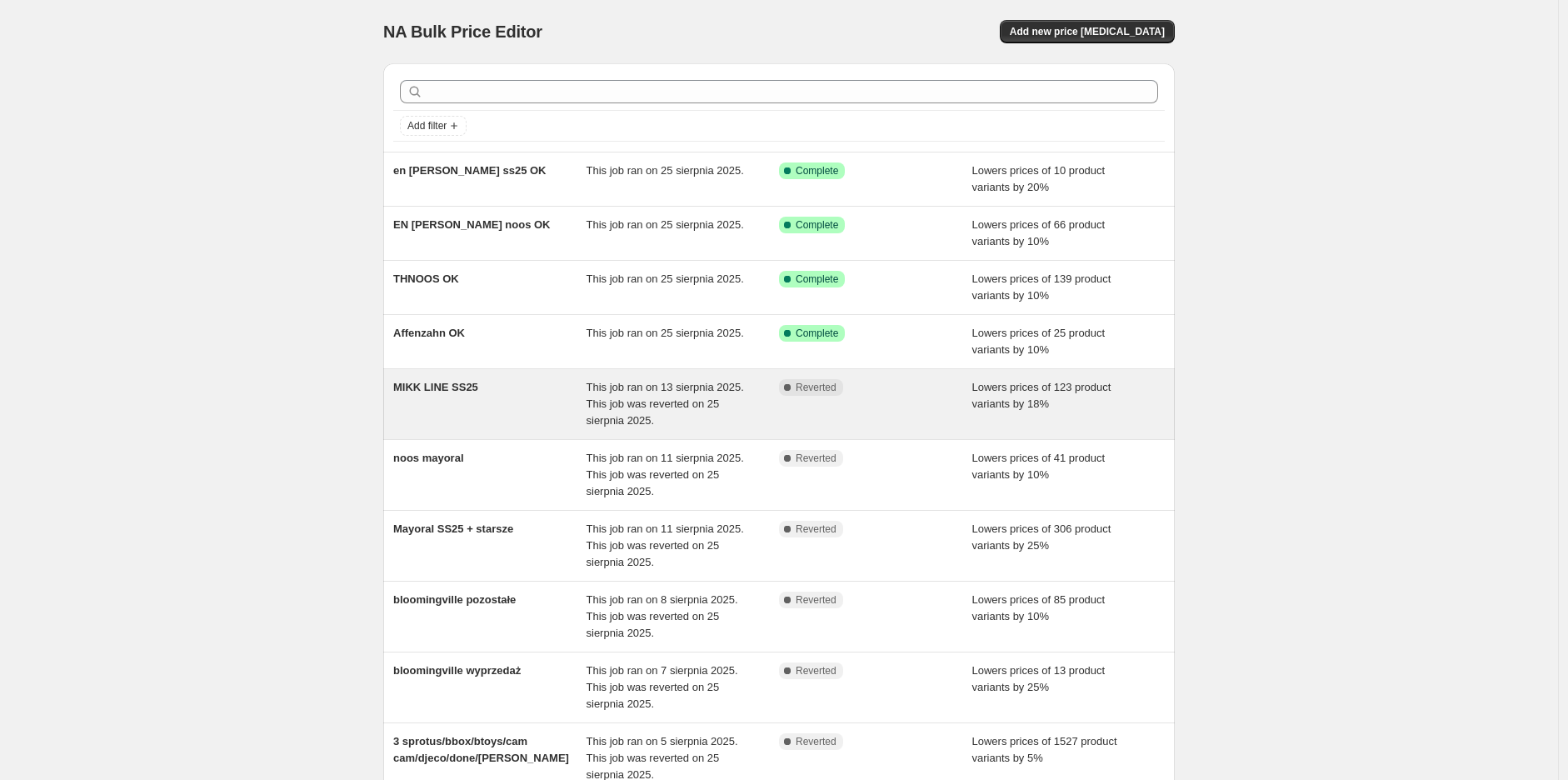
click at [517, 396] on div "MIKK LINE SS25" at bounding box center [490, 404] width 193 height 50
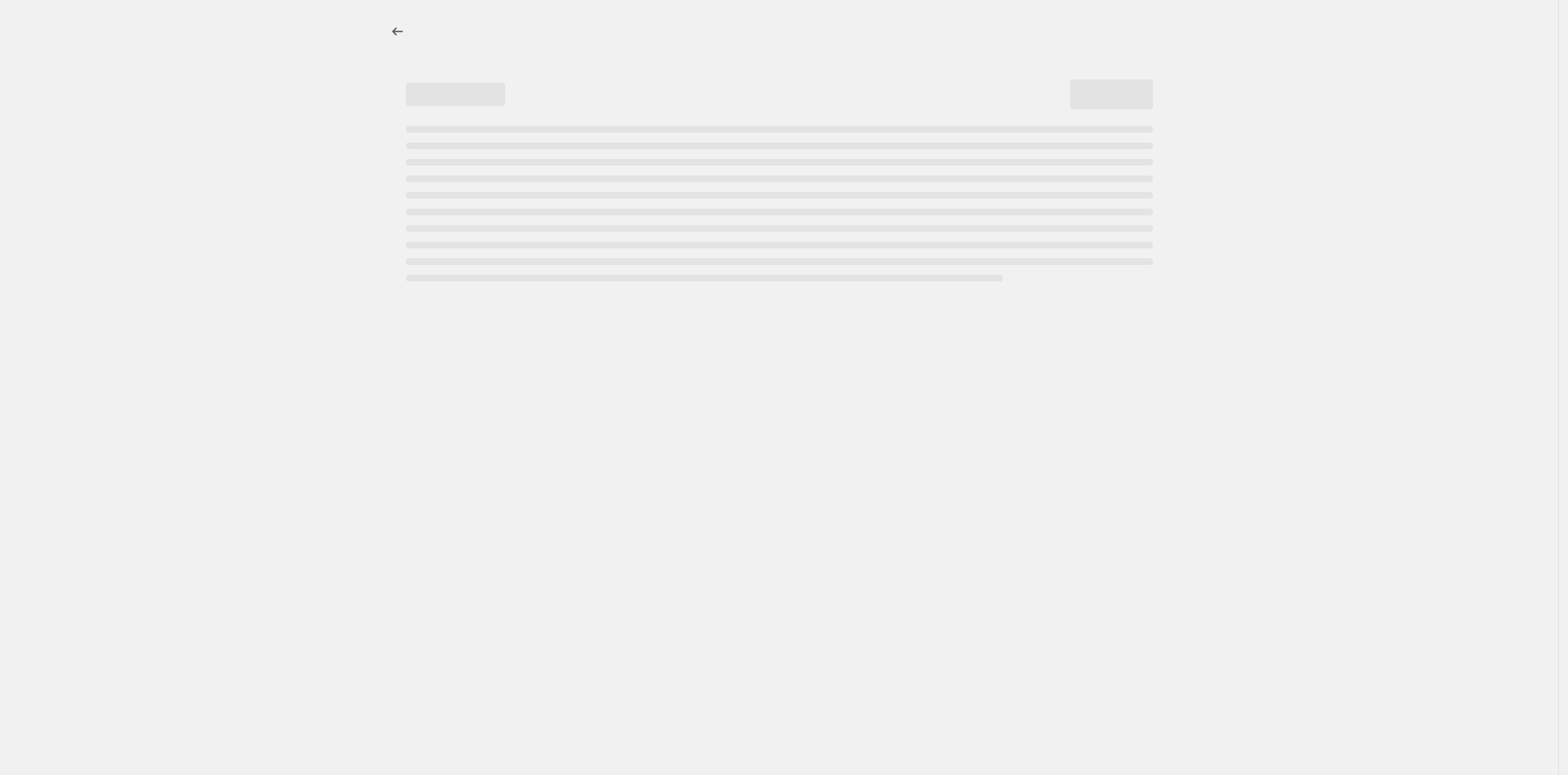
select select "percentage"
select select "tag"
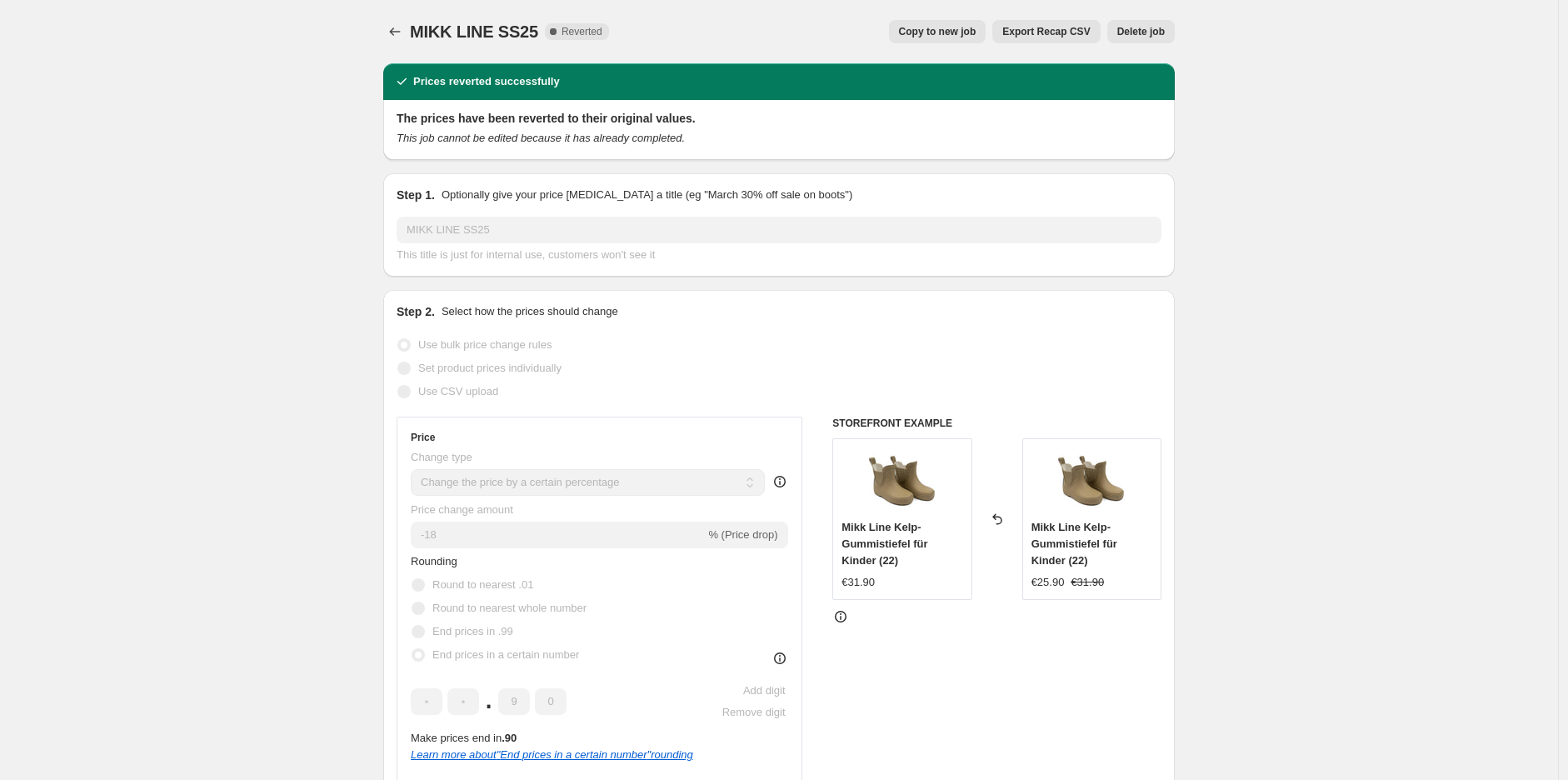
click at [938, 21] on button "Copy to new job" at bounding box center [938, 31] width 97 height 23
select select "percentage"
select select "tag"
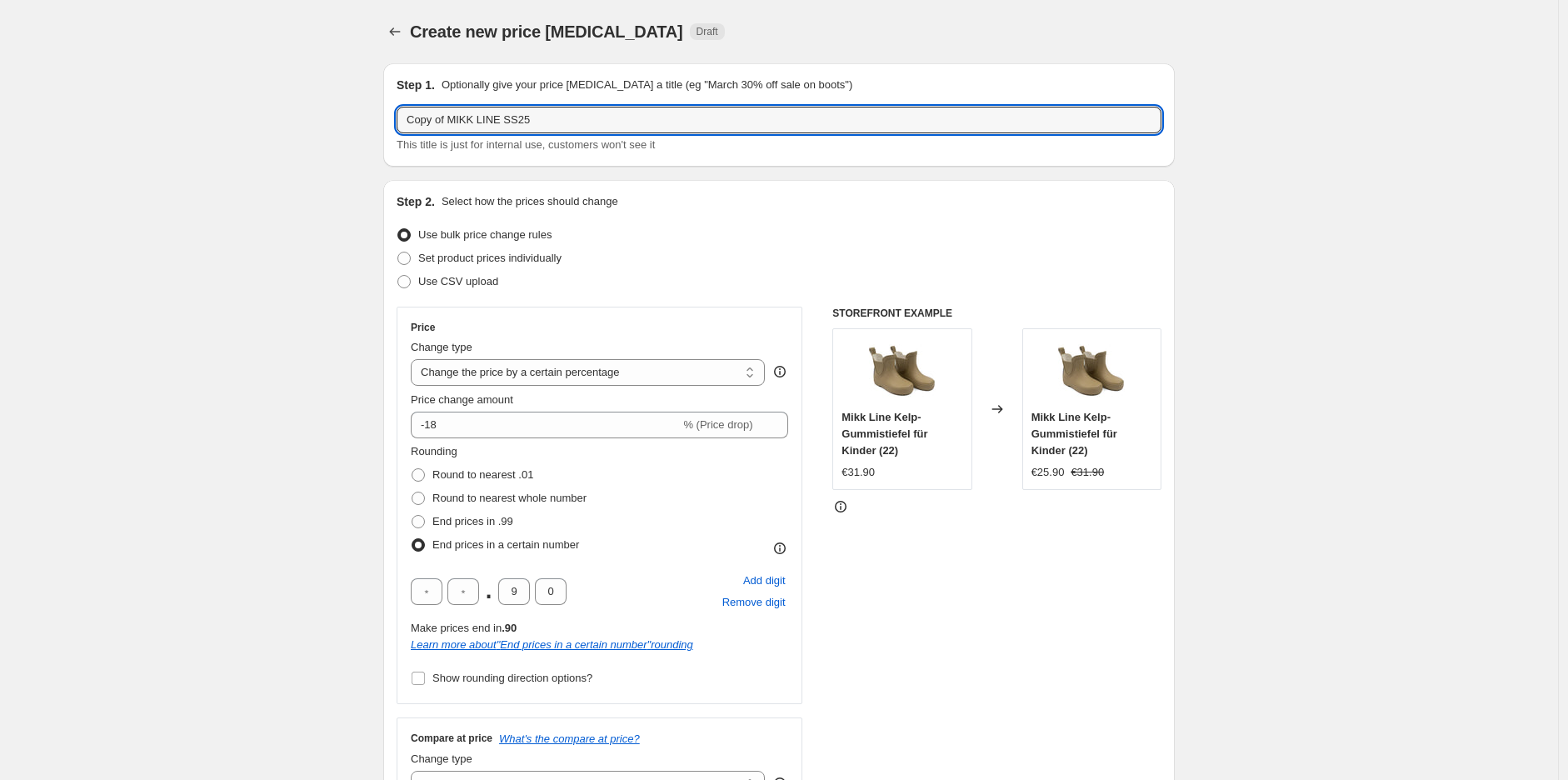
drag, startPoint x: 450, startPoint y: 124, endPoint x: 303, endPoint y: 120, distance: 147.1
click at [565, 123] on input "MIKK LINE SS25" at bounding box center [779, 120] width 765 height 26
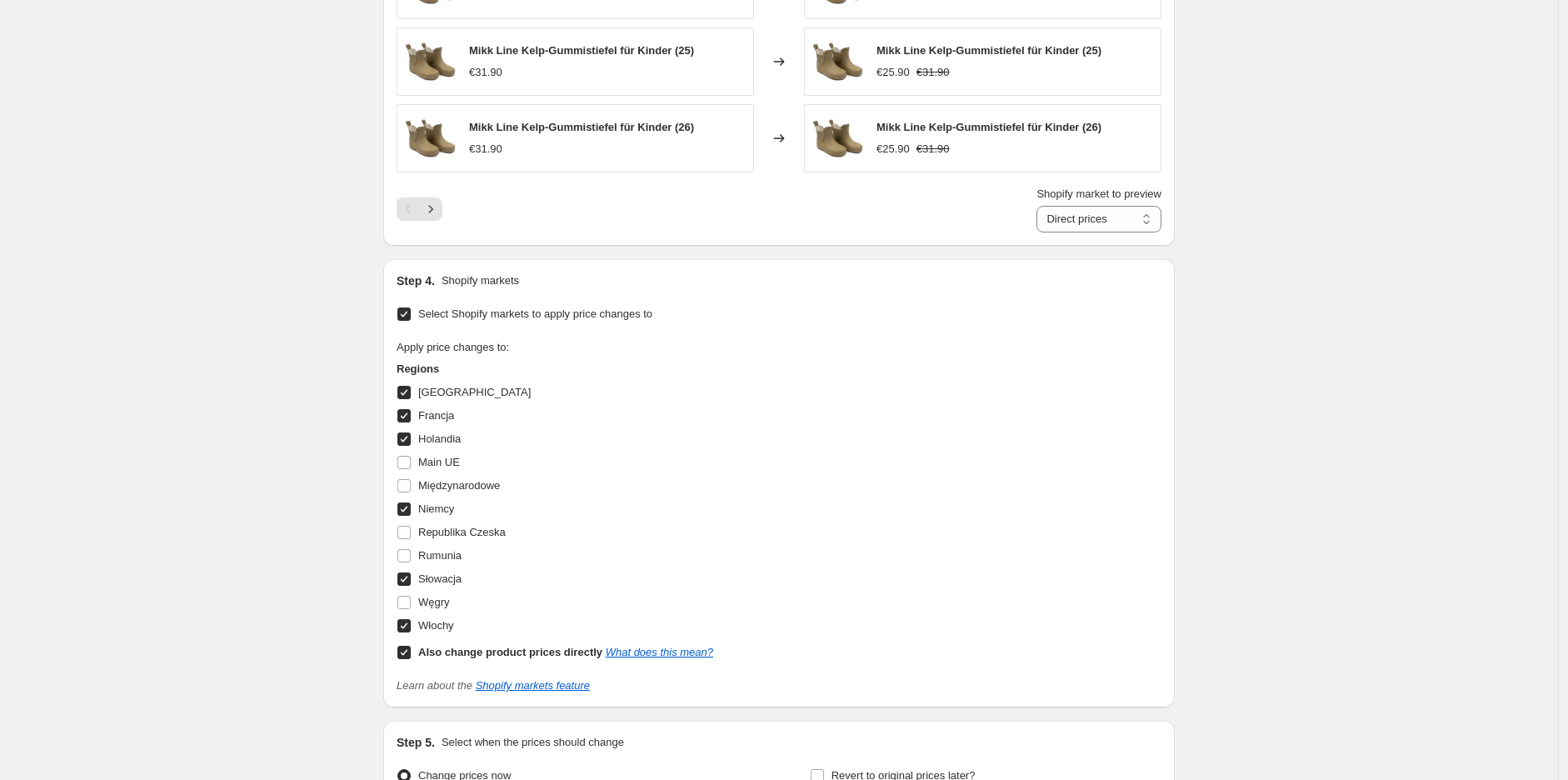
scroll to position [1657, 0]
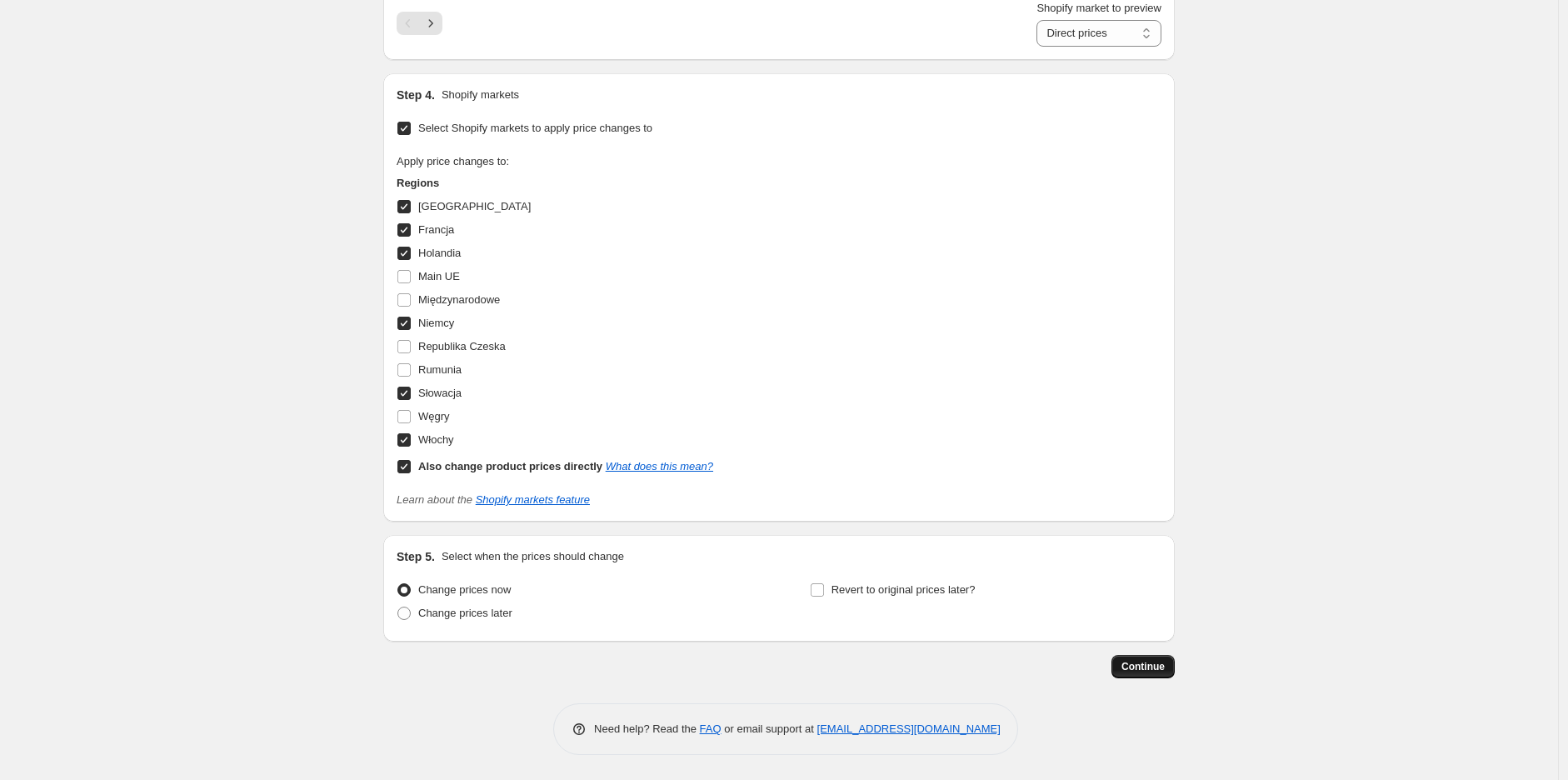
type input "MIKK LINE SS25 OK"
click at [1140, 666] on span "Continue" at bounding box center [1143, 667] width 44 height 14
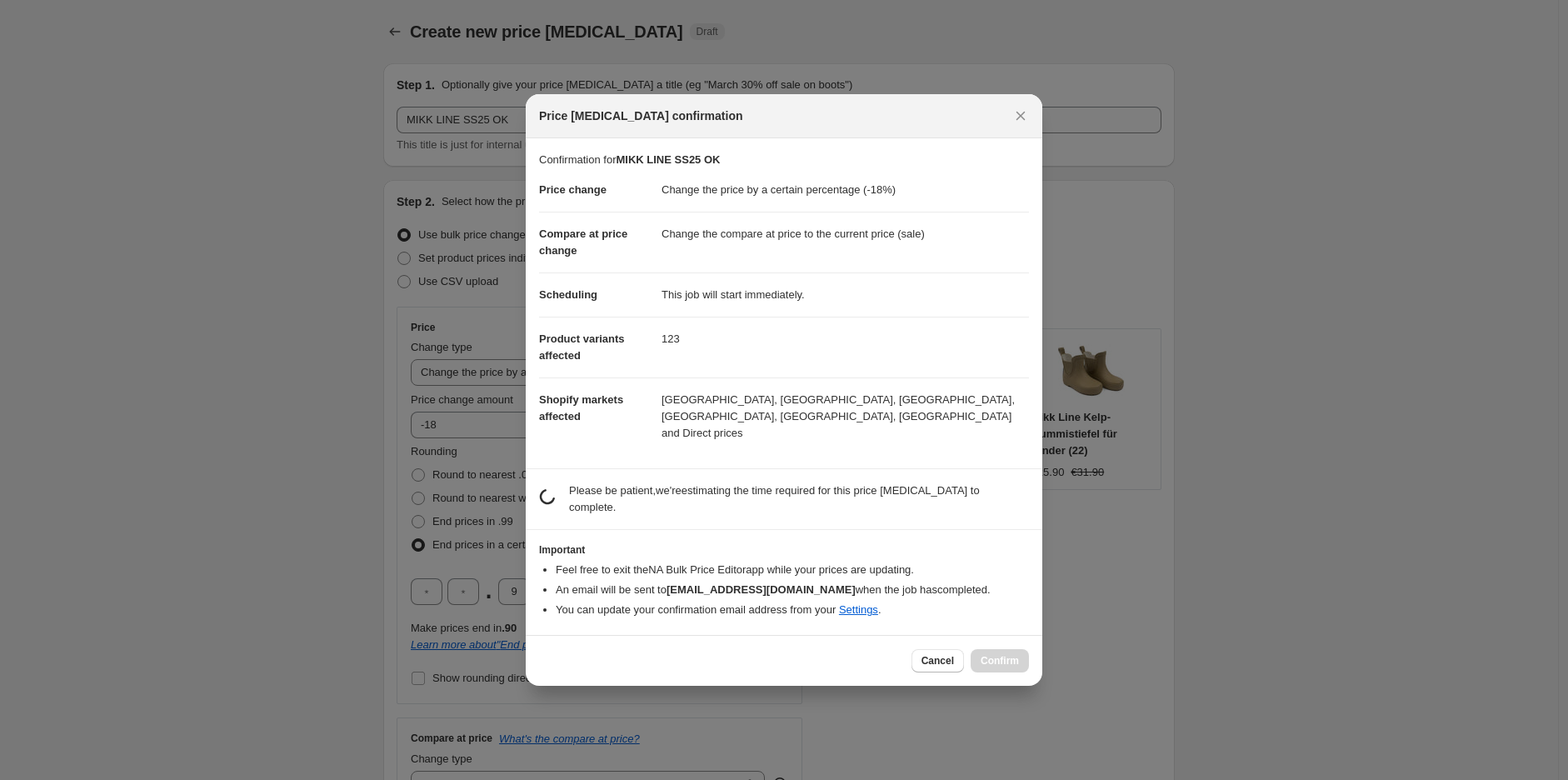
scroll to position [0, 0]
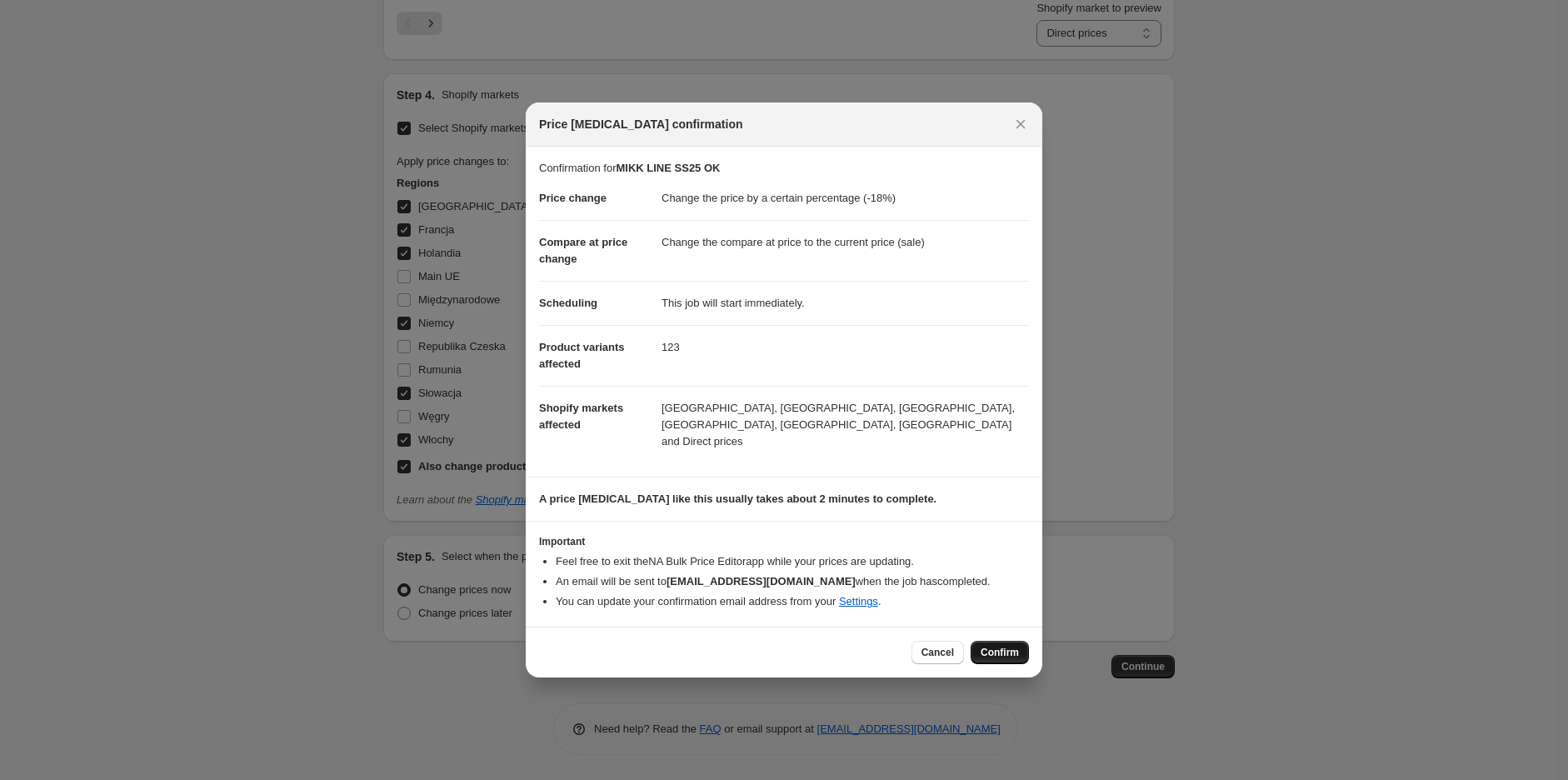
click at [990, 646] on span "Confirm" at bounding box center [999, 653] width 38 height 14
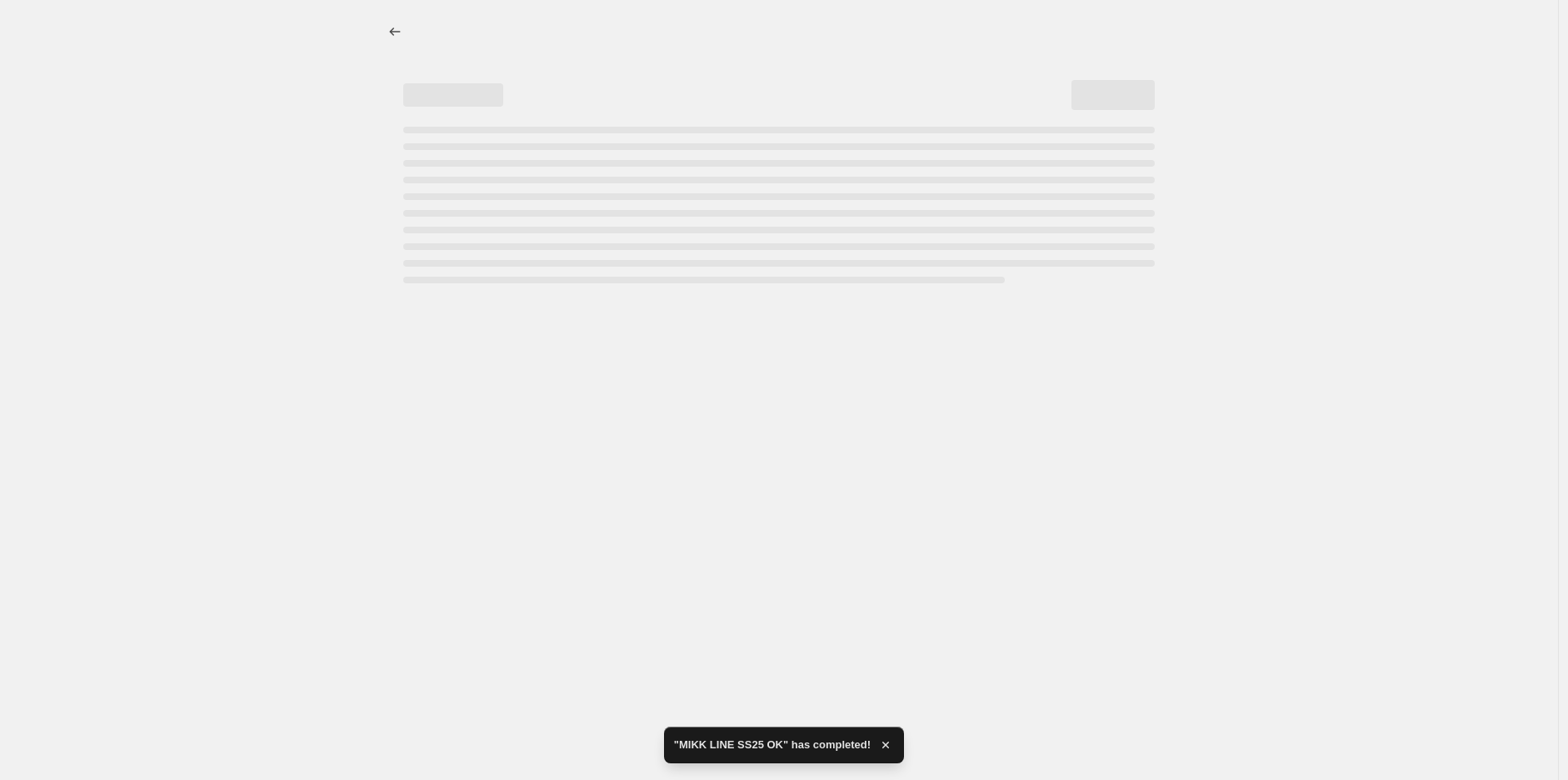
select select "percentage"
select select "tag"
